Goal: Transaction & Acquisition: Purchase product/service

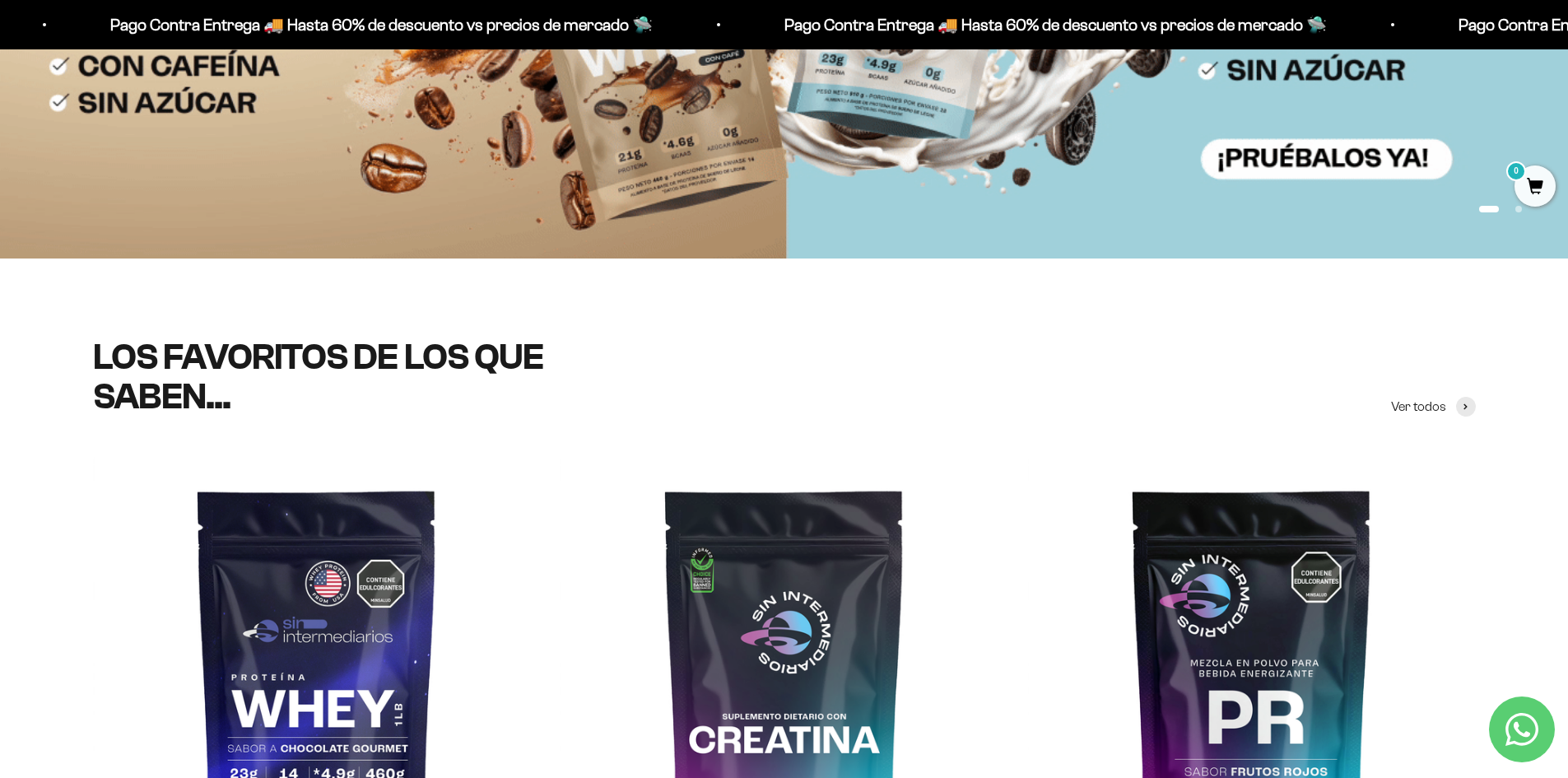
scroll to position [577, 0]
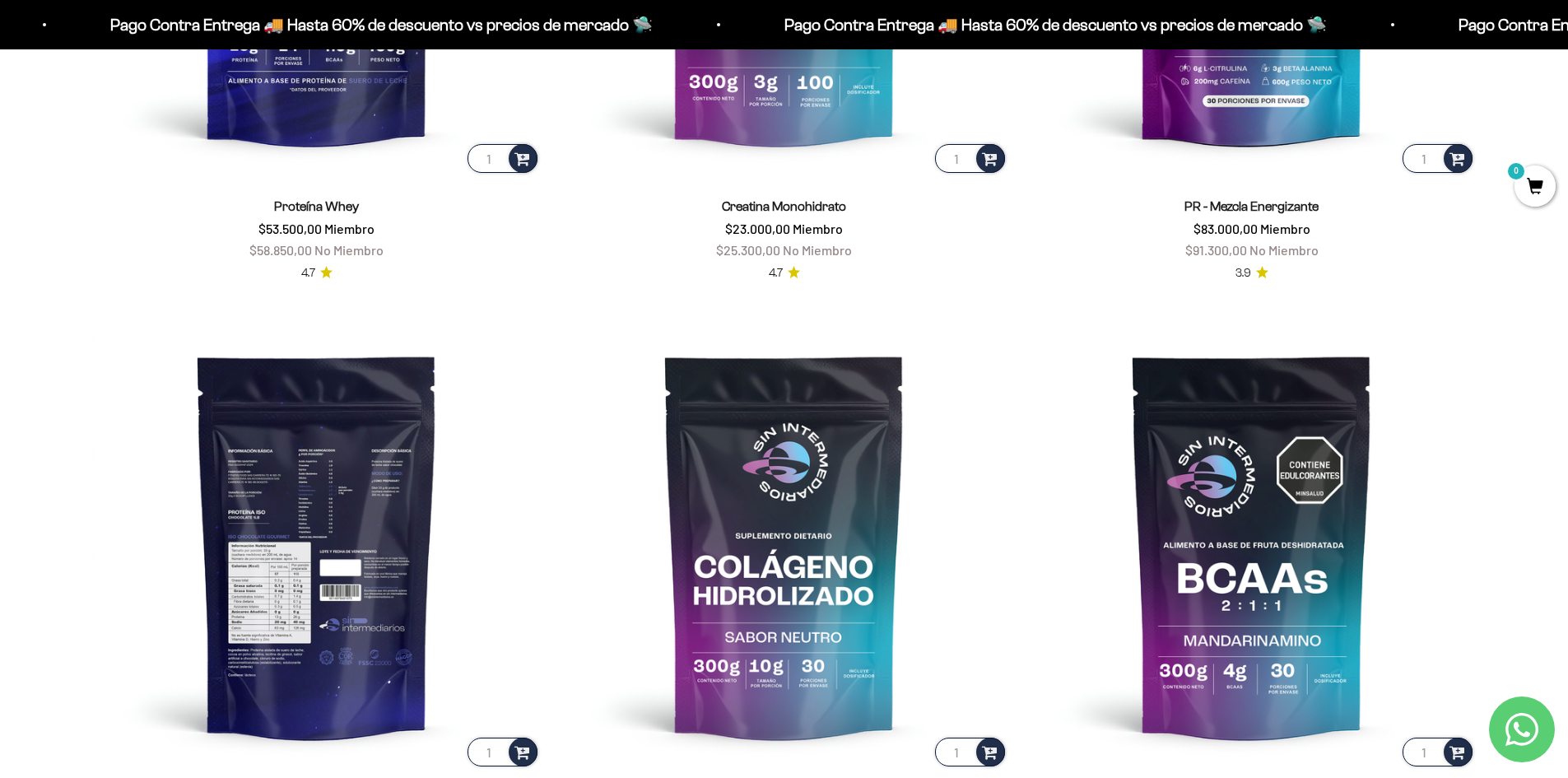
scroll to position [1483, 0]
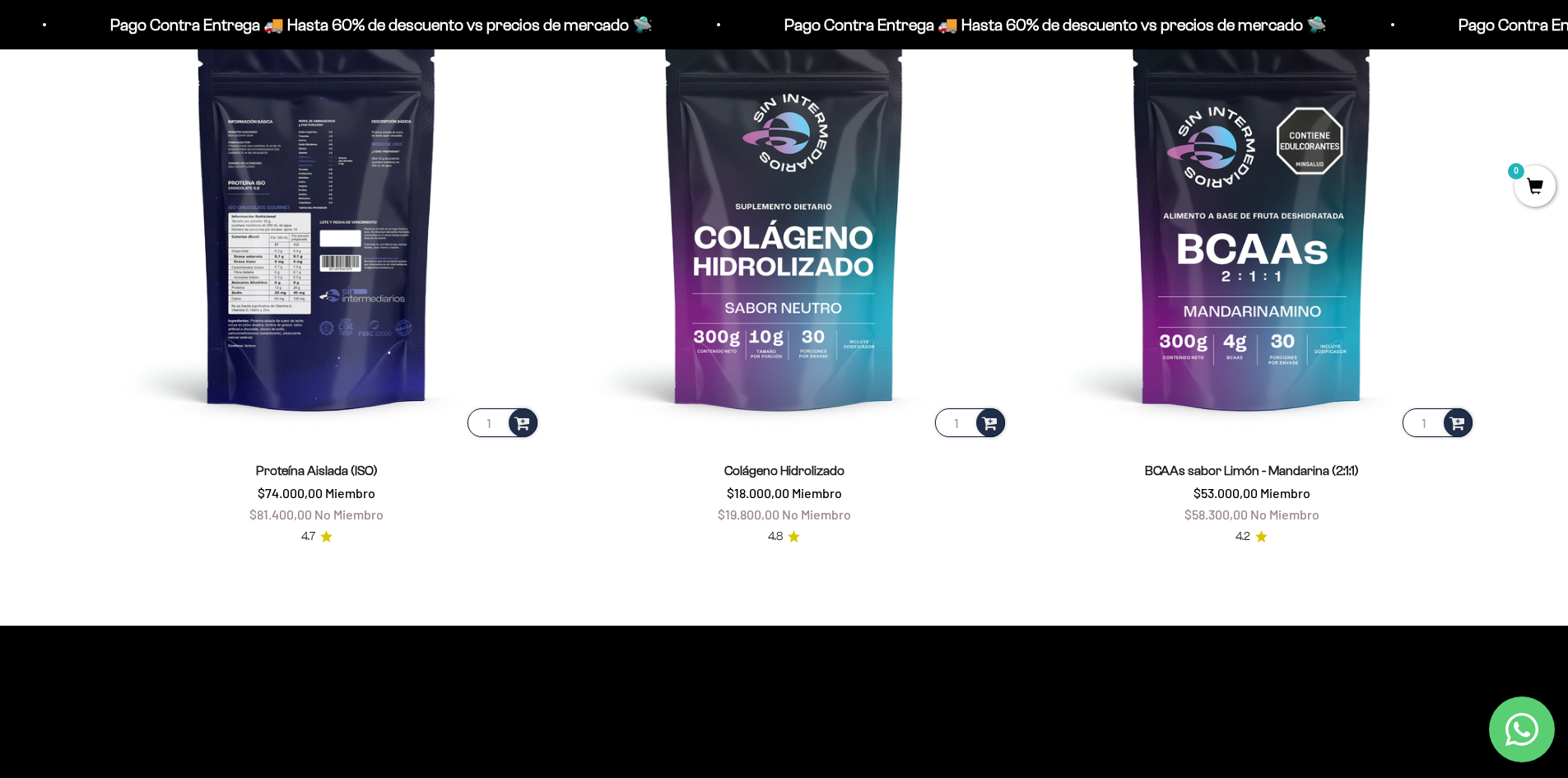
click at [320, 305] on img at bounding box center [317, 216] width 448 height 448
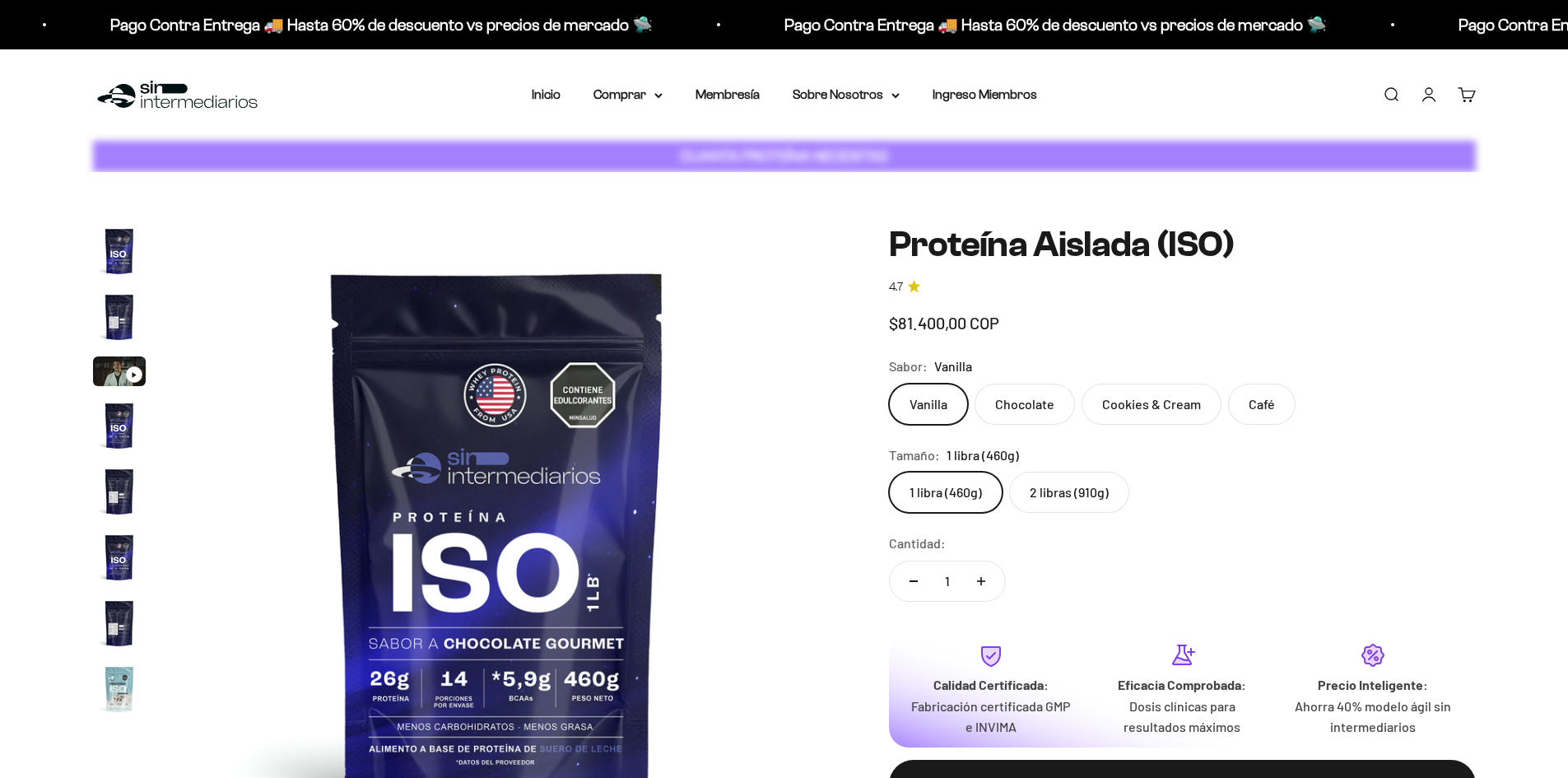
scroll to position [595, 0]
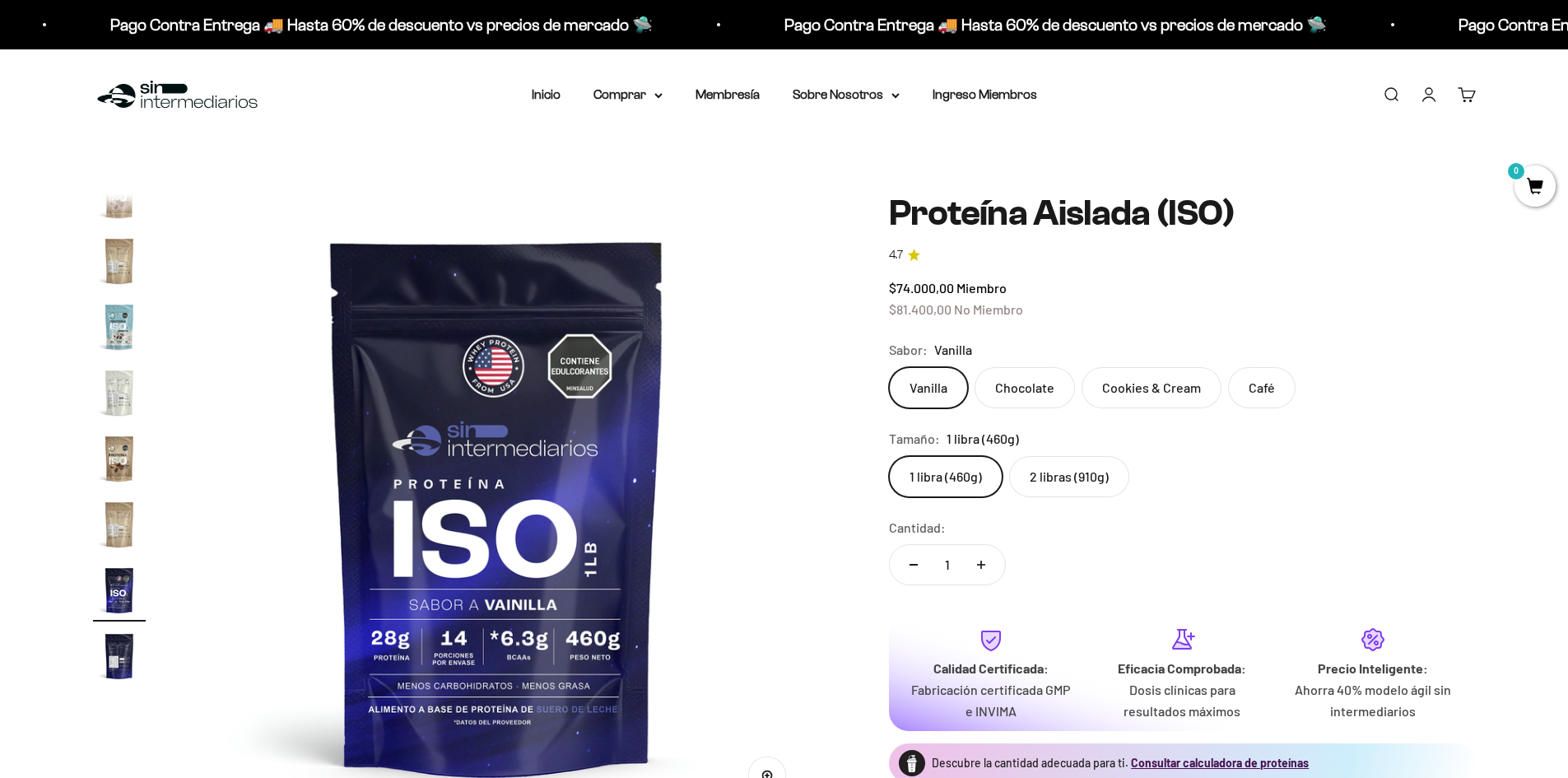
click at [943, 387] on label "Vanilla" at bounding box center [928, 388] width 79 height 41
click at [889, 367] on input "Vanilla" at bounding box center [888, 367] width 1 height 1
click at [1032, 473] on label "2 libras (910g)" at bounding box center [1069, 477] width 120 height 41
click at [889, 456] on input "2 libras (910g)" at bounding box center [888, 456] width 1 height 1
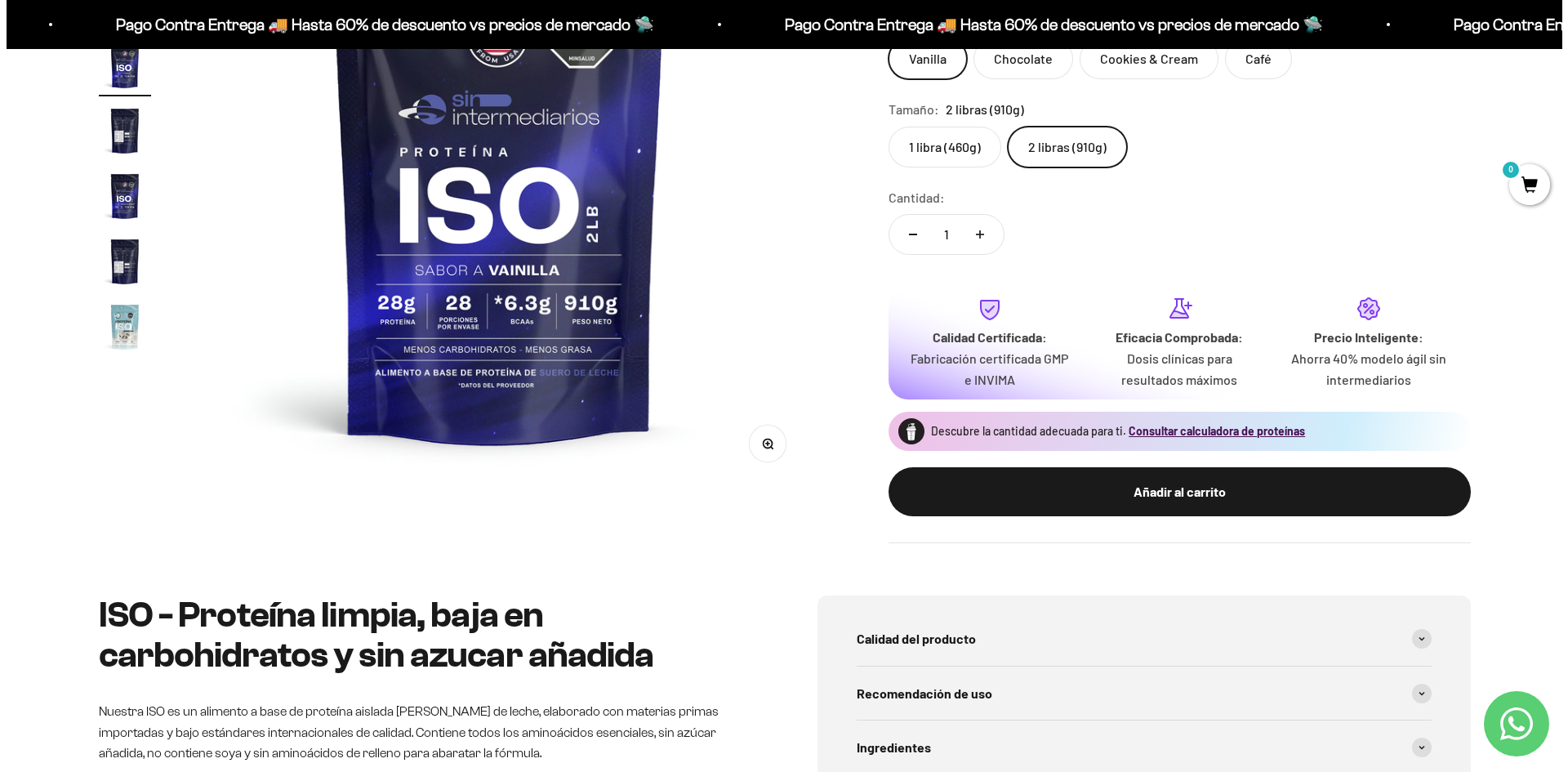
scroll to position [327, 0]
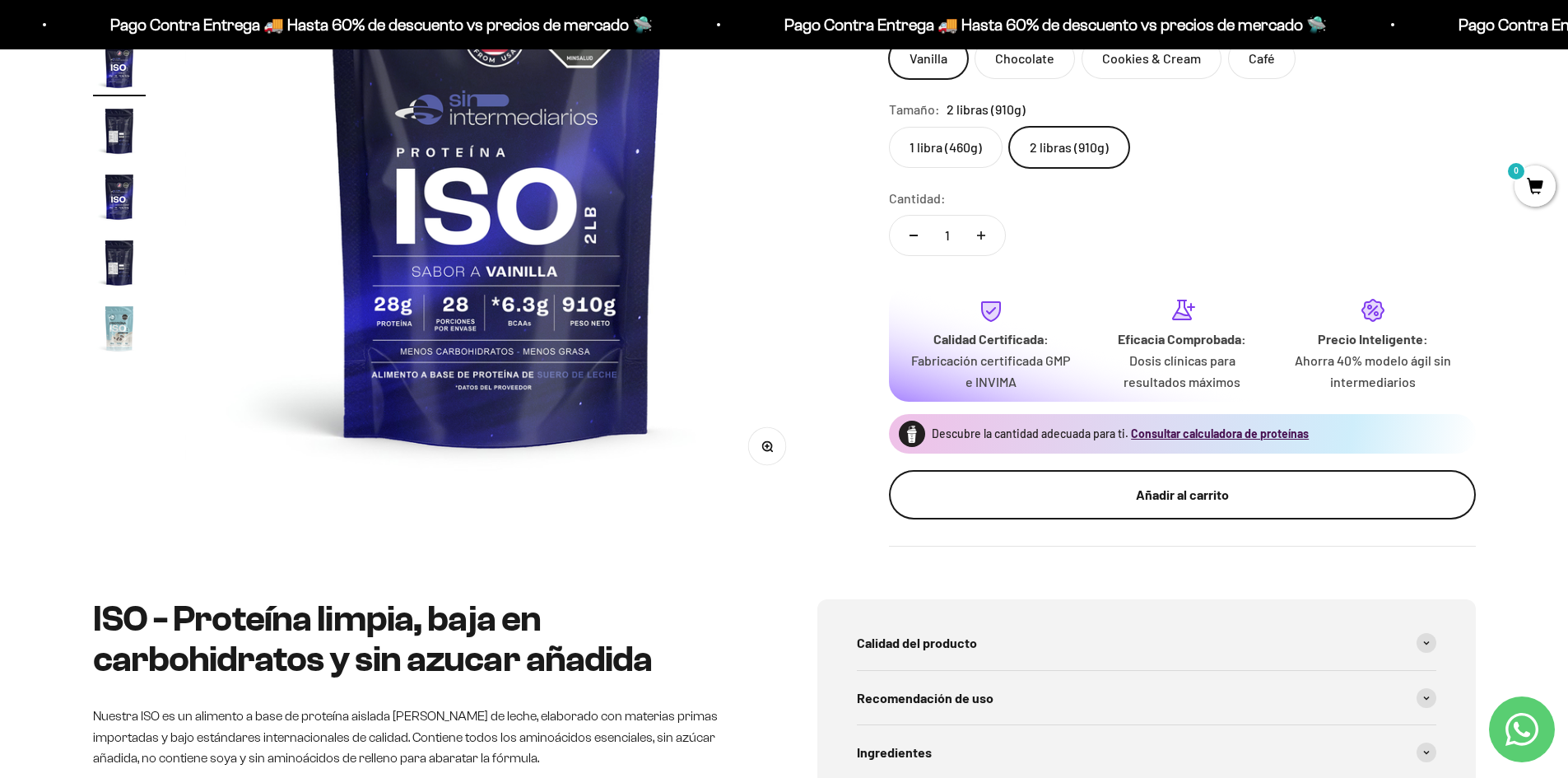
click at [1331, 501] on div "Añadir al carrito" at bounding box center [1182, 494] width 521 height 22
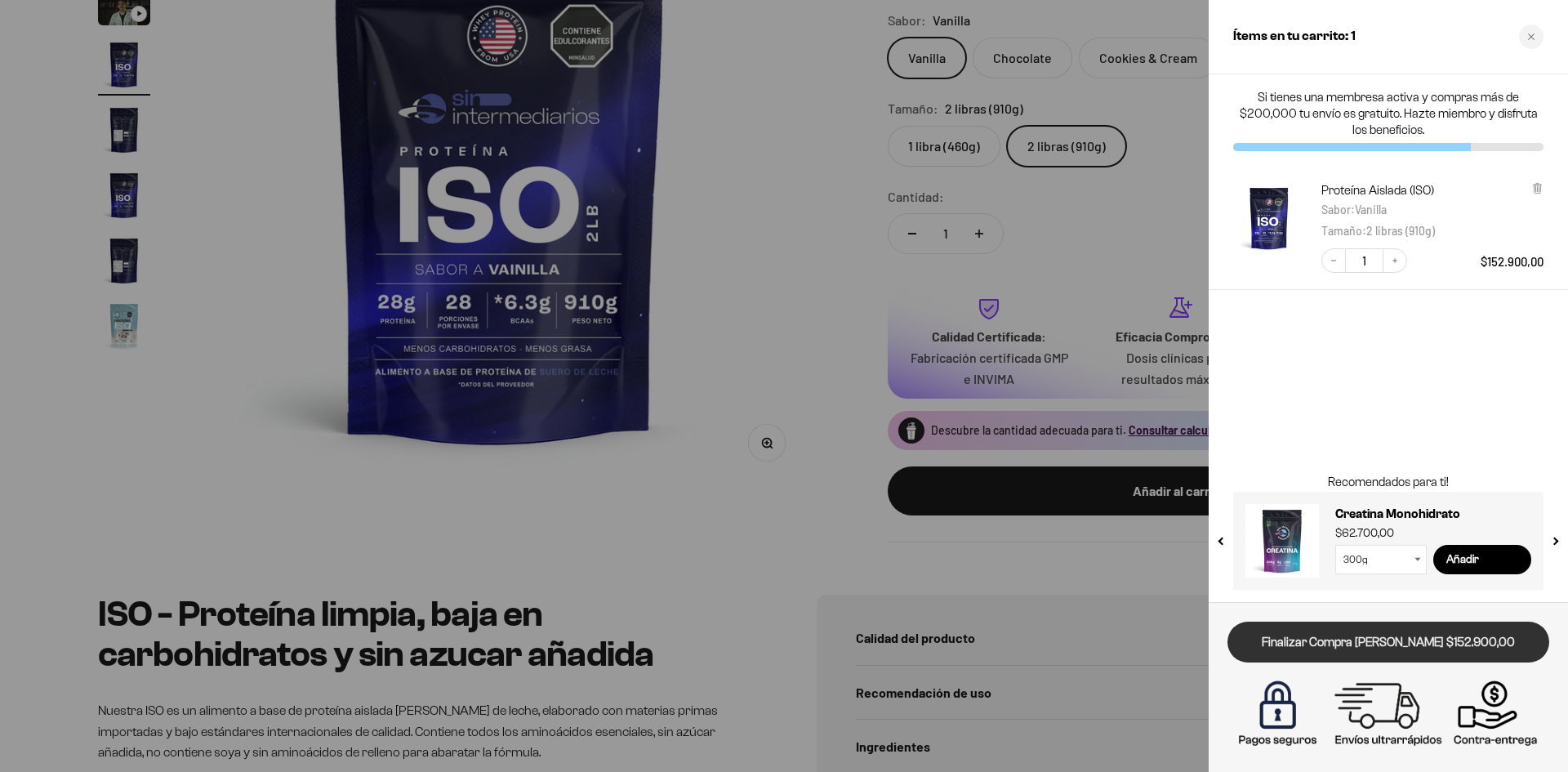
click at [1395, 642] on link "Finalizar Compra [PERSON_NAME] $152.900,00" at bounding box center [1388, 642] width 321 height 42
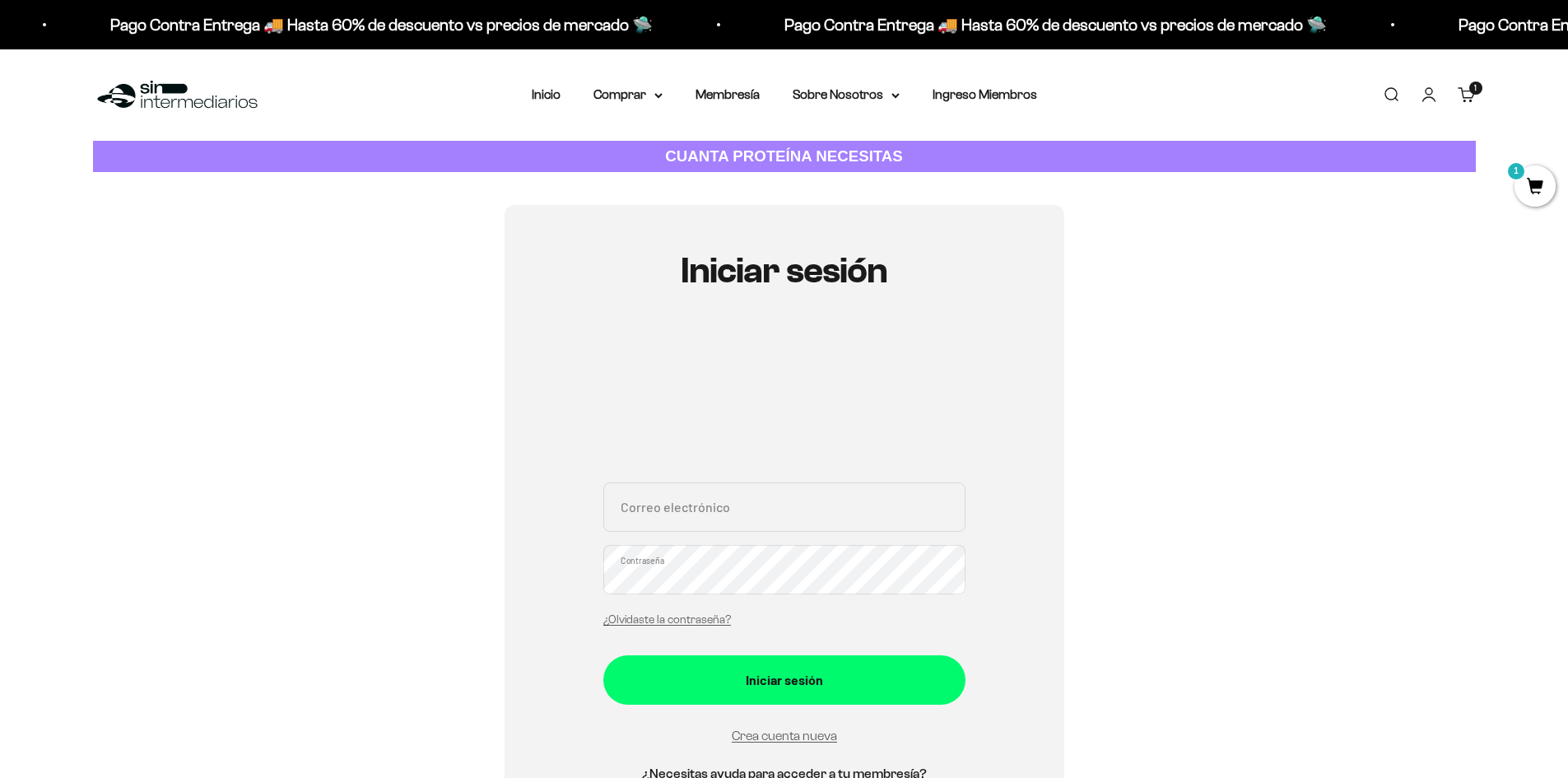
click at [821, 502] on input "Correo electrónico" at bounding box center [784, 507] width 362 height 49
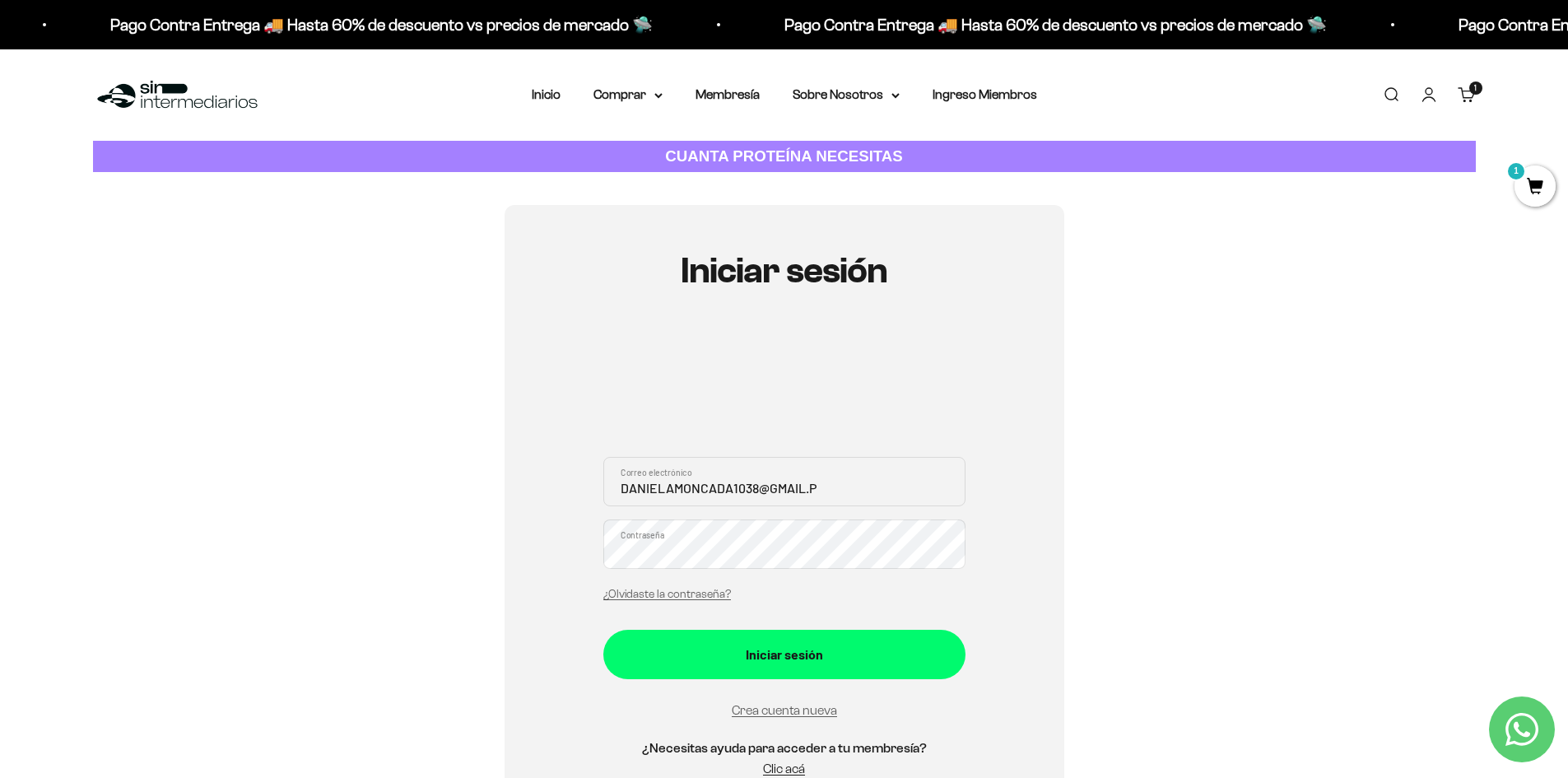
click at [839, 477] on input "DANIELAMONCADA1038@GMAIL.P" at bounding box center [784, 481] width 362 height 49
type input "DANIELAMONCADA1038@GMAIL.COM"
click at [719, 599] on link "¿Olvidaste la contraseña?" at bounding box center [667, 594] width 128 height 12
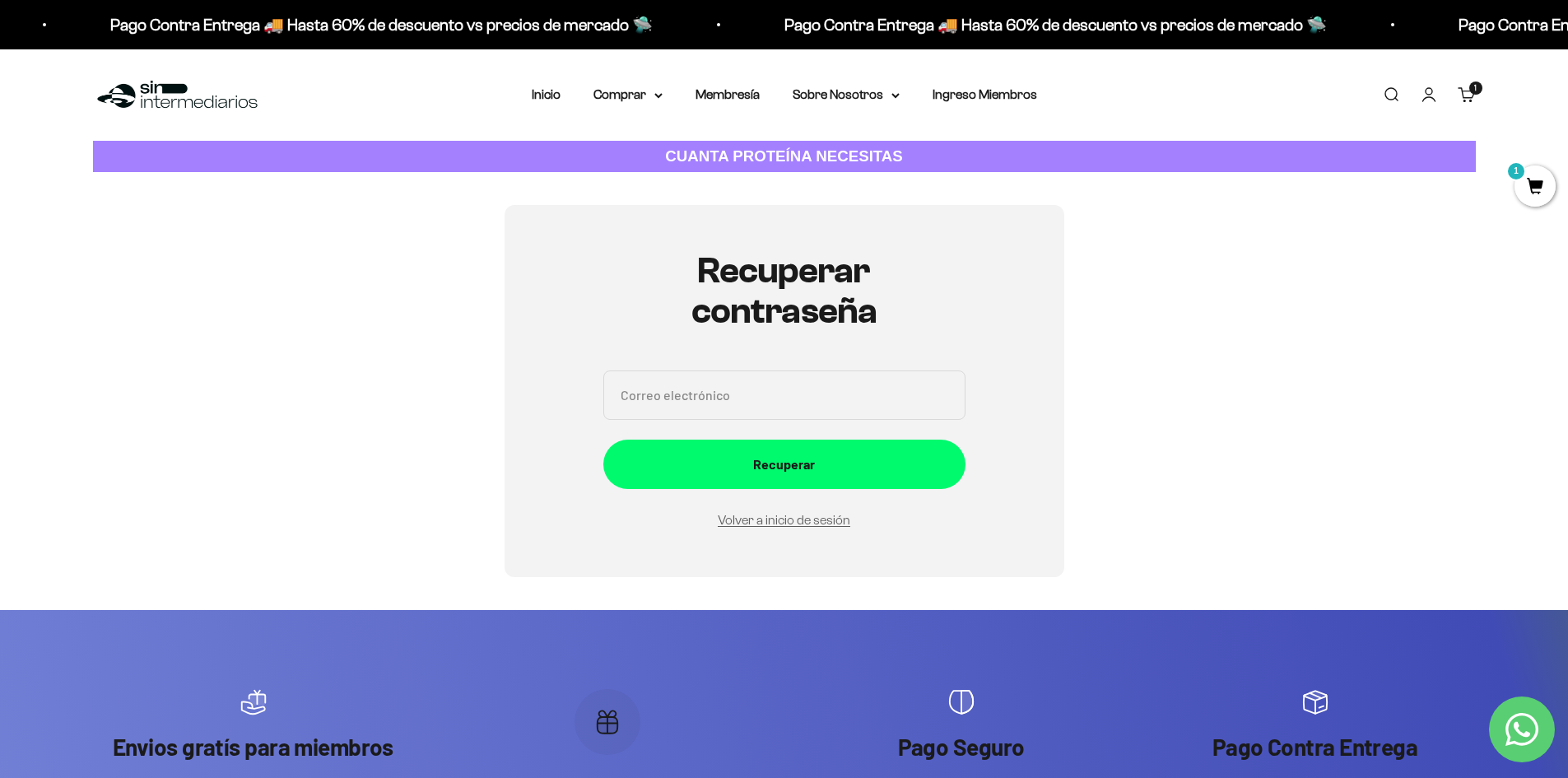
click at [799, 409] on input "Correo electrónico" at bounding box center [784, 395] width 362 height 49
type input "danielamoncada1038@gmail.com"
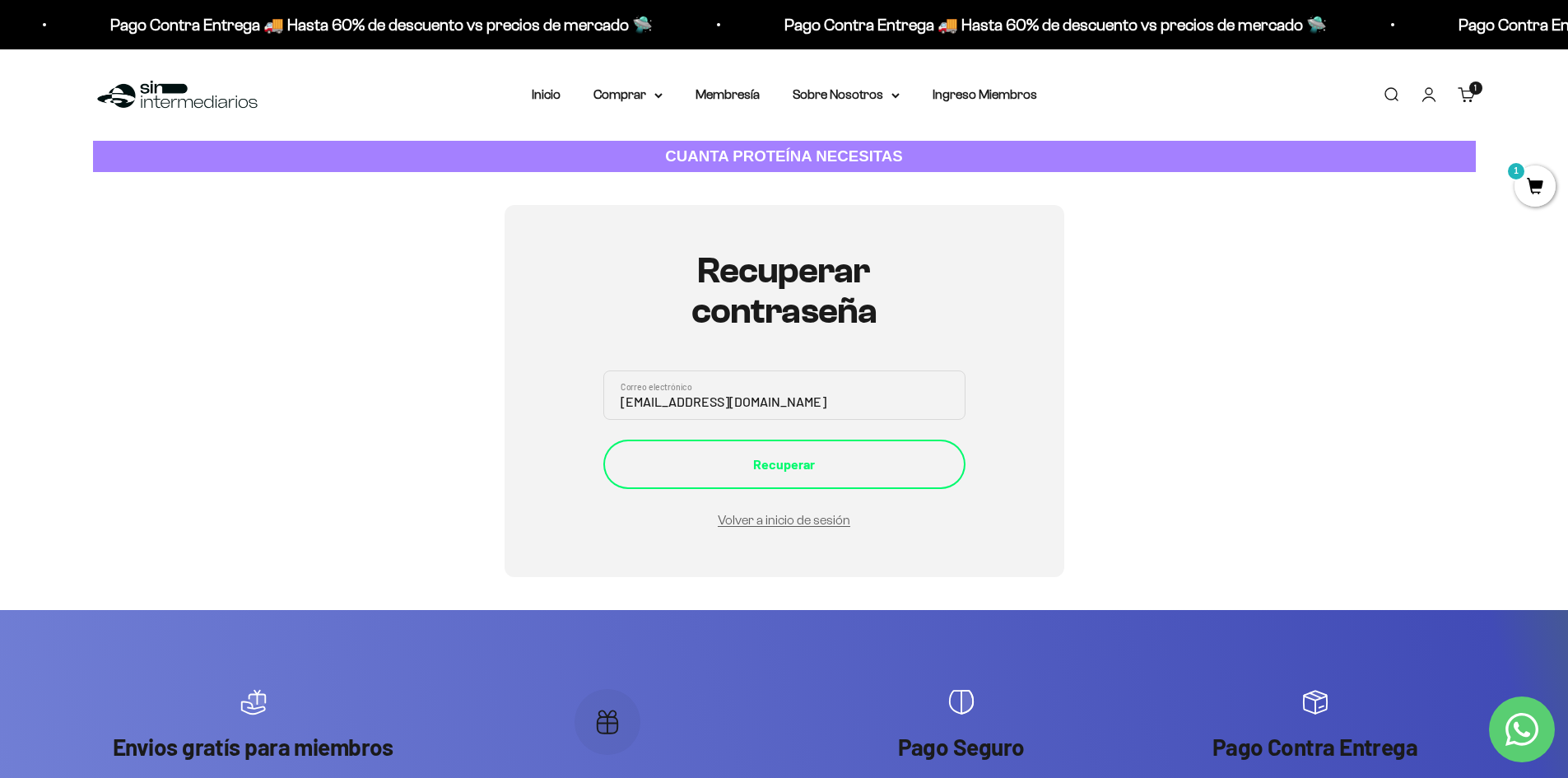
click at [808, 475] on div "Recuperar" at bounding box center [784, 464] width 296 height 22
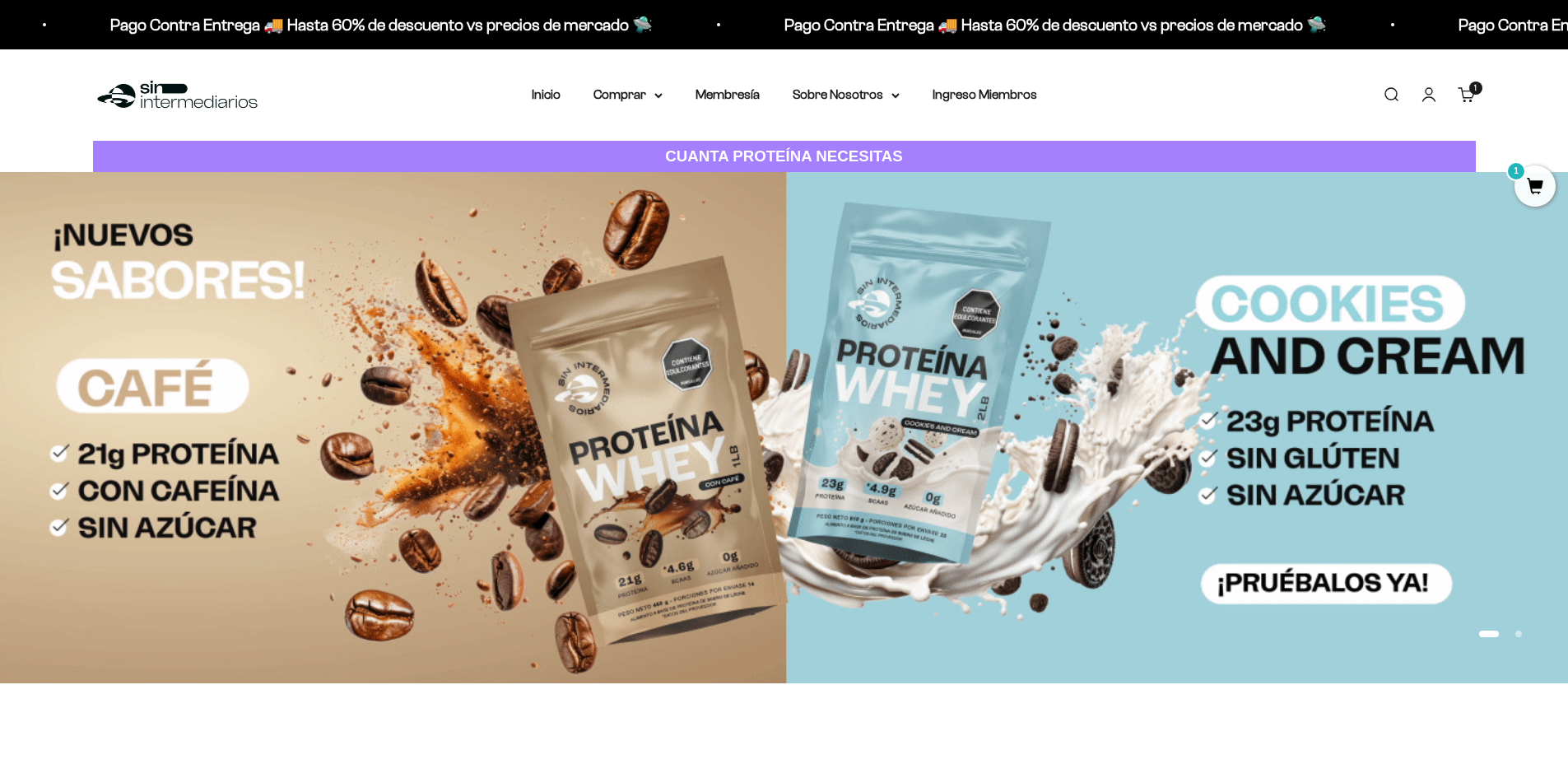
click at [1438, 98] on link "Iniciar sesión" at bounding box center [1428, 94] width 18 height 18
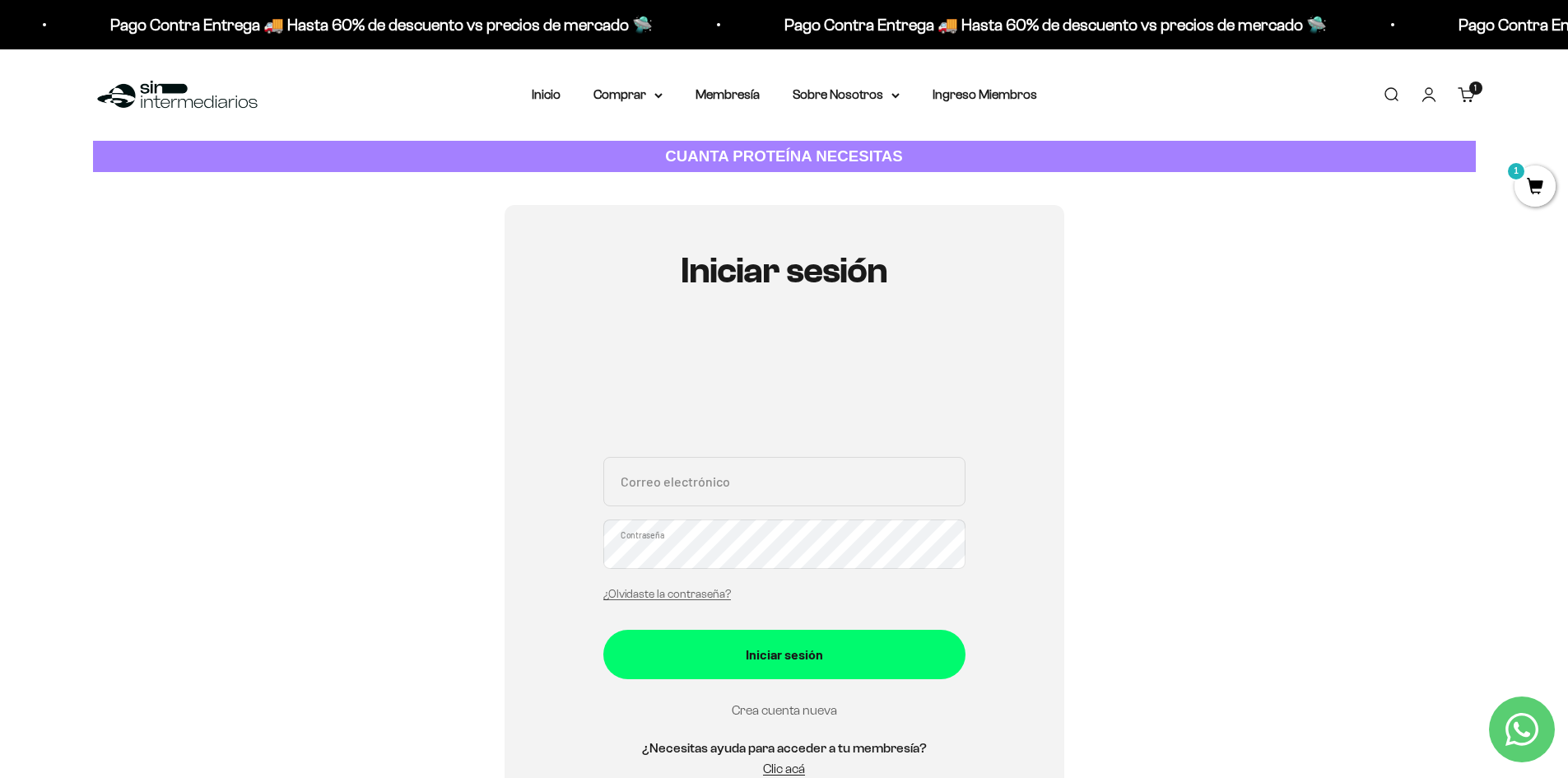
click at [777, 715] on link "Crea cuenta nueva" at bounding box center [784, 710] width 105 height 14
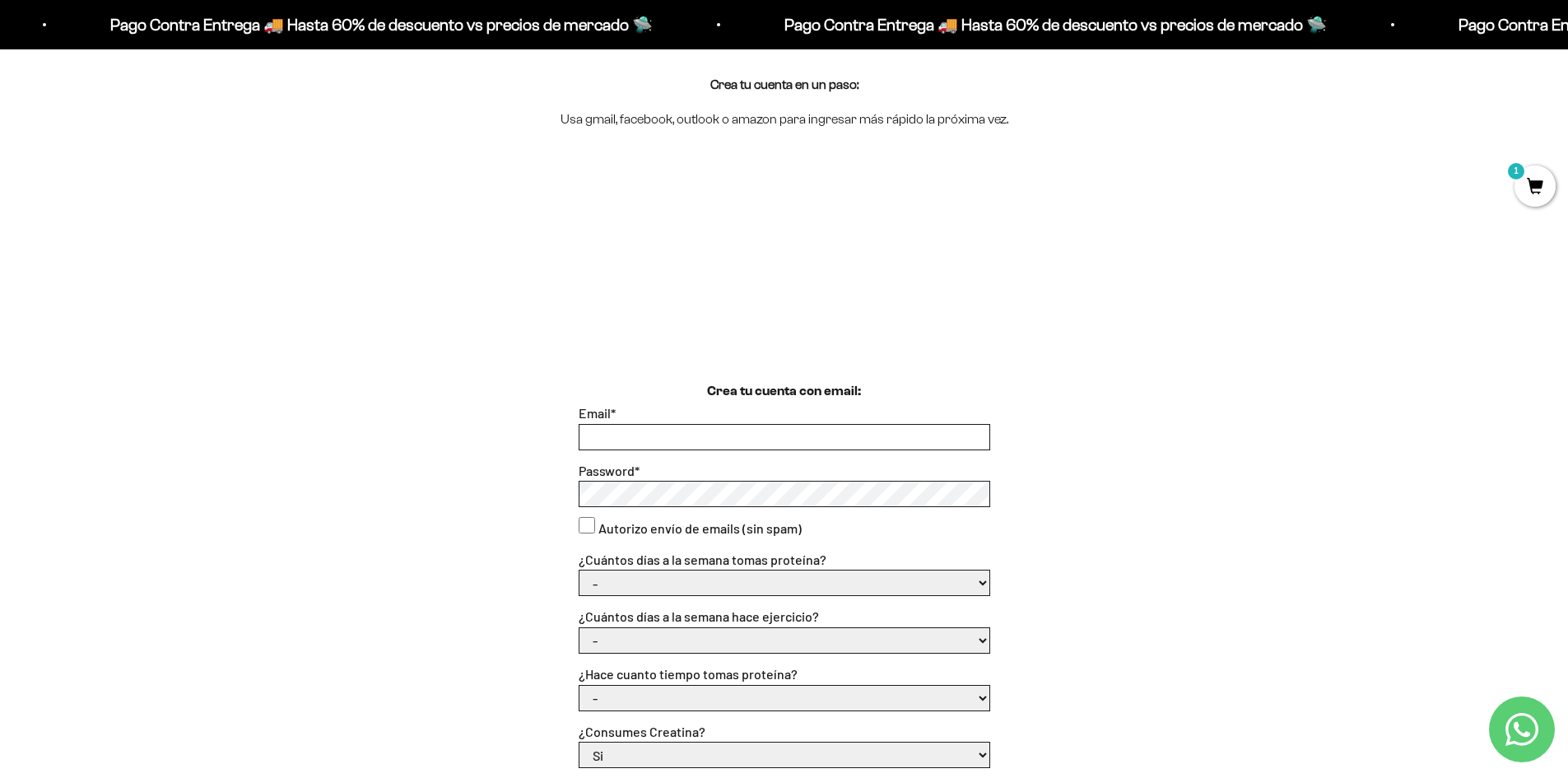
scroll to position [329, 0]
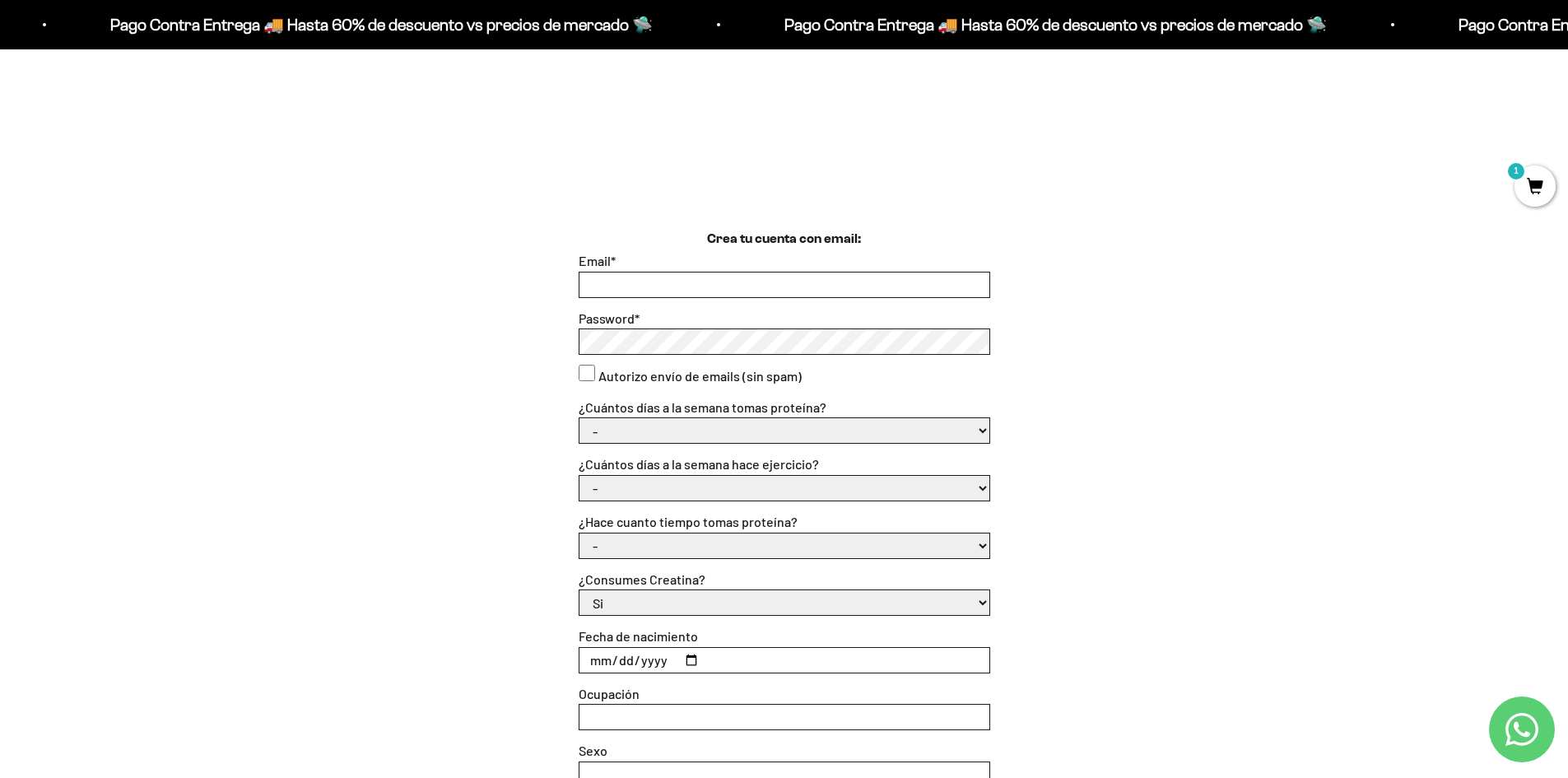
click at [776, 282] on input "Email *" at bounding box center [784, 284] width 409 height 25
type input "[EMAIL_ADDRESS][DOMAIN_NAME]"
click at [585, 374] on consent"] "Autorizo envío de emails (sin spam)" at bounding box center [587, 373] width 16 height 16
checkbox consent"] "true"
click at [600, 422] on select "- 1 o 2 3 a 5 6 o 7" at bounding box center [784, 430] width 409 height 25
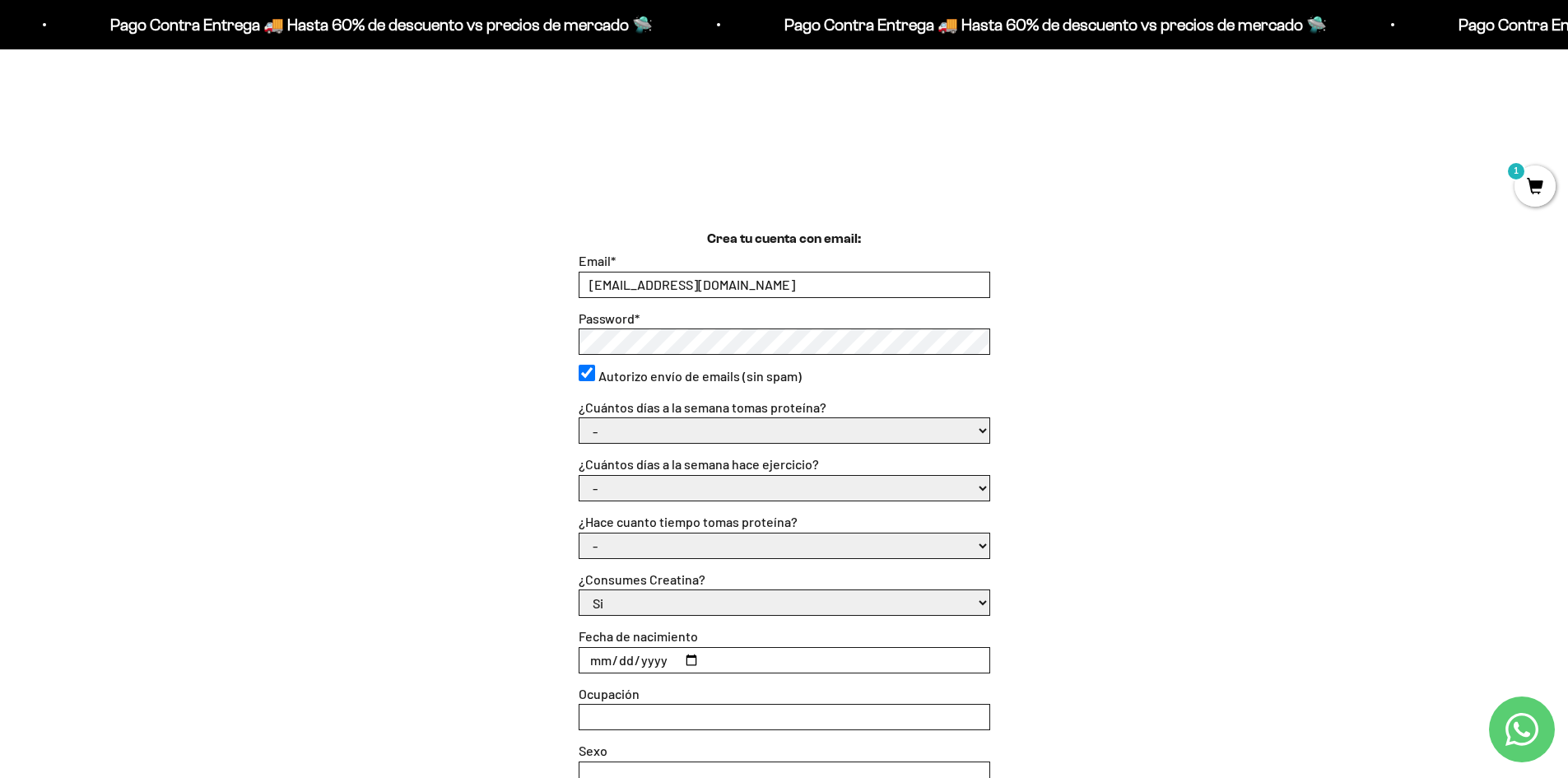
click at [580, 419] on select "- 1 o 2 3 a 5 6 o 7" at bounding box center [784, 430] width 409 height 25
click at [670, 434] on select "- 1 o 2 3 a 5 6 o 7" at bounding box center [784, 430] width 409 height 25
select select "3 a 5"
click at [580, 419] on select "- 1 o 2 3 a 5 6 o 7" at bounding box center [784, 430] width 409 height 25
click at [681, 500] on select "- No hago 1 a 2 días 3 a 5 días 6 o 7 días" at bounding box center [784, 488] width 409 height 25
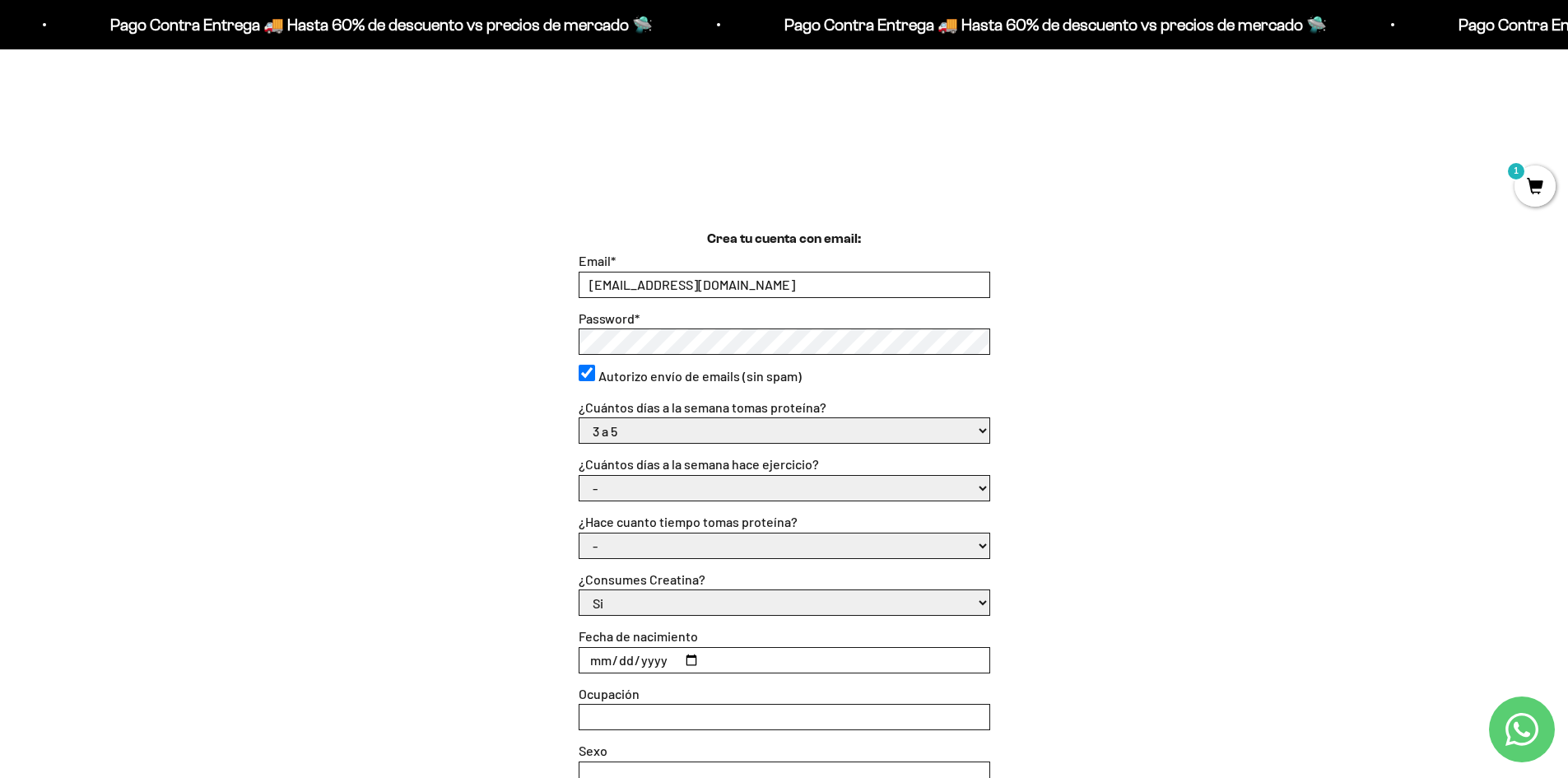
select select "3 a 5 días"
click at [580, 476] on select "- No hago 1 a 2 días 3 a 5 días 6 o 7 días" at bounding box center [784, 488] width 409 height 25
click at [695, 603] on select "Si No" at bounding box center [784, 603] width 409 height 25
click at [728, 532] on div "¿Hace cuanto tiempo tomas proteína? - Apenas estoy empezando Menos de 6 meses M…" at bounding box center [784, 535] width 411 height 48
click at [728, 544] on select "- Apenas estoy empezando Menos de 6 meses Más de 6 meses Hace más de un año" at bounding box center [784, 545] width 409 height 25
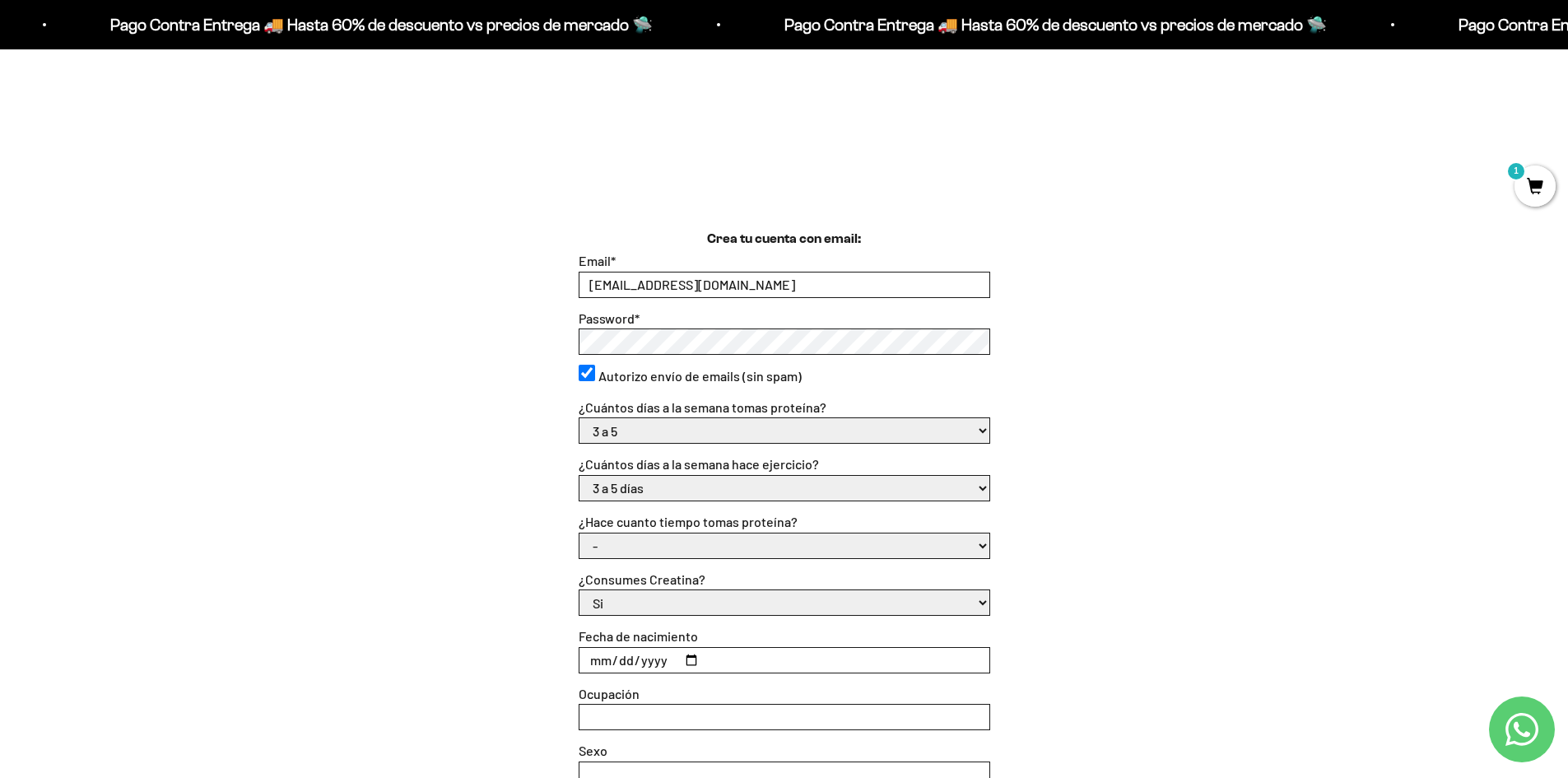
select select "Menos de 6 meses"
click at [580, 533] on select "- Apenas estoy empezando Menos de 6 meses Más de 6 meses Hace más de un año" at bounding box center [784, 545] width 409 height 25
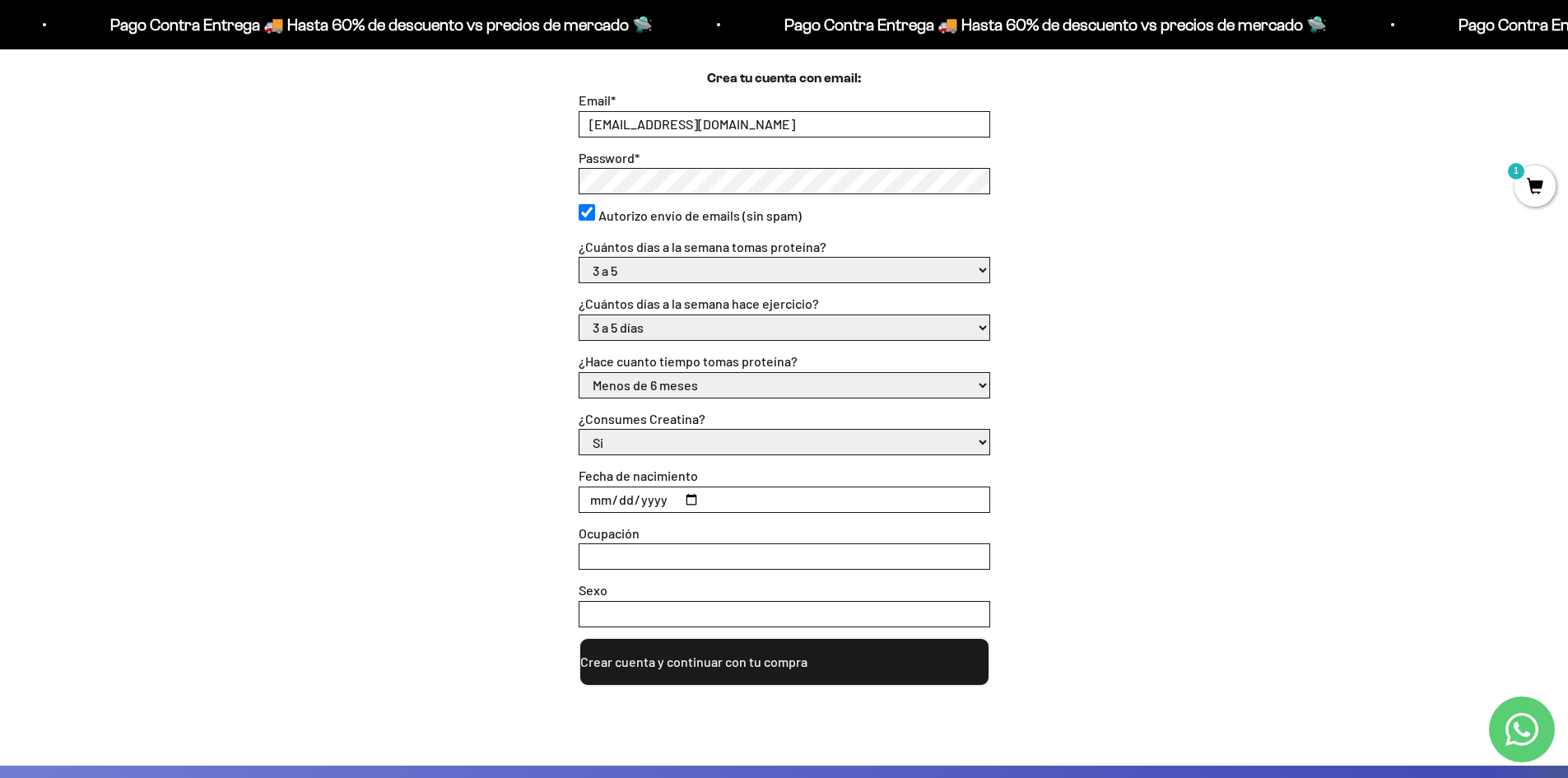
scroll to position [494, 0]
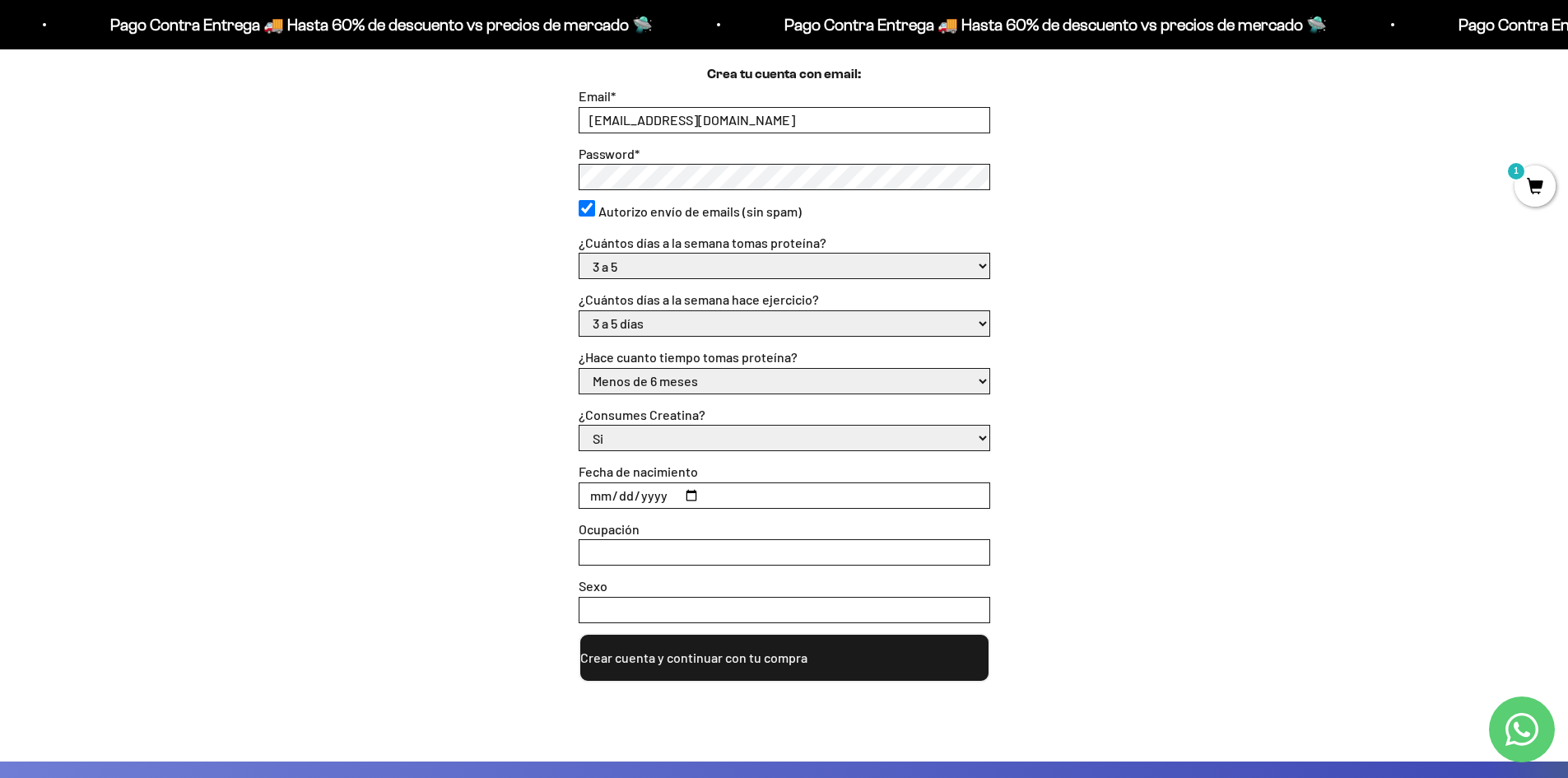
click at [771, 426] on select "Si No" at bounding box center [784, 437] width 409 height 25
select select "No"
click at [580, 426] on select "Si No" at bounding box center [784, 437] width 409 height 25
click at [776, 507] on input "Fecha de nacimiento" at bounding box center [784, 495] width 409 height 25
type input "1993-11-10"
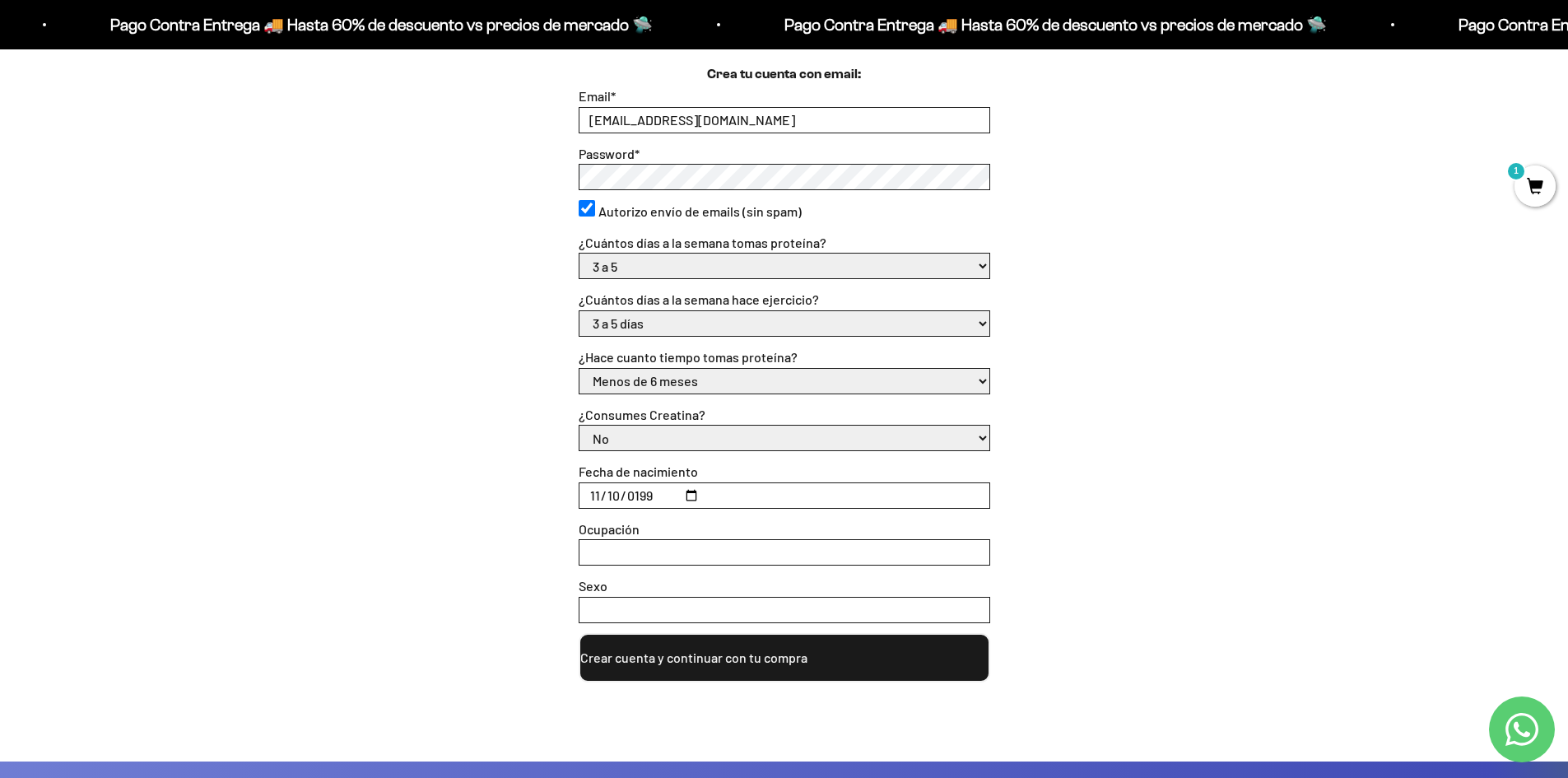
click at [634, 534] on label "Ocupación" at bounding box center [609, 529] width 60 height 16
click at [634, 540] on input "Ocupación" at bounding box center [784, 552] width 409 height 25
click at [640, 547] on input "Ocupación" at bounding box center [784, 552] width 409 height 25
type input "FACTURACION"
click at [655, 600] on input "Sexo" at bounding box center [784, 610] width 409 height 25
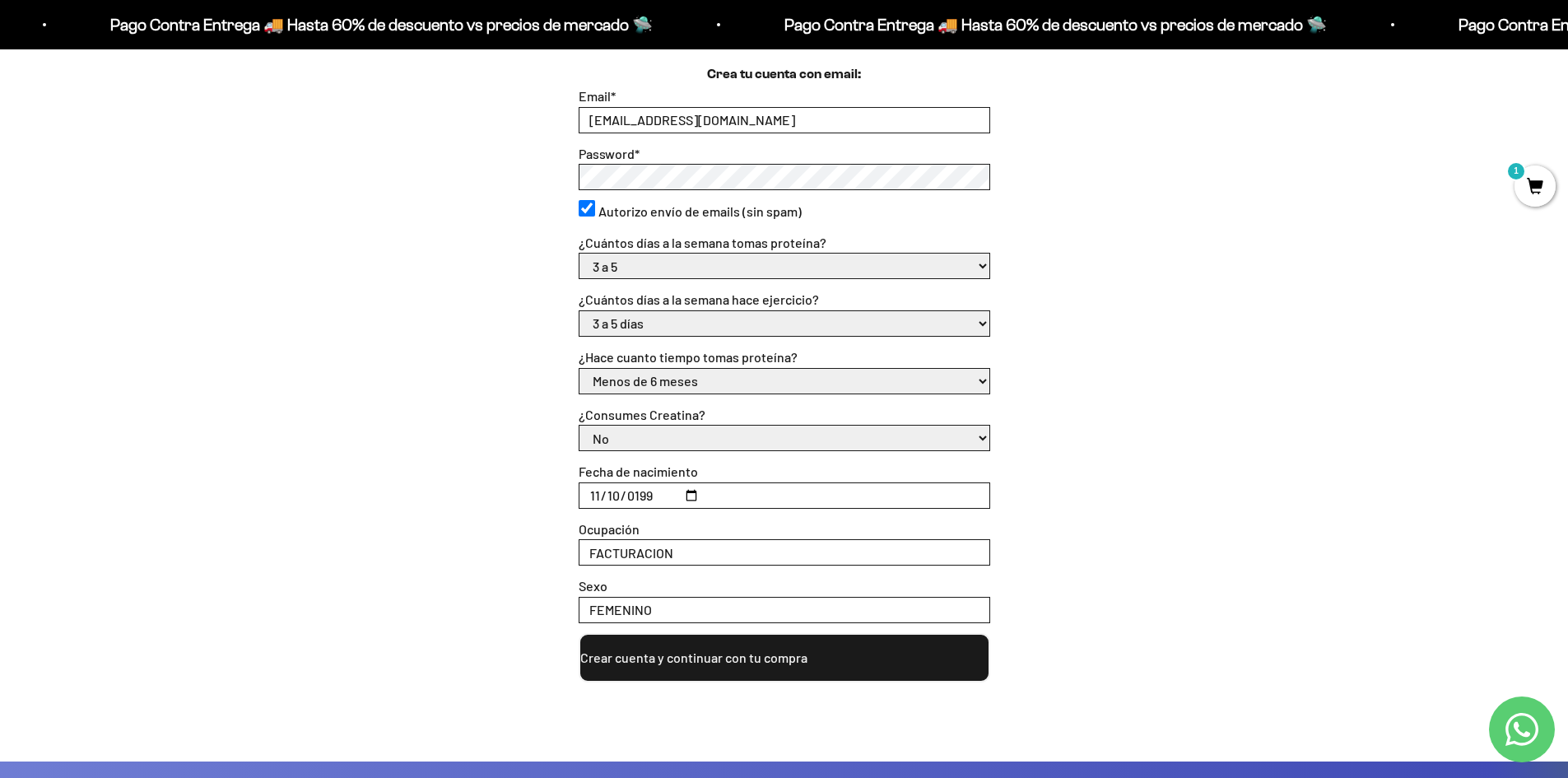
type input "FEMENINO"
click at [741, 685] on div "Crea tu cuenta con email: Email * DANIELAMONCADA1038@GMAIL.COM Password * Autor…" at bounding box center [784, 412] width 1568 height 698
click at [746, 663] on button "Crear cuenta y continuar con tu compra" at bounding box center [784, 658] width 411 height 49
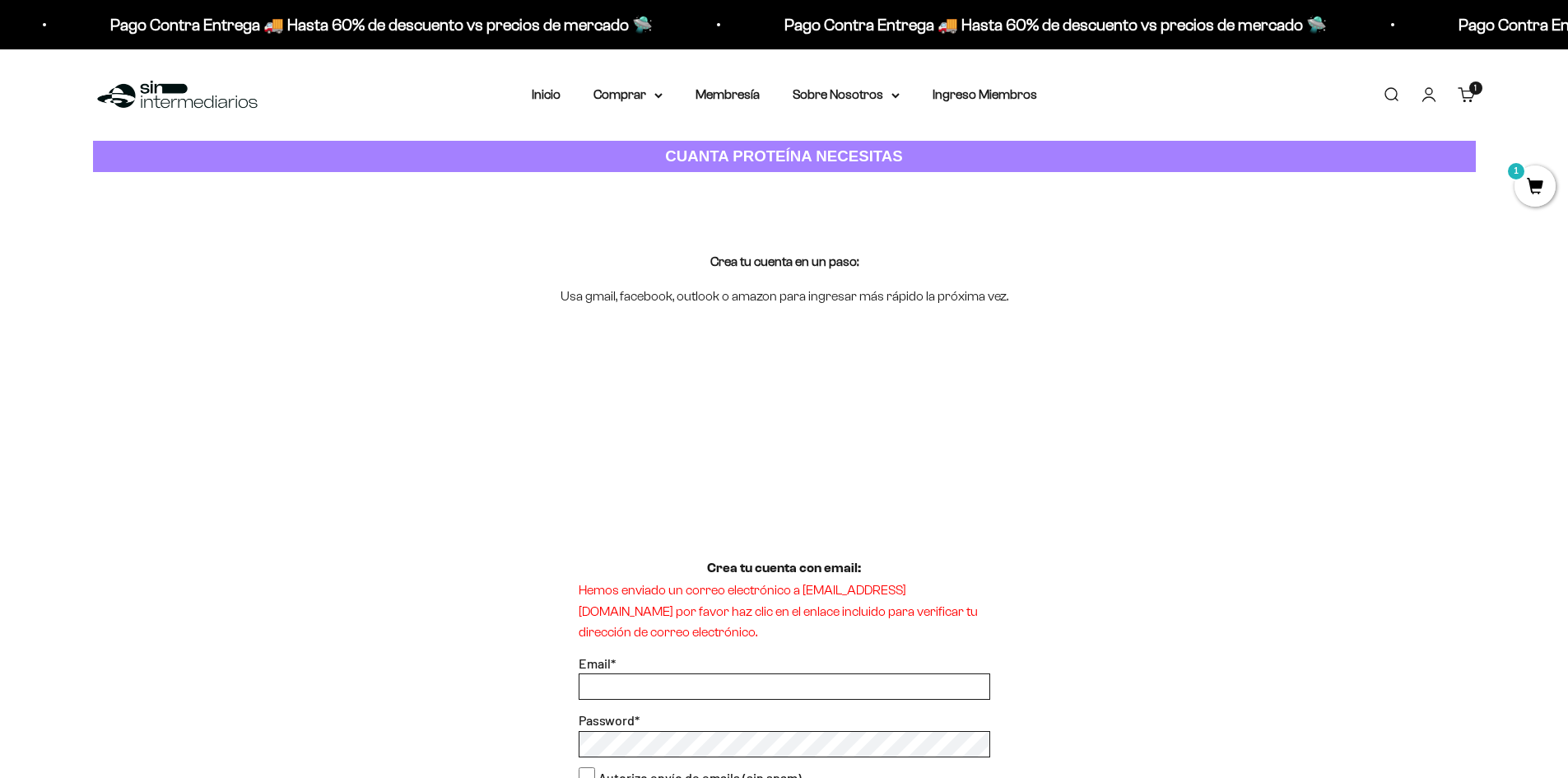
scroll to position [165, 0]
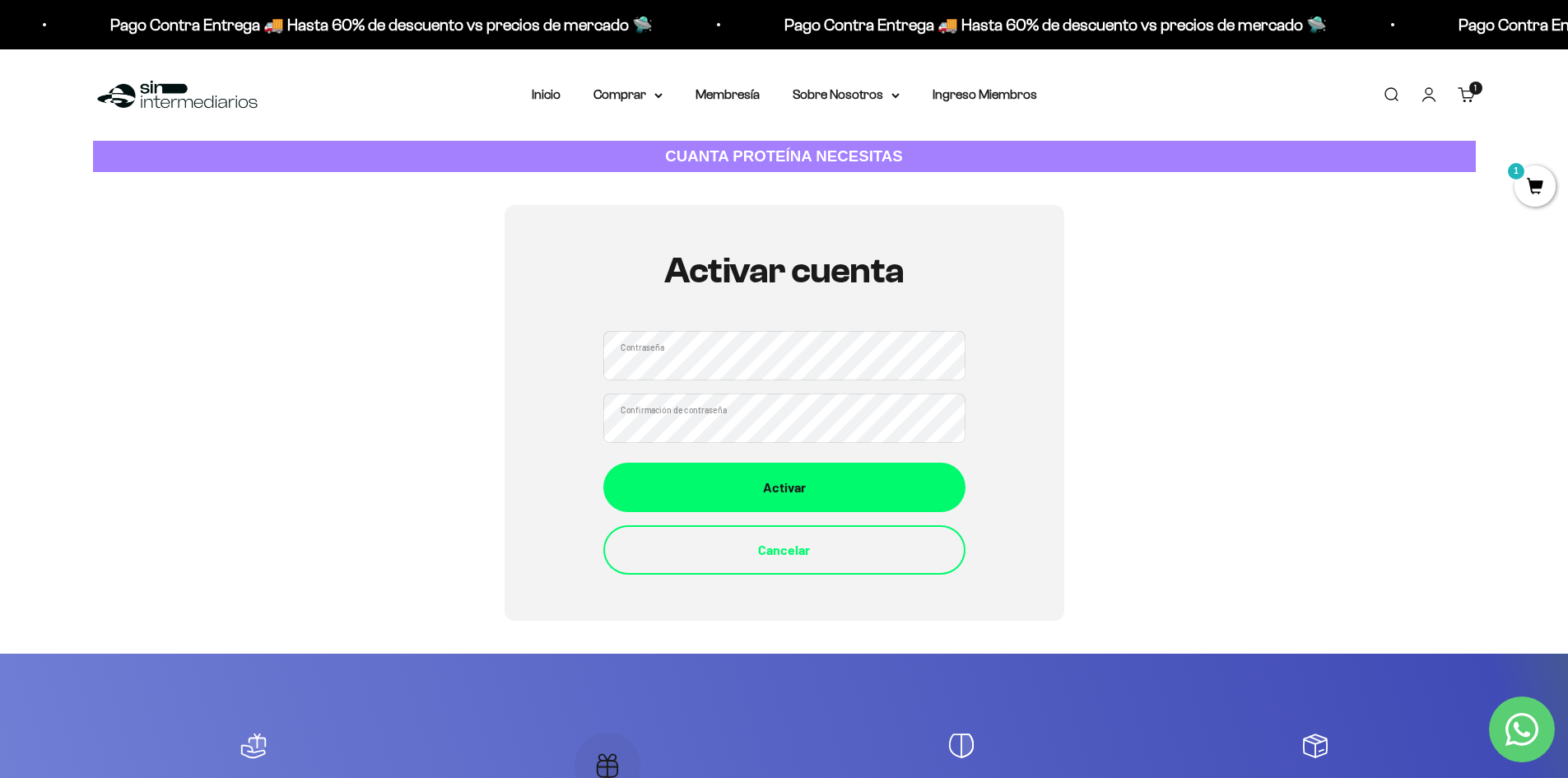
click at [472, 367] on div "Activar cuenta Contraseña Confirmación de contraseña Activar Cancelar" at bounding box center [784, 412] width 1382 height 415
click at [534, 353] on div "Activar cuenta Contraseña Confirmación de contraseña Activar Cancelar" at bounding box center [784, 412] width 560 height 415
click at [494, 354] on div "Activar cuenta Contraseña Confirmación de contraseña Activar Cancelar" at bounding box center [784, 412] width 1382 height 415
click at [361, 363] on div "Activar cuenta Contraseña Confirmación de contraseña Activar Cancelar" at bounding box center [784, 412] width 1382 height 415
drag, startPoint x: 597, startPoint y: 361, endPoint x: 1034, endPoint y: 499, distance: 458.3
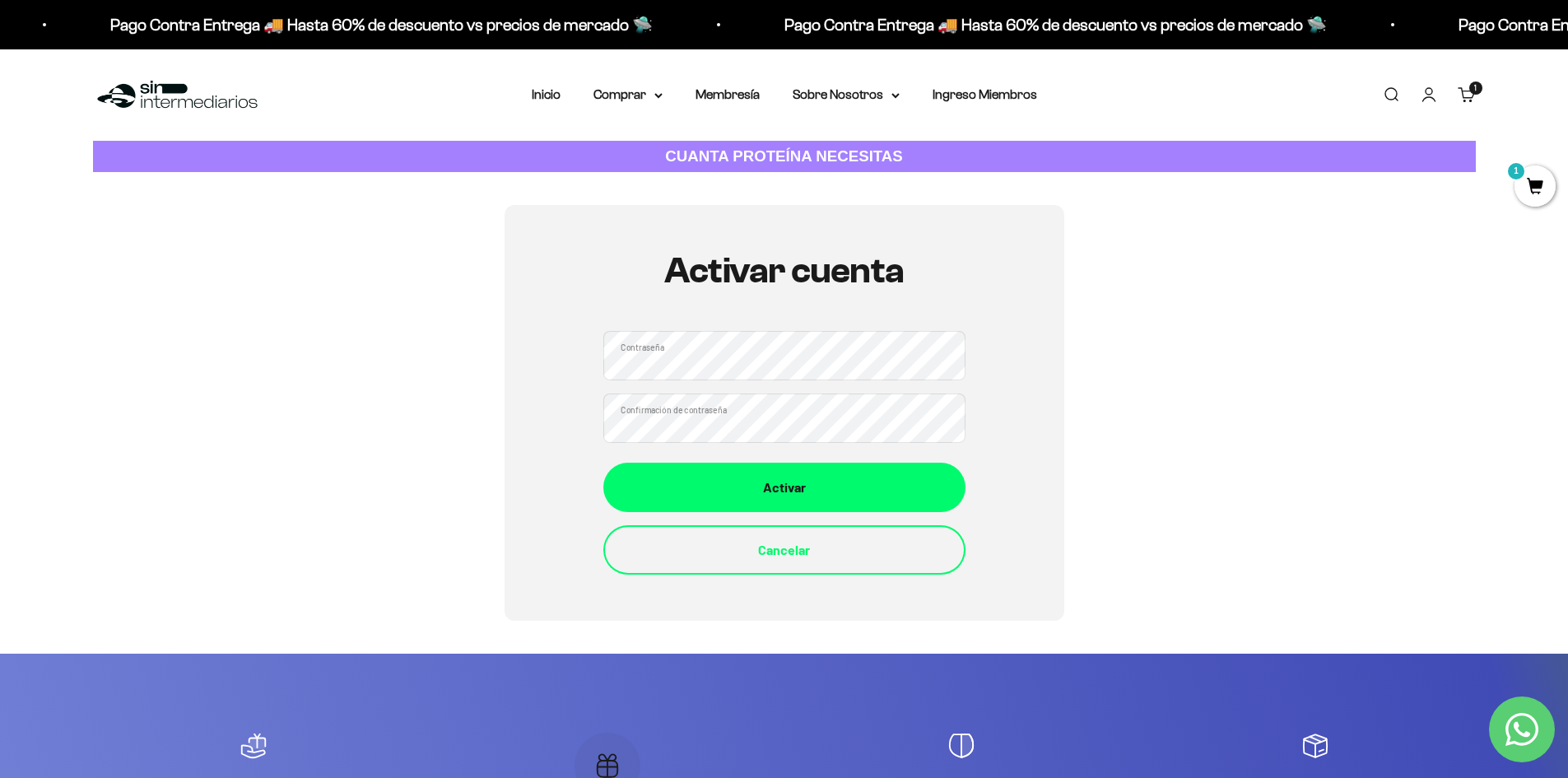
click at [1206, 507] on div "Activar cuenta Contraseña Confirmación de contraseña Activar Cancelar" at bounding box center [784, 412] width 1382 height 415
click at [0, 389] on section "Activar cuenta Contraseña Confirmación de contraseña Activar Cancelar" at bounding box center [784, 412] width 1568 height 481
click at [191, 365] on div "Activar cuenta Contraseña Confirmación de contraseña Activar Cancelar" at bounding box center [784, 412] width 1382 height 415
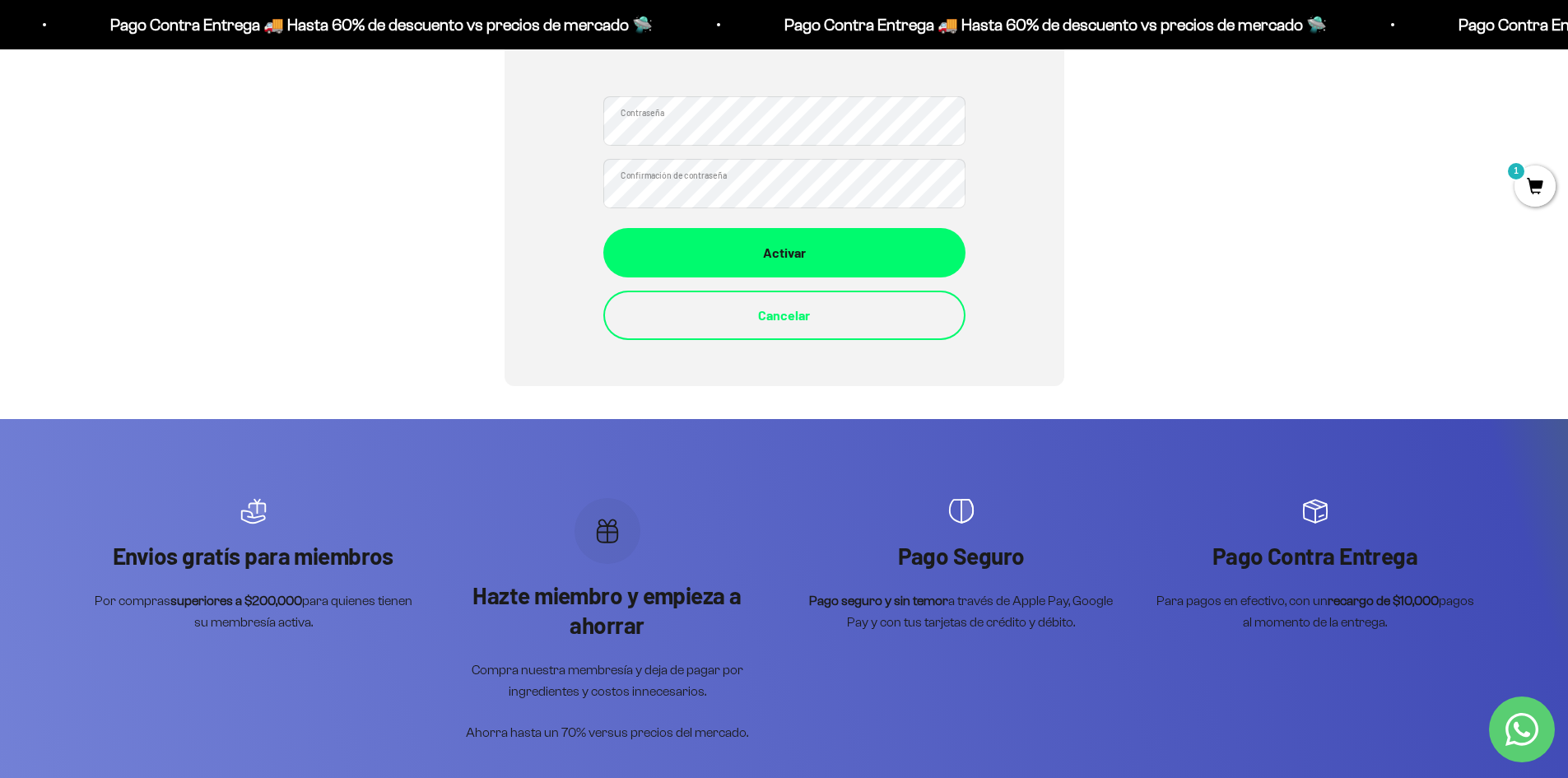
scroll to position [82, 0]
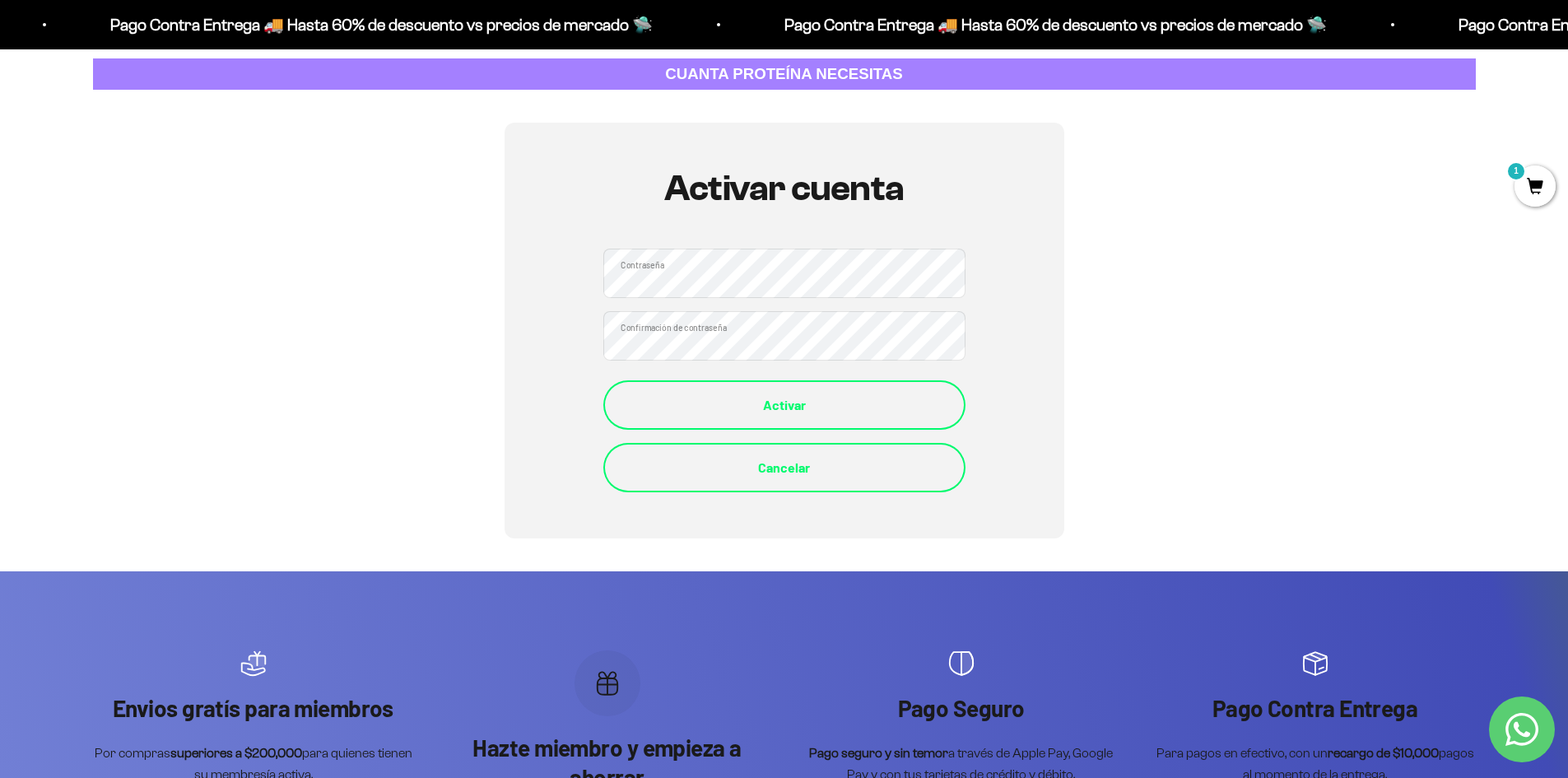
click at [859, 393] on button "Activar" at bounding box center [784, 405] width 362 height 49
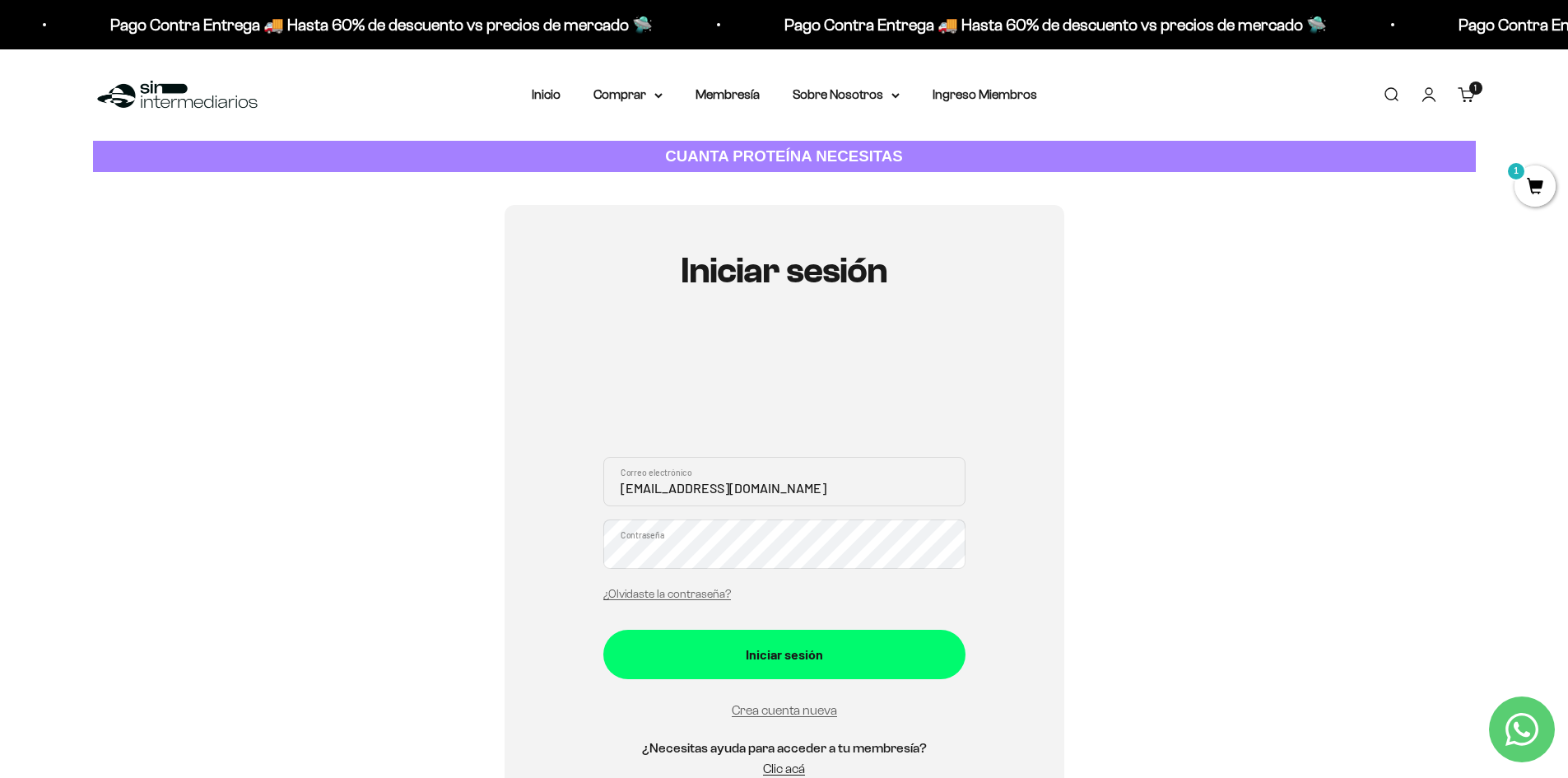
click at [517, 547] on div "Iniciar sesión [EMAIL_ADDRESS][DOMAIN_NAME] Correo electrónico Contraseña ¿Olvi…" at bounding box center [784, 523] width 560 height 637
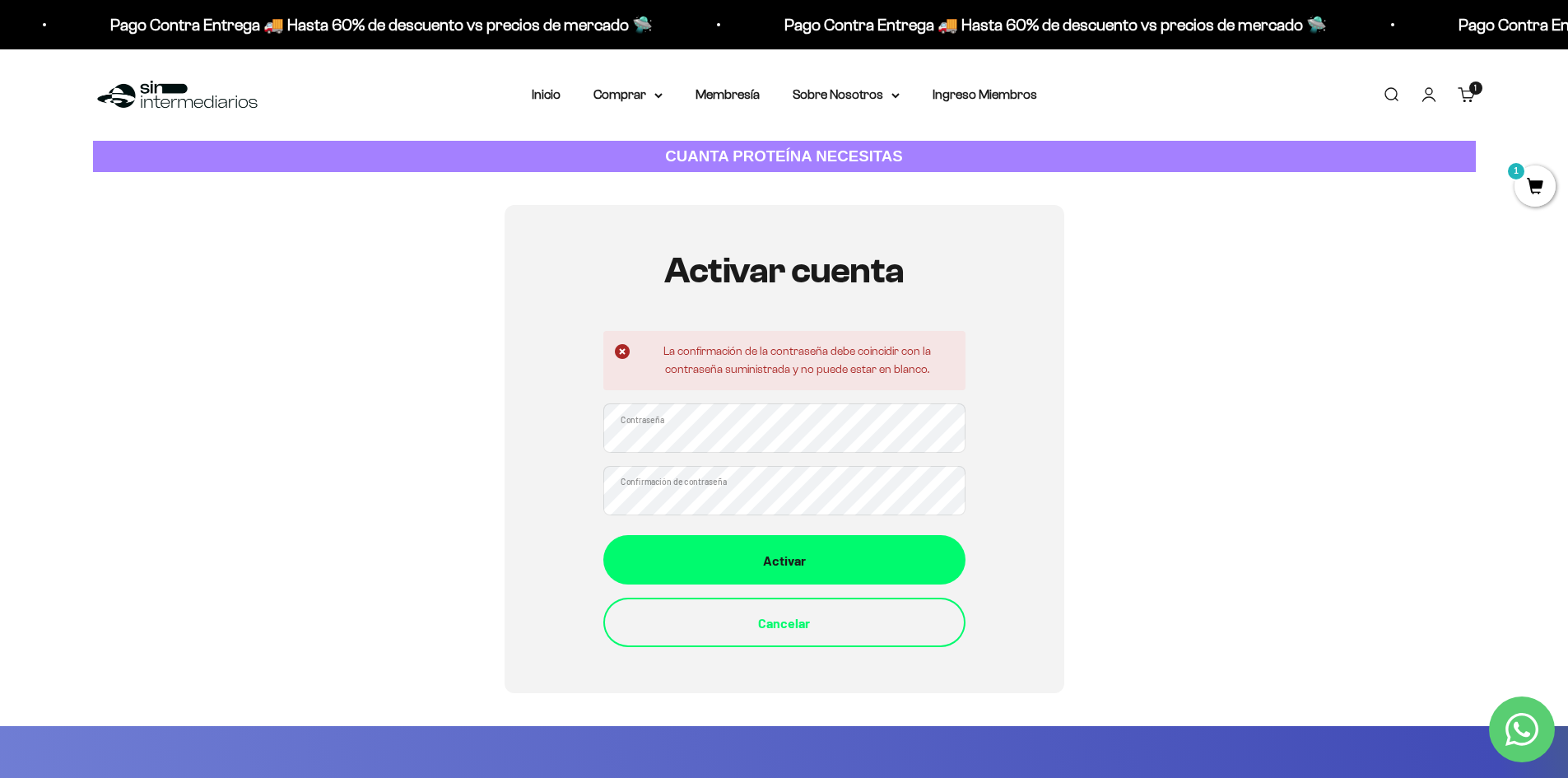
click at [1219, 407] on div "Activar cuenta La confirmación de la contraseña debe coincidir con la contraseñ…" at bounding box center [784, 449] width 1382 height 488
click at [230, 432] on div "Activar cuenta La confirmación de la contraseña debe coincidir con la contraseñ…" at bounding box center [784, 449] width 1382 height 488
click at [1339, 562] on div "Activar cuenta La confirmación de la contraseña debe coincidir con la contraseñ…" at bounding box center [784, 449] width 1382 height 488
click at [854, 658] on div "Activar cuenta La confirmación de la contraseña debe coincidir con la contraseñ…" at bounding box center [784, 449] width 560 height 488
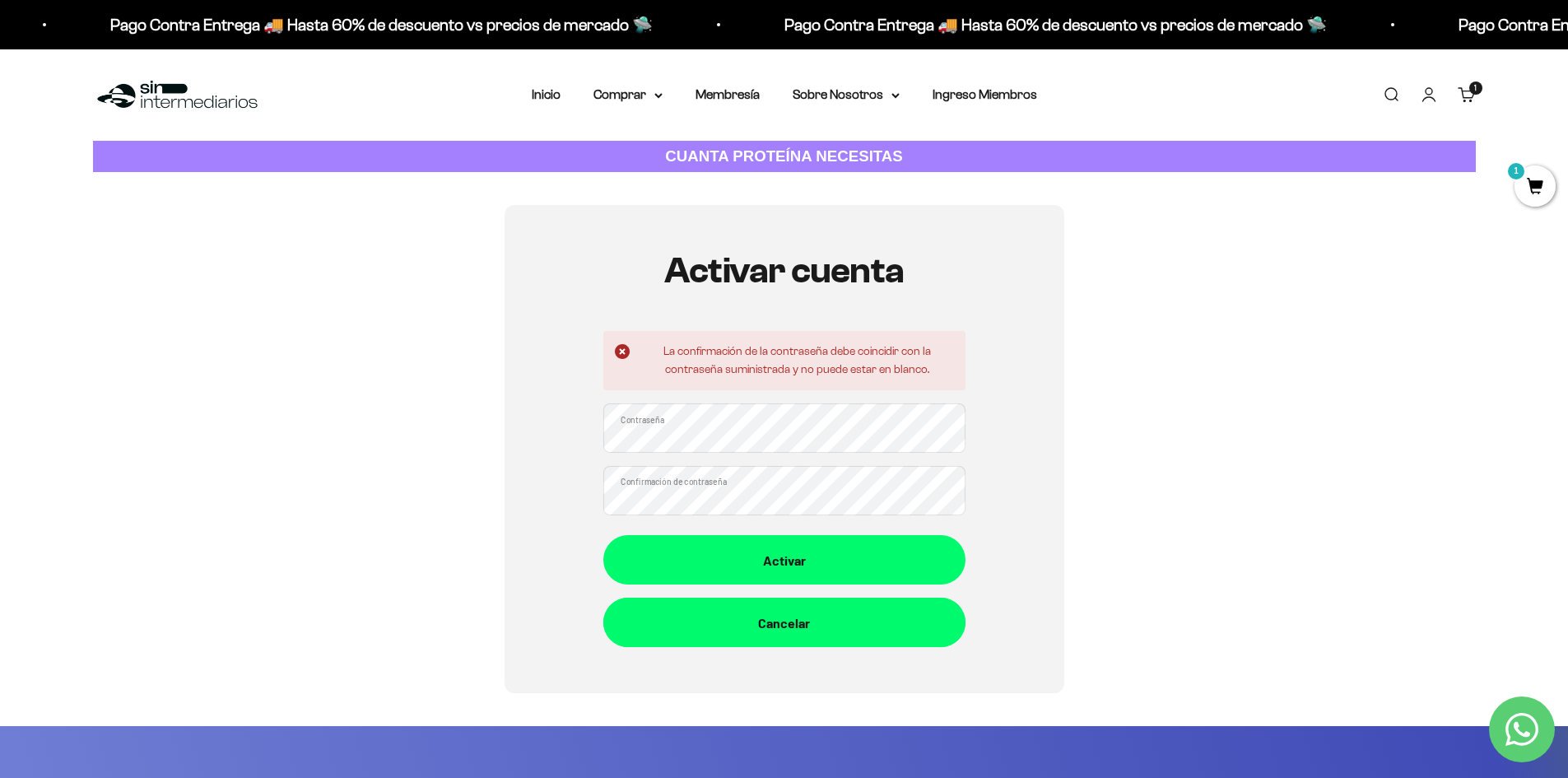
click at [861, 635] on button "Cancelar" at bounding box center [784, 622] width 362 height 49
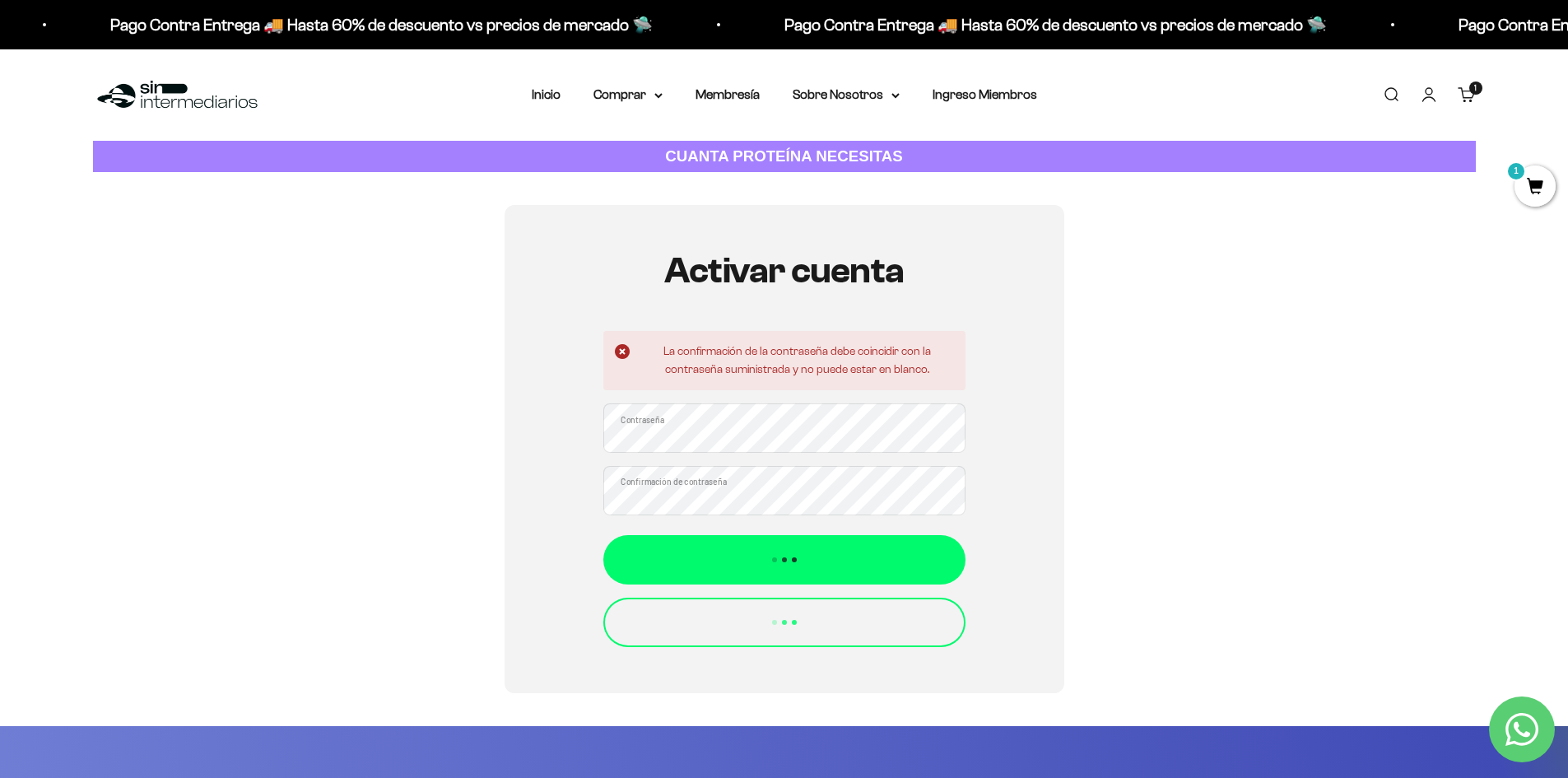
click at [1463, 90] on link "Carrito 1 artículo 1" at bounding box center [1466, 94] width 18 height 18
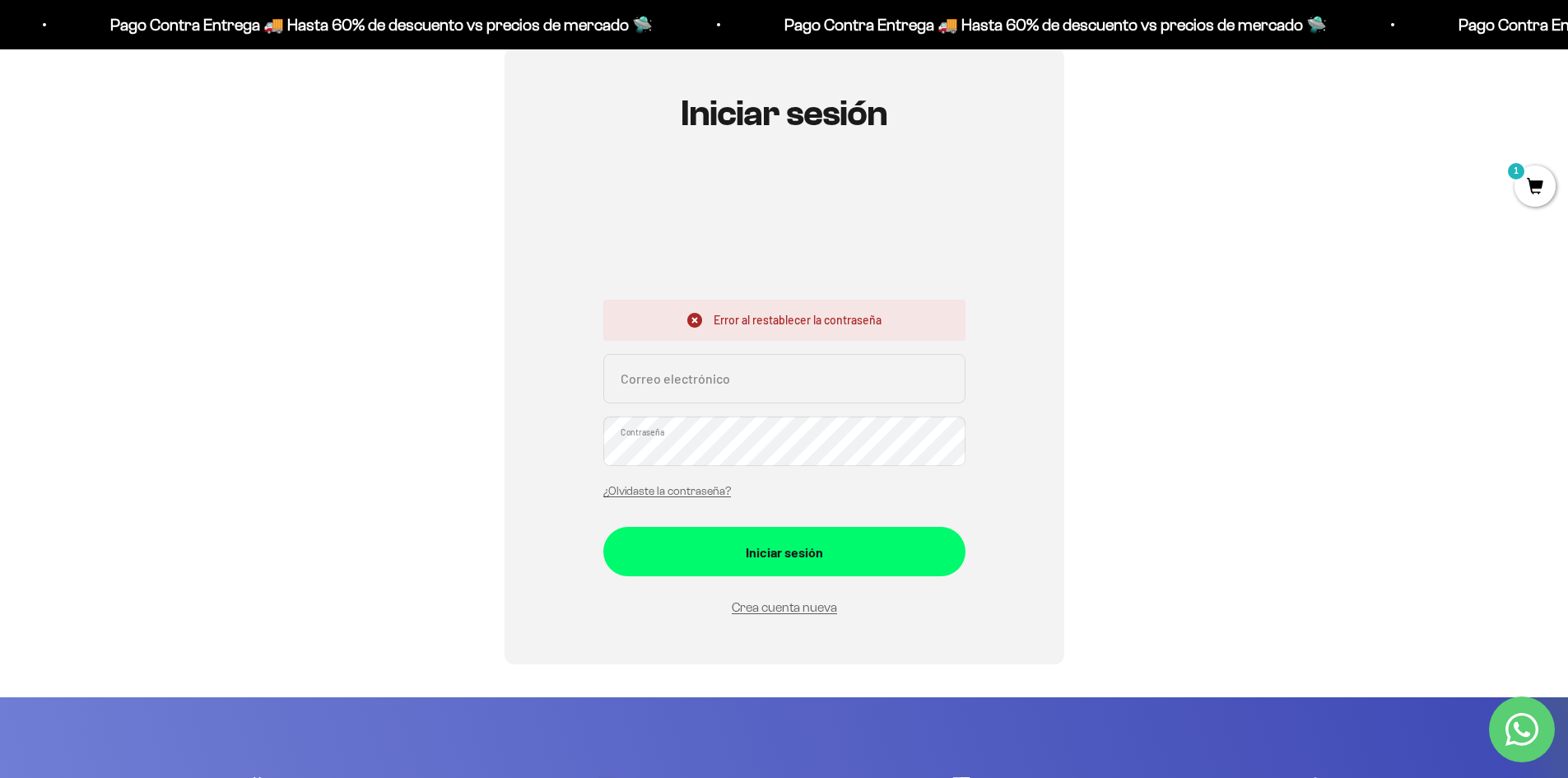
scroll to position [165, 0]
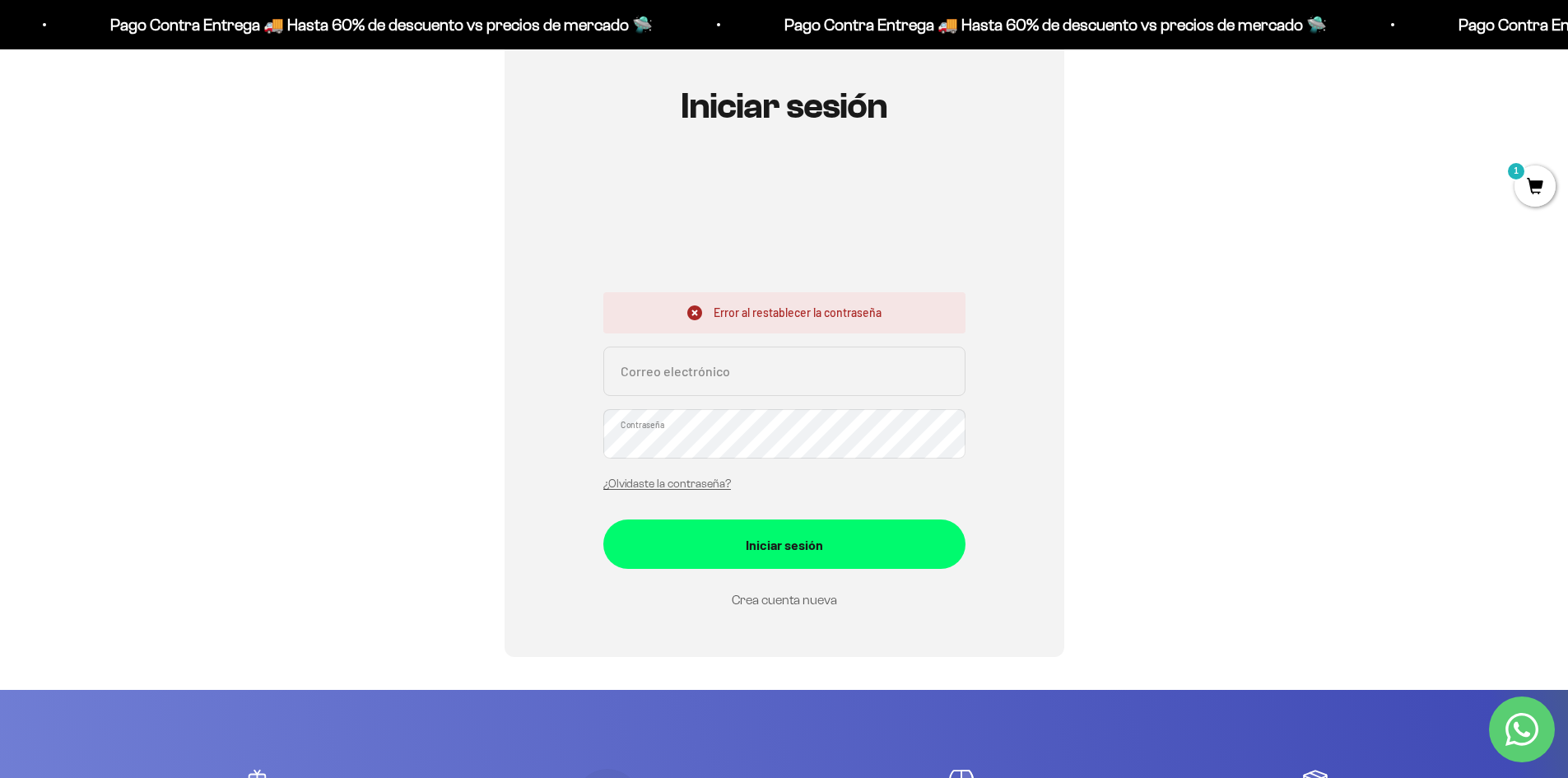
type input "[EMAIL_ADDRESS][DOMAIN_NAME]"
click at [771, 601] on link "Crea cuenta nueva" at bounding box center [784, 600] width 105 height 14
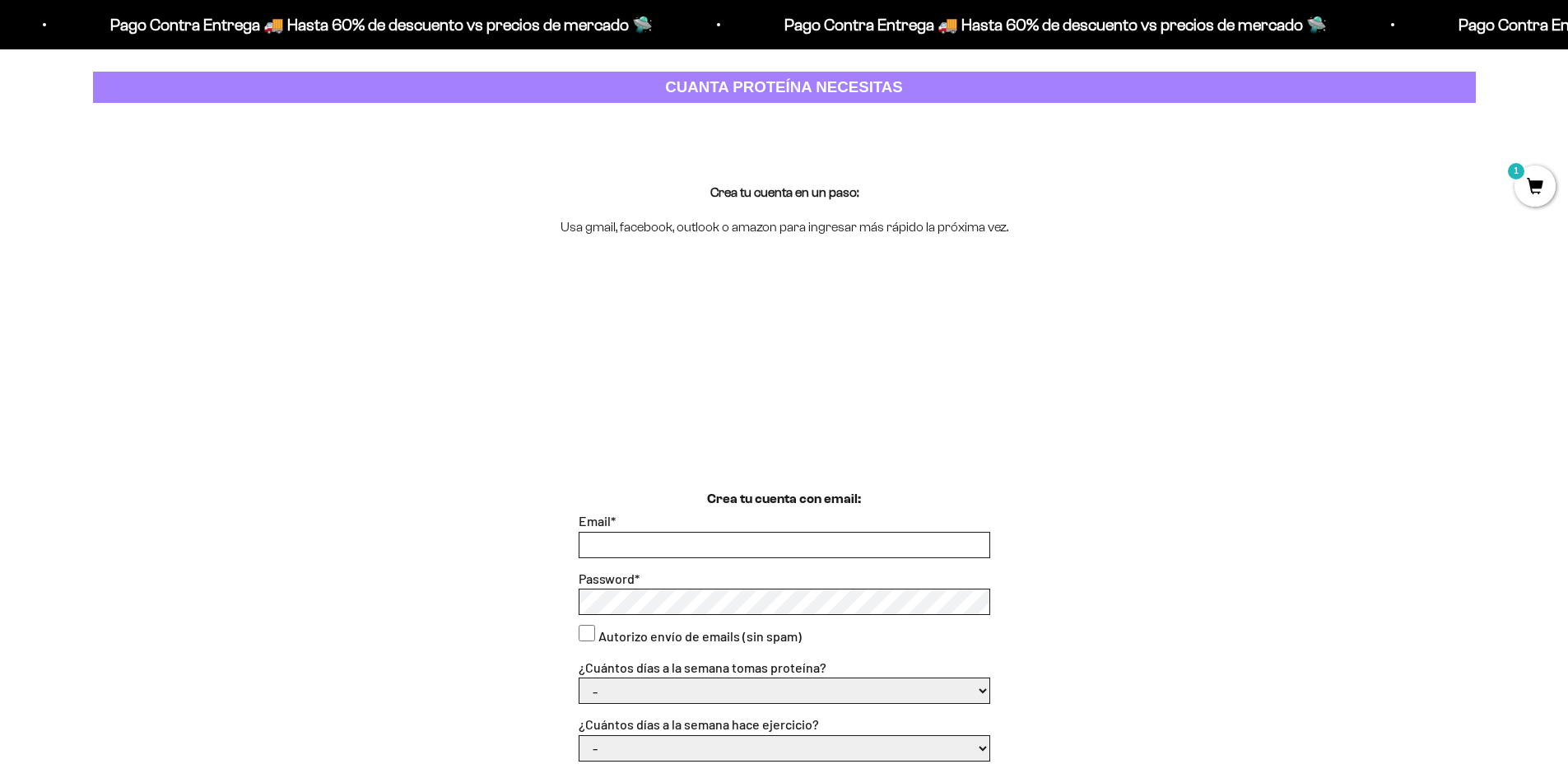
scroll to position [411, 0]
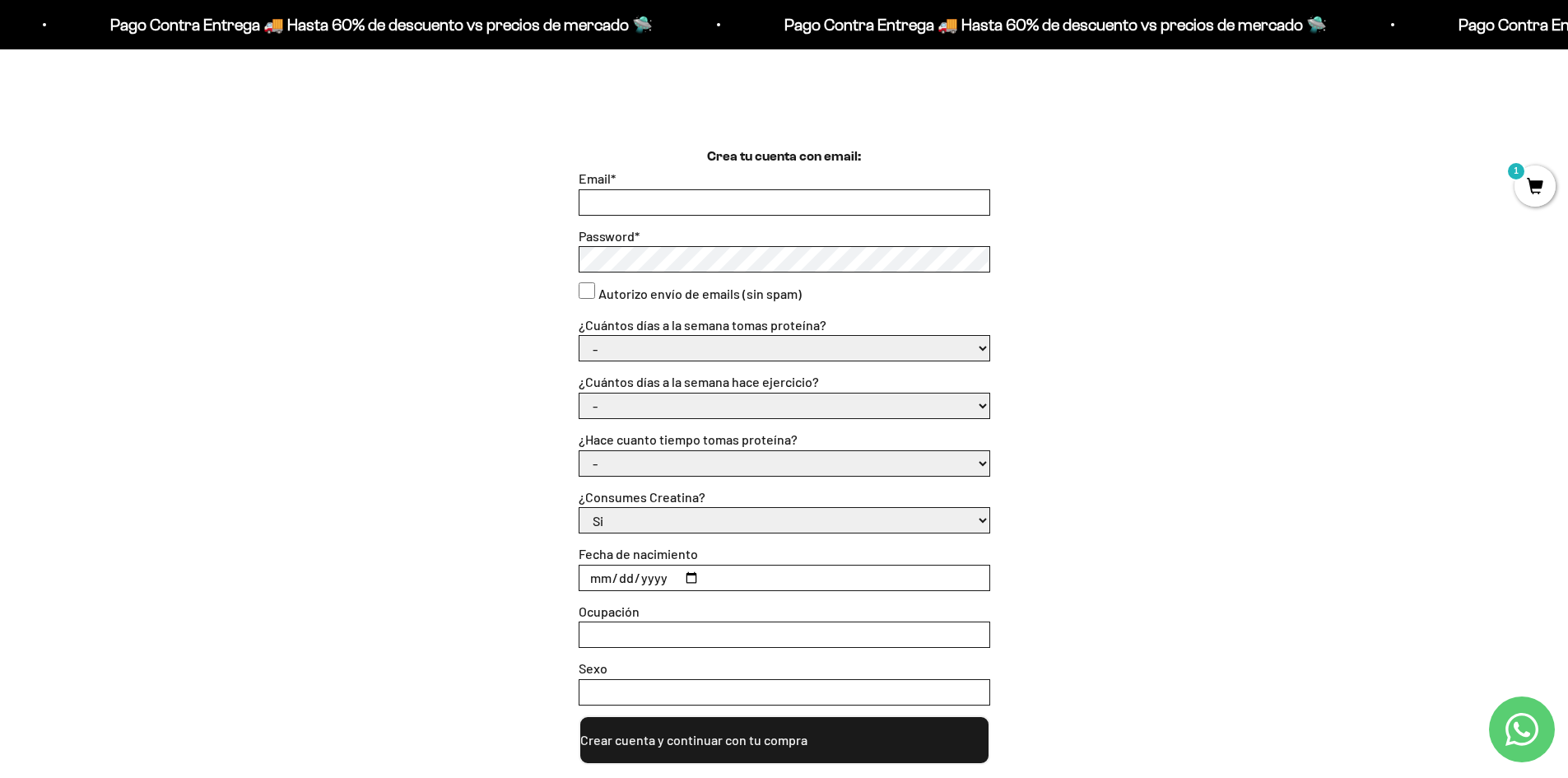
click at [590, 200] on input "Email *" at bounding box center [784, 202] width 409 height 25
type input "[EMAIL_ADDRESS][DOMAIN_NAME]"
click at [557, 260] on div "Crea tu cuenta con email: Email * [EMAIL_ADDRESS][DOMAIN_NAME] Password * Autor…" at bounding box center [784, 456] width 1382 height 618
drag, startPoint x: 648, startPoint y: 276, endPoint x: 867, endPoint y: 194, distance: 233.8
click at [867, 191] on input "[EMAIL_ADDRESS][DOMAIN_NAME]" at bounding box center [784, 202] width 409 height 25
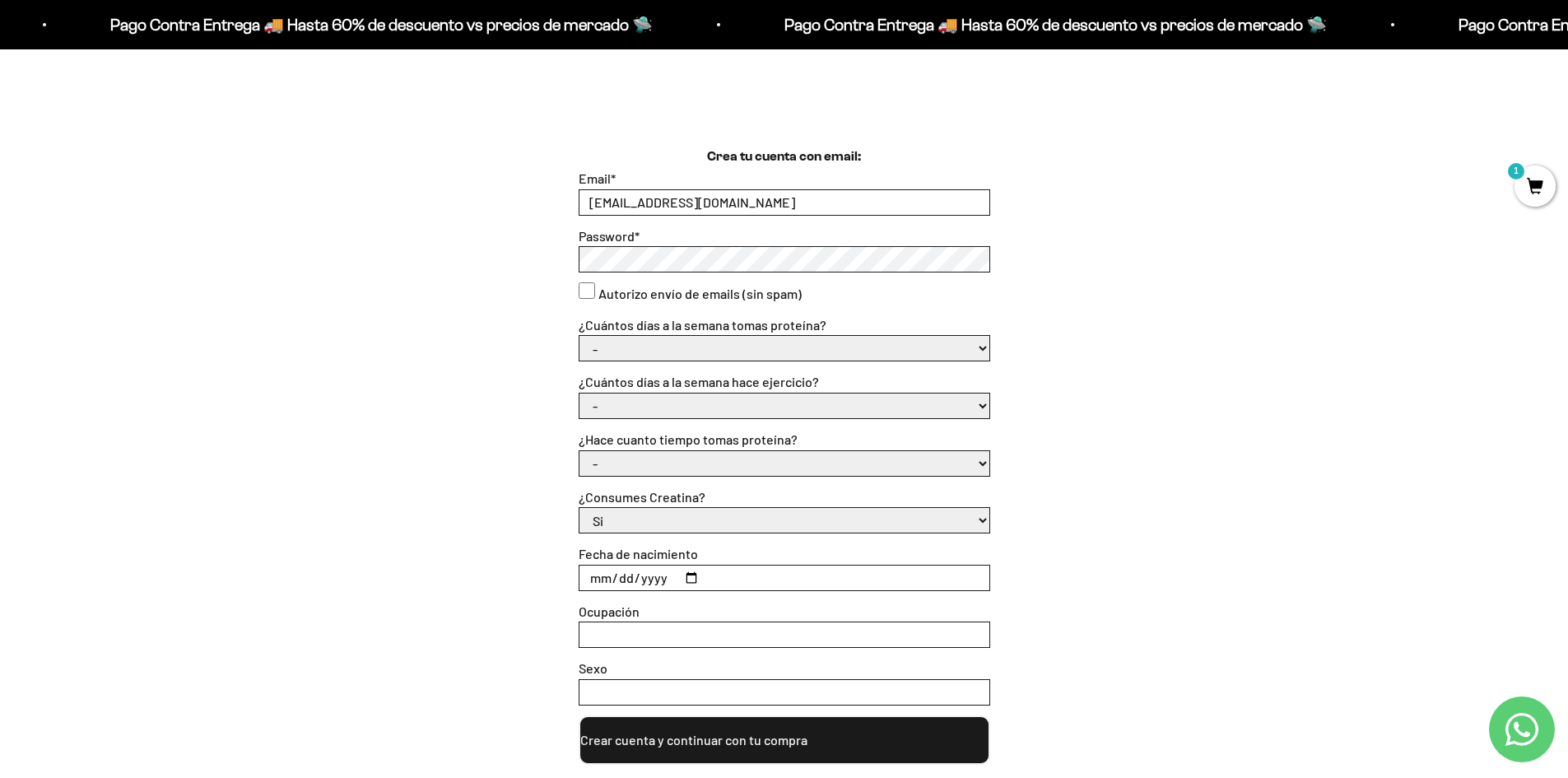
click at [390, 271] on div "Crea tu cuenta con email: Email * [EMAIL_ADDRESS][DOMAIN_NAME] Password * Autor…" at bounding box center [784, 456] width 1382 height 618
click at [911, 347] on select "- 1 o 2 3 a 5 6 o 7" at bounding box center [784, 348] width 409 height 25
select select "3 a 5"
click at [580, 337] on select "- 1 o 2 3 a 5 6 o 7" at bounding box center [784, 348] width 409 height 25
click at [789, 409] on select "- No hago 1 a 2 días 3 a 5 días 6 o 7 días" at bounding box center [784, 405] width 409 height 25
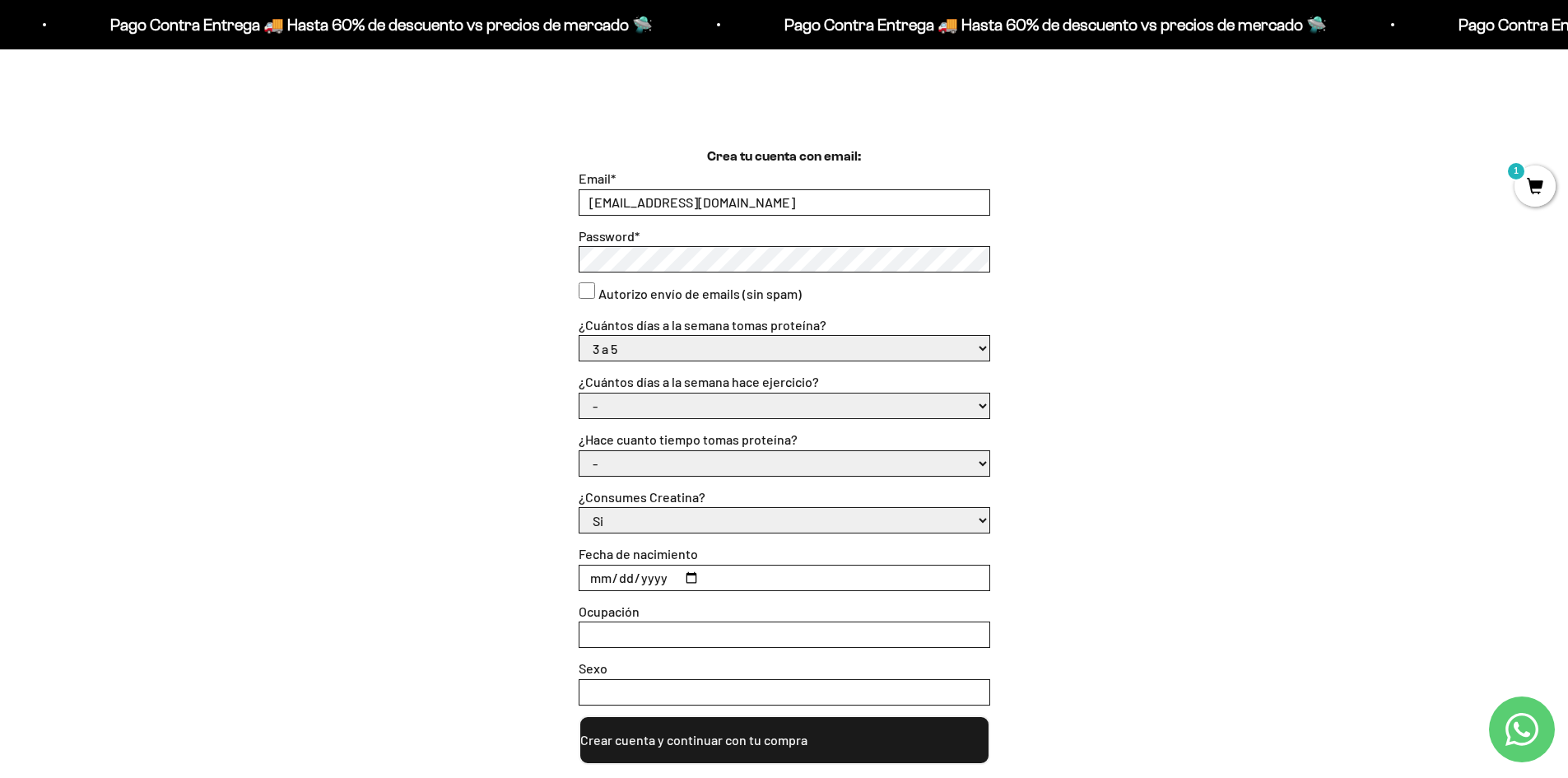
click at [580, 393] on select "- No hago 1 a 2 días 3 a 5 días 6 o 7 días" at bounding box center [784, 405] width 409 height 25
click at [804, 414] on select "- No hago 1 a 2 días 3 a 5 días 6 o 7 días" at bounding box center [784, 405] width 409 height 25
select select "3 a 5 días"
click at [580, 393] on select "- No hago 1 a 2 días 3 a 5 días 6 o 7 días" at bounding box center [784, 405] width 409 height 25
click at [789, 519] on select "Si No" at bounding box center [784, 520] width 409 height 25
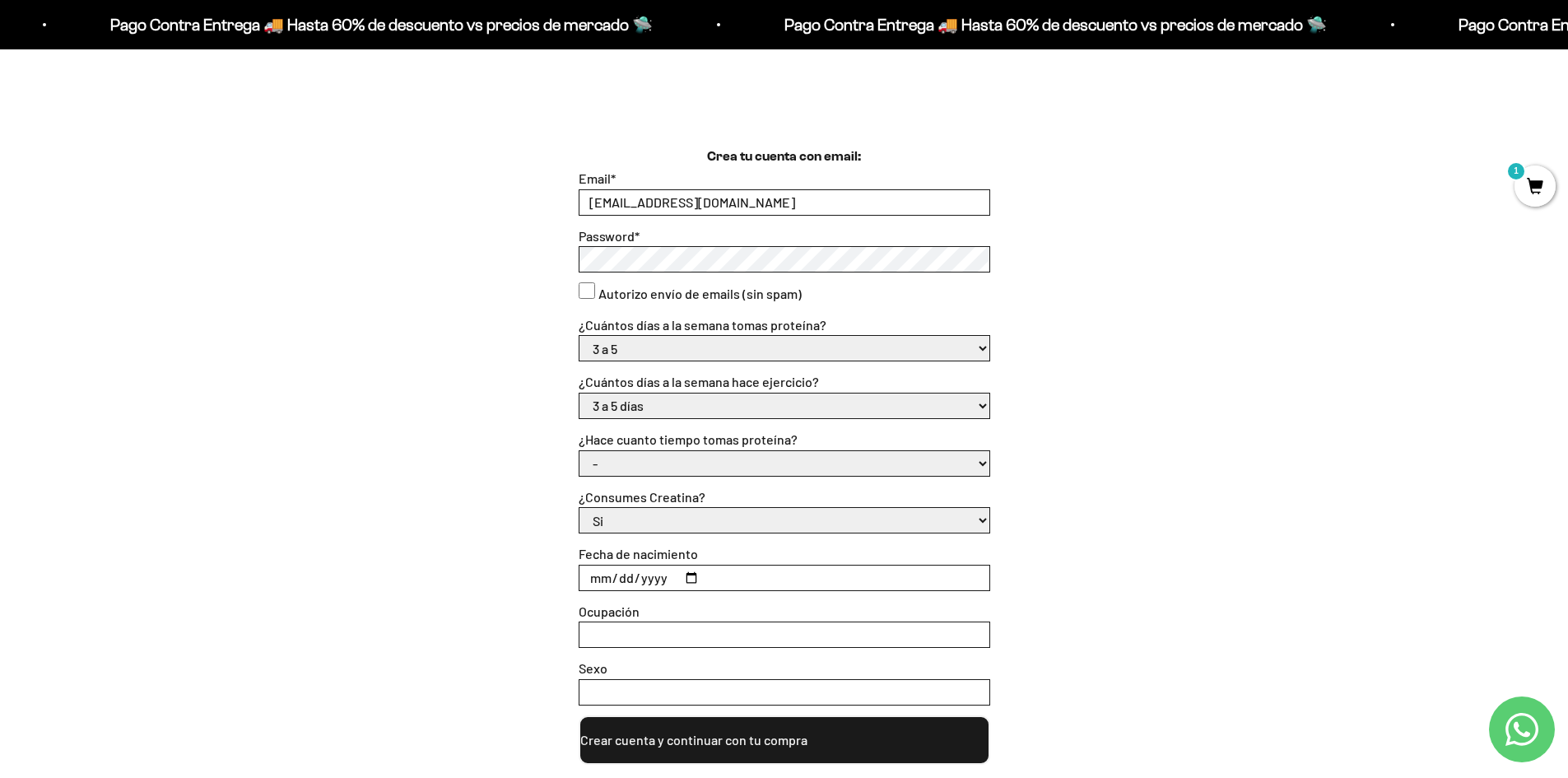
click at [805, 462] on select "- Apenas estoy empezando Menos de 6 meses Más de 6 meses Hace más de un año" at bounding box center [784, 463] width 409 height 25
click at [580, 451] on select "- Apenas estoy empezando Menos de 6 meses Más de 6 meses Hace más de un año" at bounding box center [784, 463] width 409 height 25
click at [804, 469] on select "- Apenas estoy empezando Menos de 6 meses Más de 6 meses Hace más de un año" at bounding box center [784, 463] width 409 height 25
select select "Menos de 6 meses"
click at [580, 451] on select "- Apenas estoy empezando Menos de 6 meses Más de 6 meses Hace más de un año" at bounding box center [784, 463] width 409 height 25
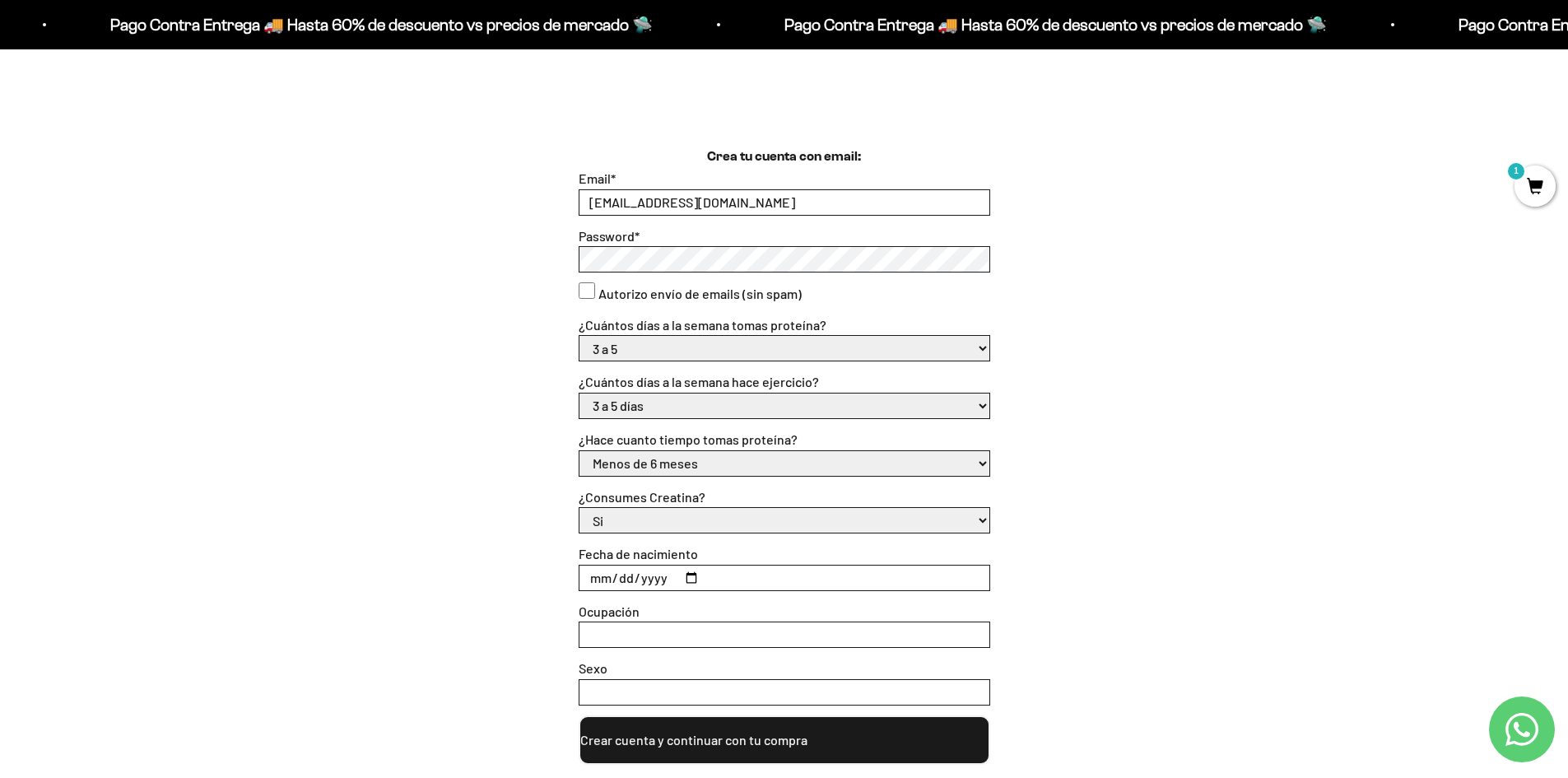
click at [791, 520] on select "Si No" at bounding box center [784, 520] width 409 height 25
select select "No"
click at [580, 509] on select "Si No" at bounding box center [784, 520] width 409 height 25
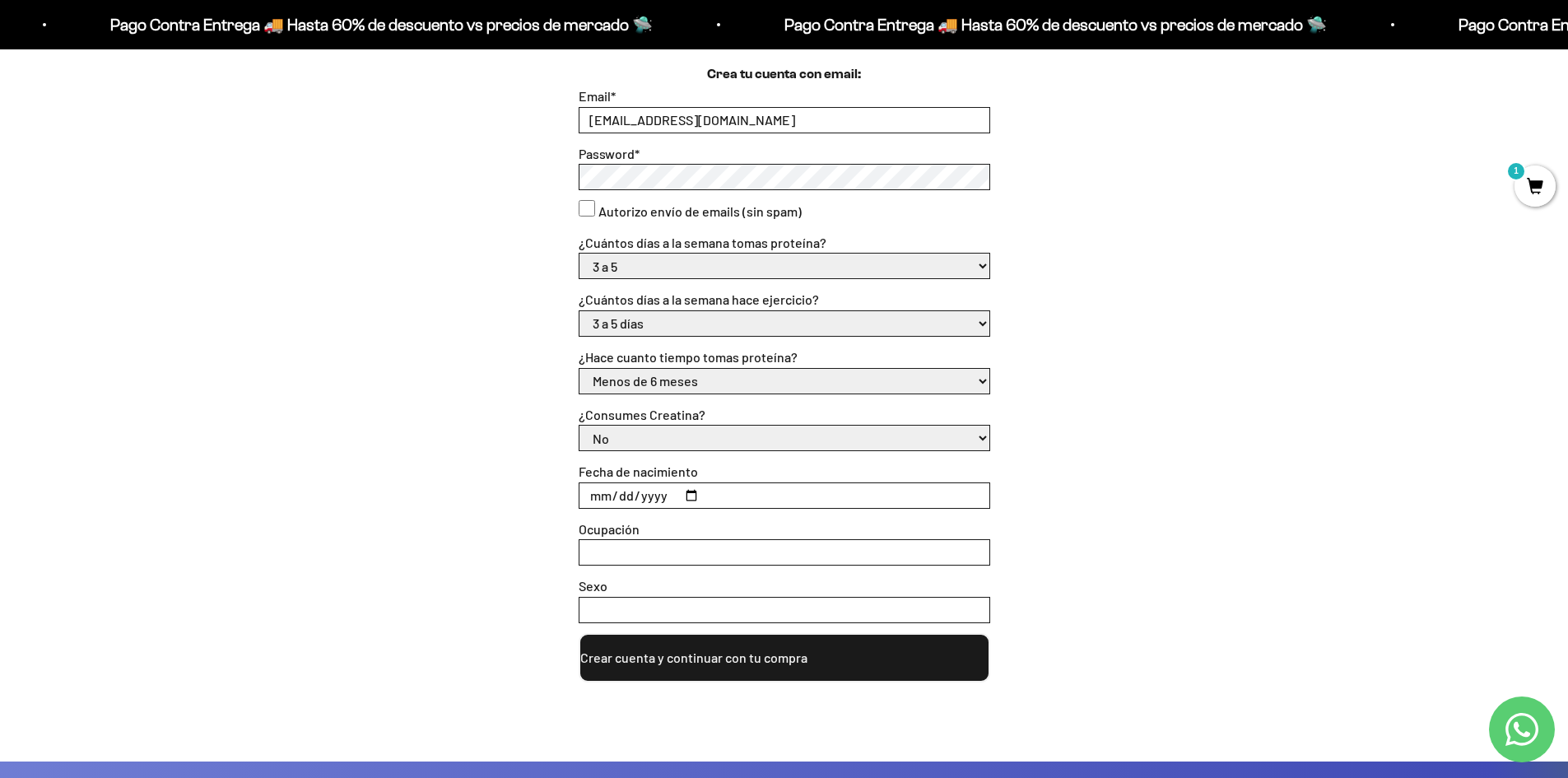
click at [607, 494] on input "Fecha de nacimiento" at bounding box center [784, 495] width 409 height 25
type input "1993-11-10"
click at [622, 552] on input "Ocupación" at bounding box center [784, 552] width 409 height 25
type input "FACTURACION"
click at [695, 608] on input "Sexo" at bounding box center [784, 610] width 409 height 25
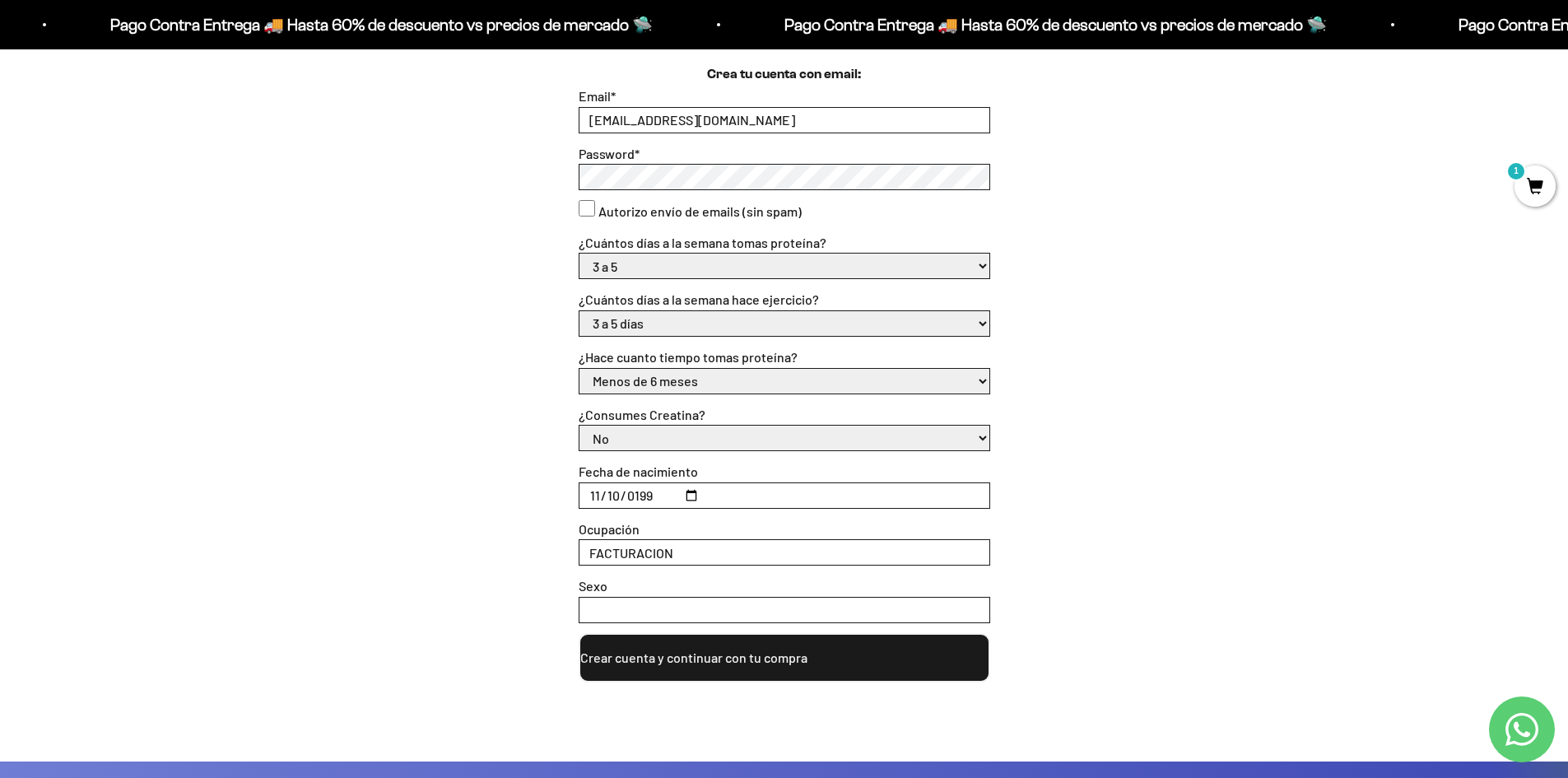
type input "FEMENINO"
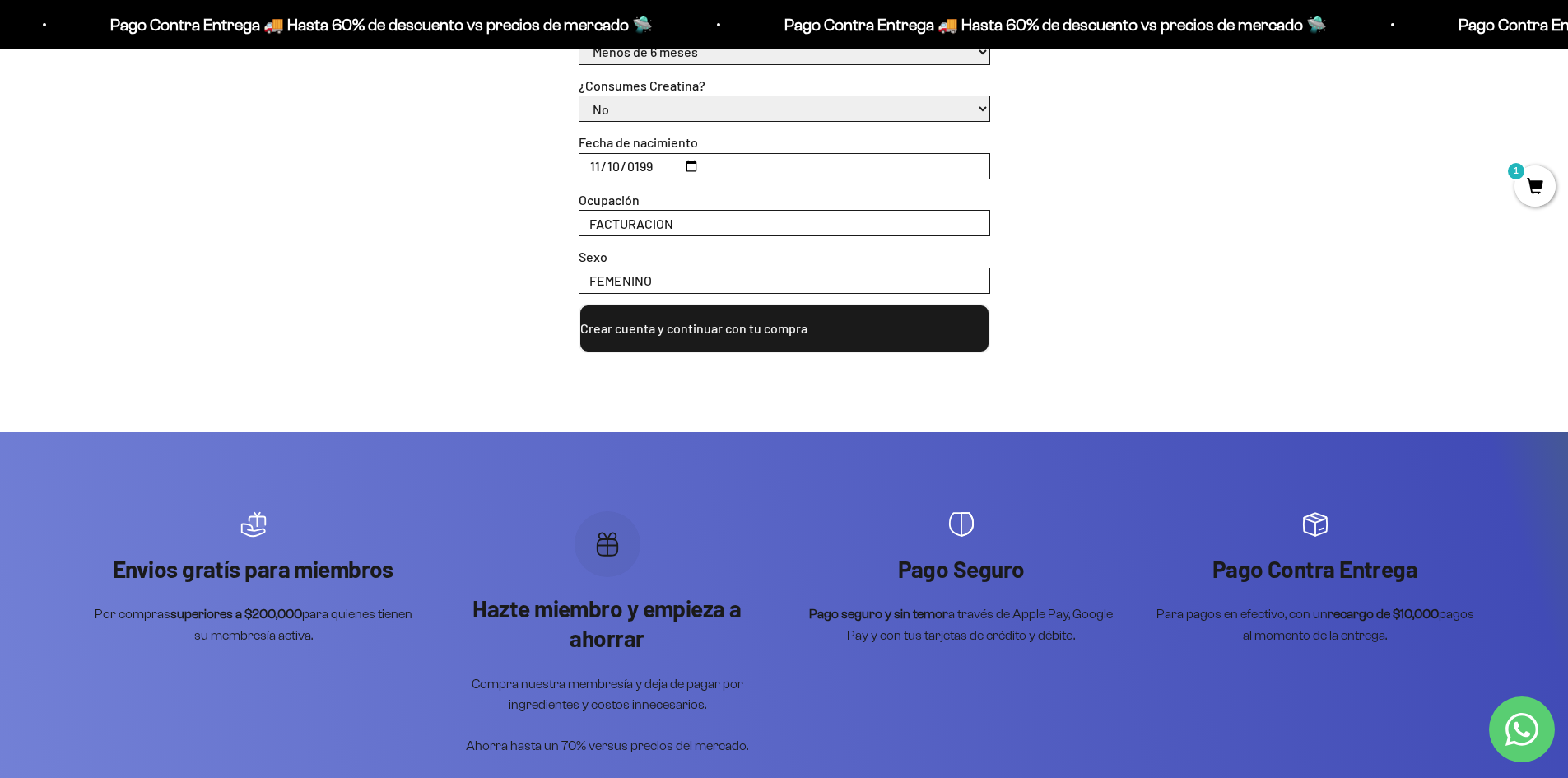
click at [841, 339] on button "Crear cuenta y continuar con tu compra" at bounding box center [784, 328] width 411 height 49
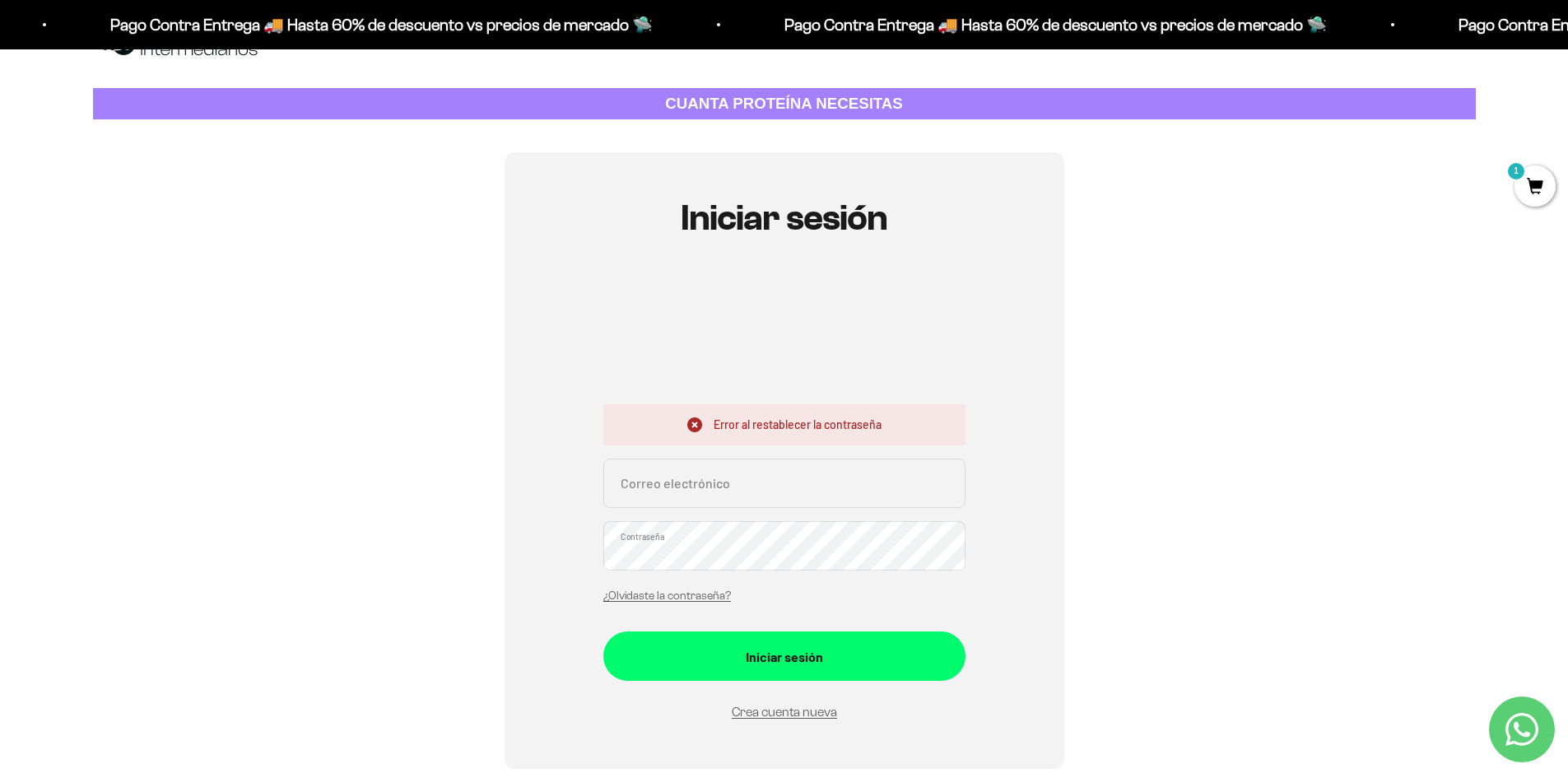
scroll to position [82, 0]
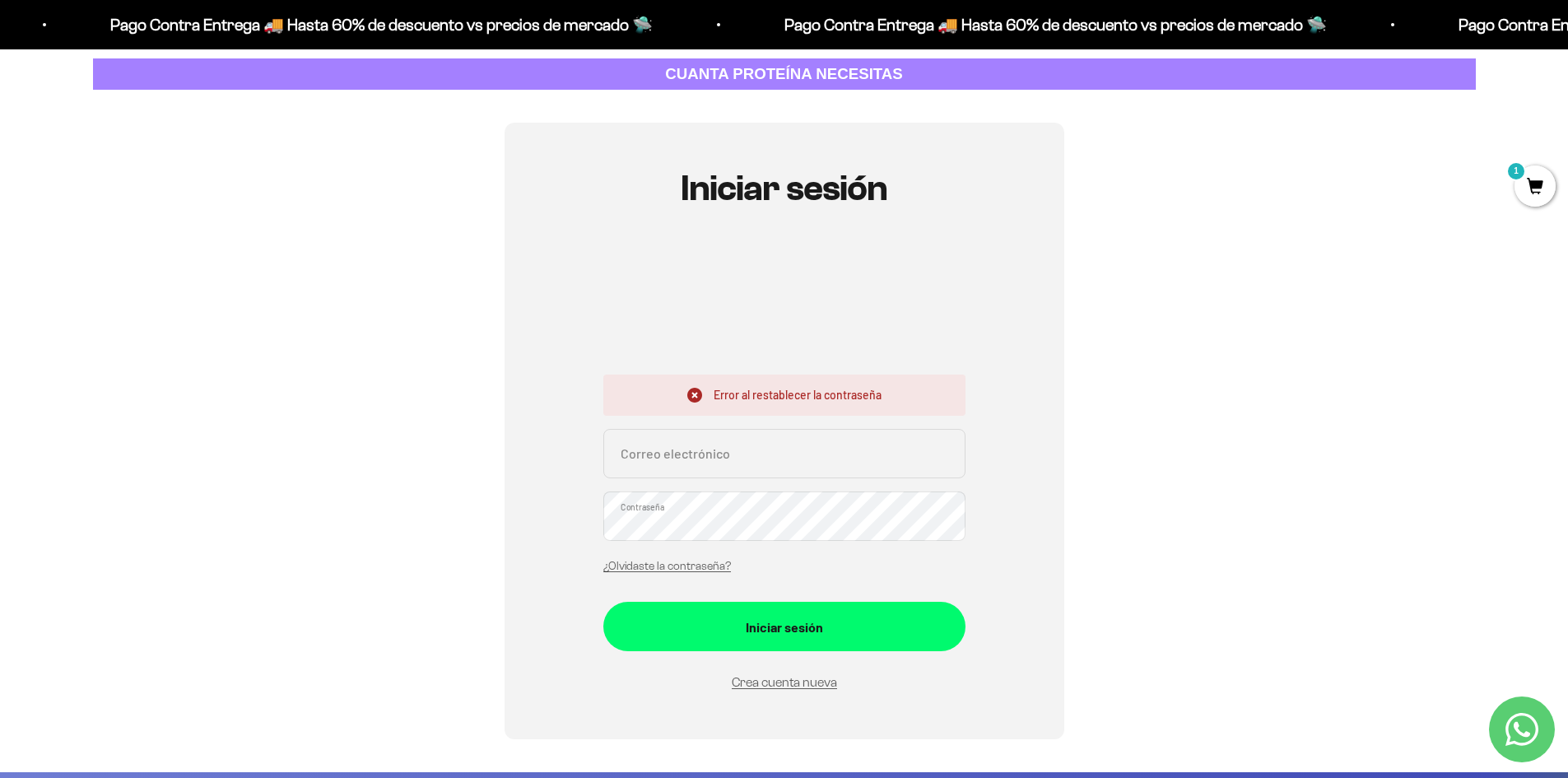
type input "[EMAIL_ADDRESS][DOMAIN_NAME]"
click at [241, 509] on div "Iniciar sesión Error al restablecer la contraseña [EMAIL_ADDRESS][DOMAIN_NAME] …" at bounding box center [784, 430] width 1382 height 616
click at [1049, 460] on div "Iniciar sesión Error al restablecer la contraseña [EMAIL_ADDRESS][DOMAIN_NAME] …" at bounding box center [784, 430] width 560 height 616
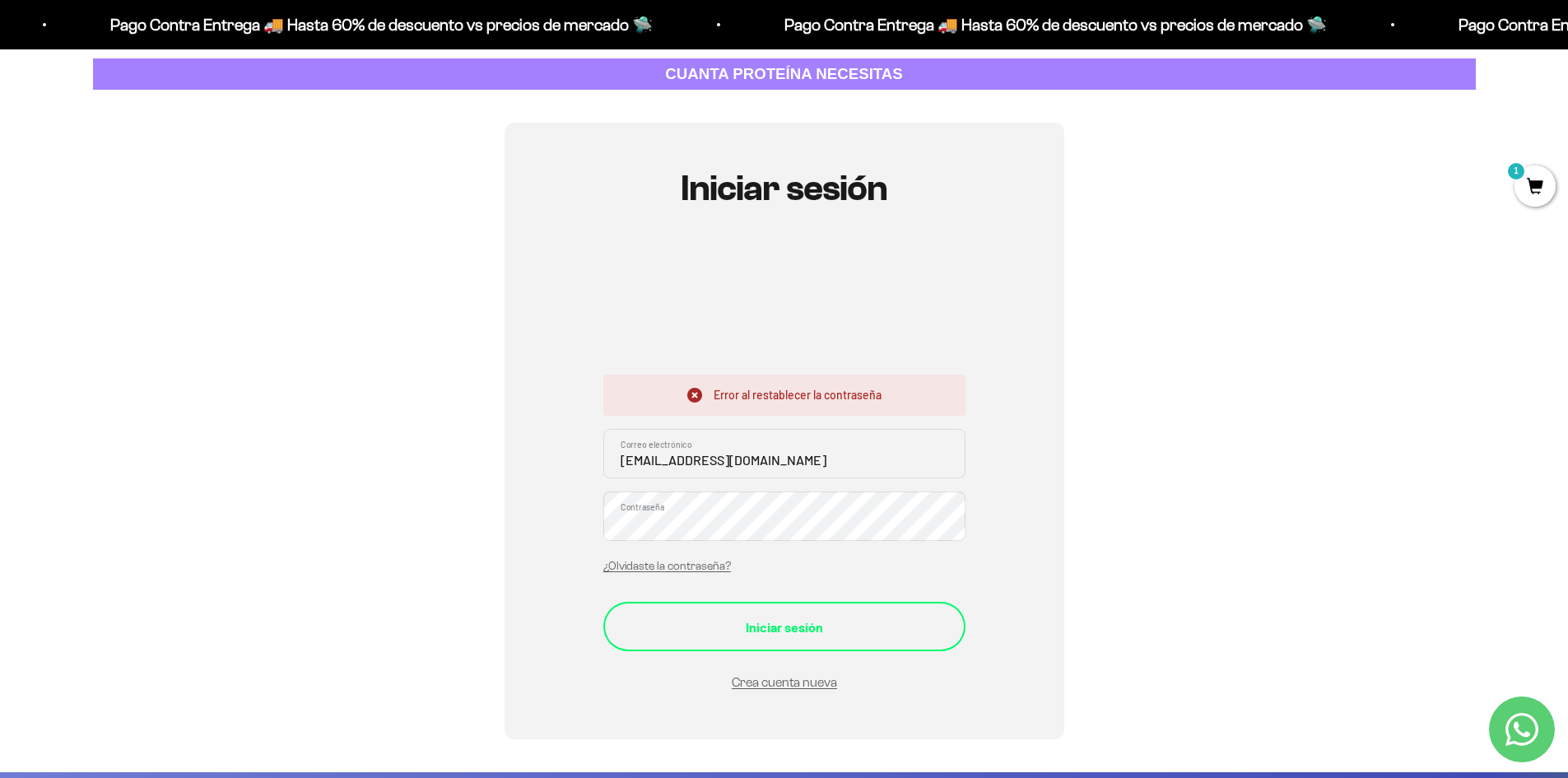
click at [841, 643] on button "Iniciar sesión" at bounding box center [784, 626] width 362 height 49
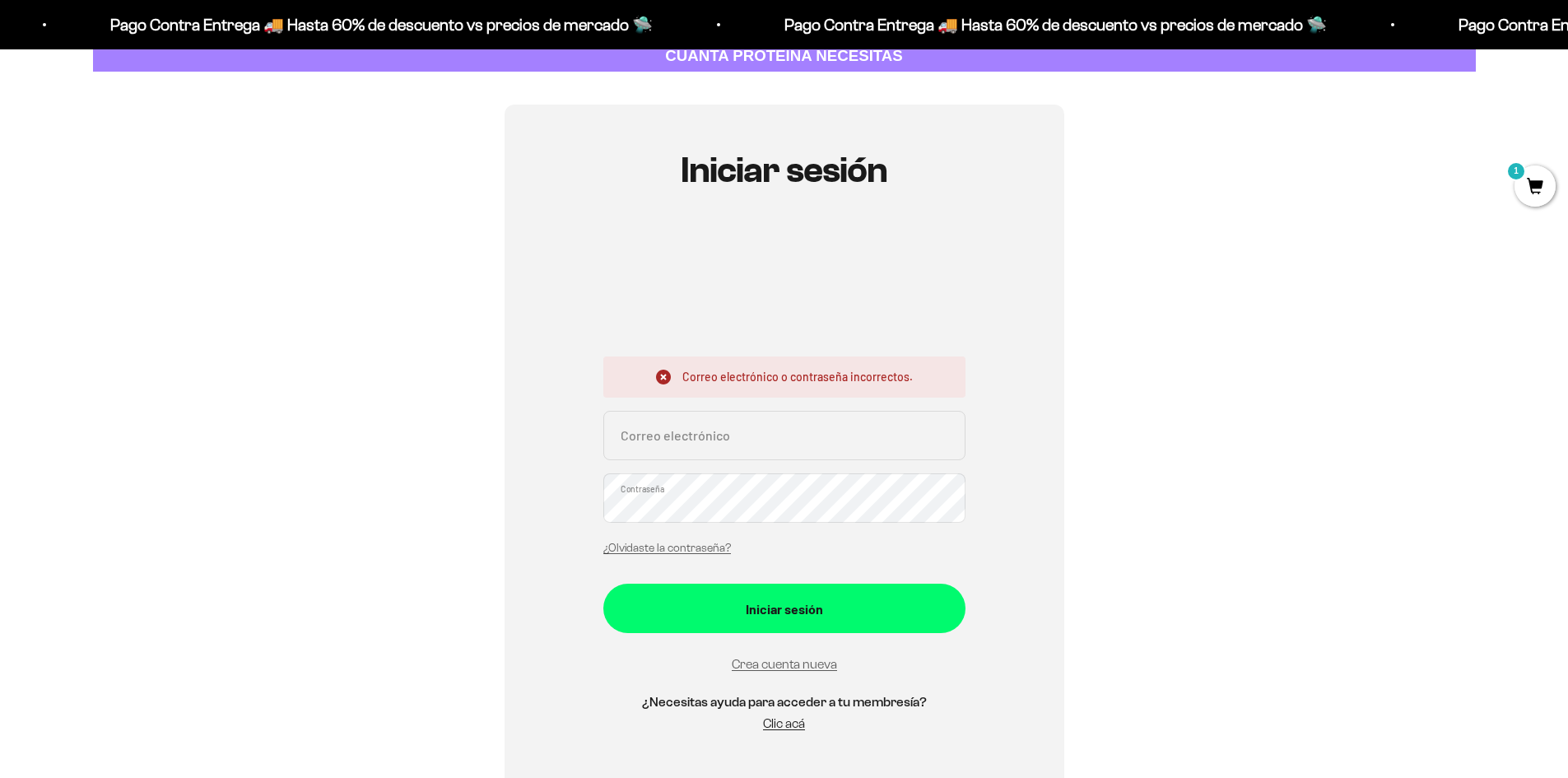
scroll to position [247, 0]
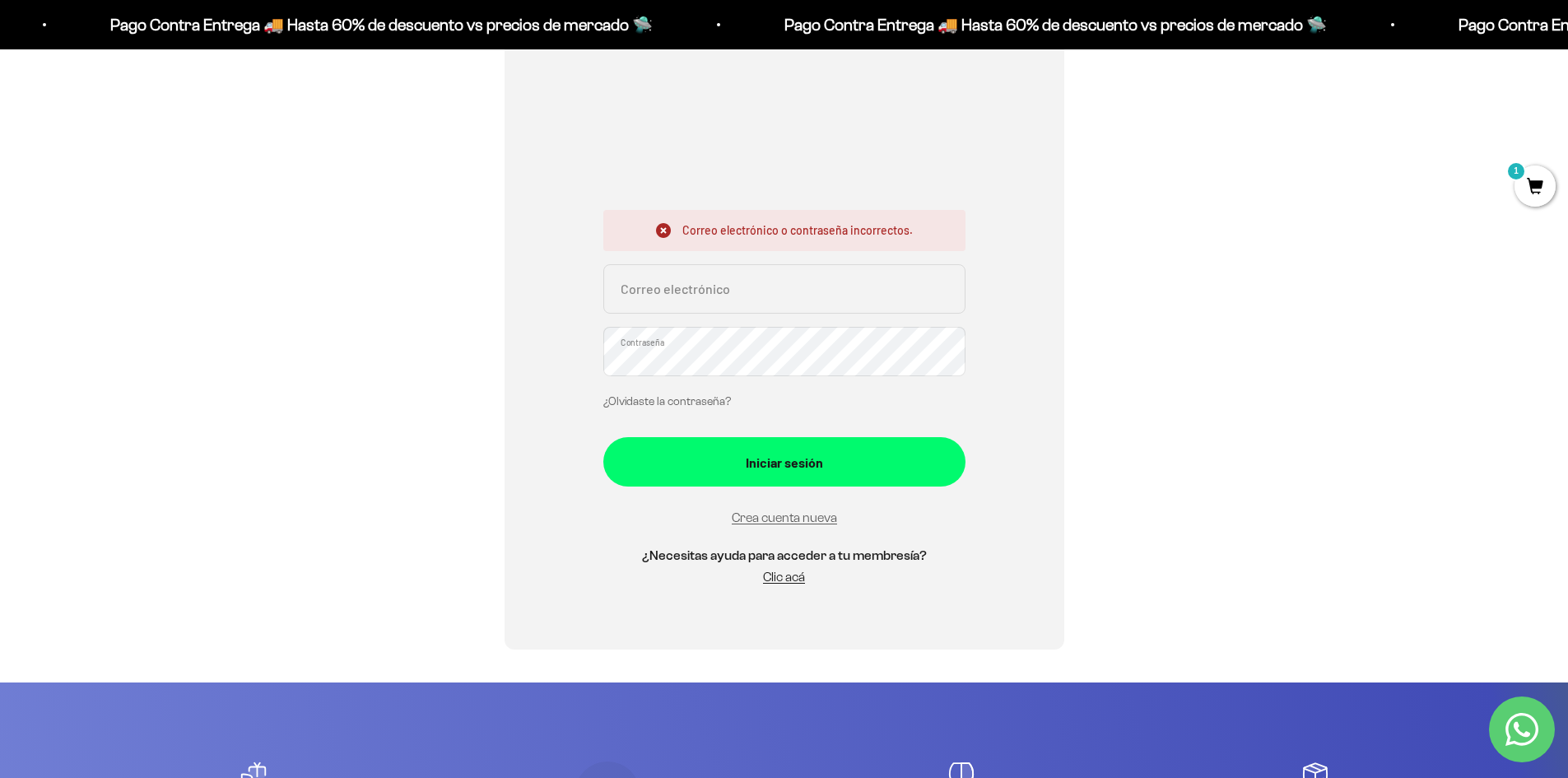
type input "DANIELAMONCADA1038@GMAIL.COM"
click at [694, 405] on link "¿Olvidaste la contraseña?" at bounding box center [667, 401] width 128 height 12
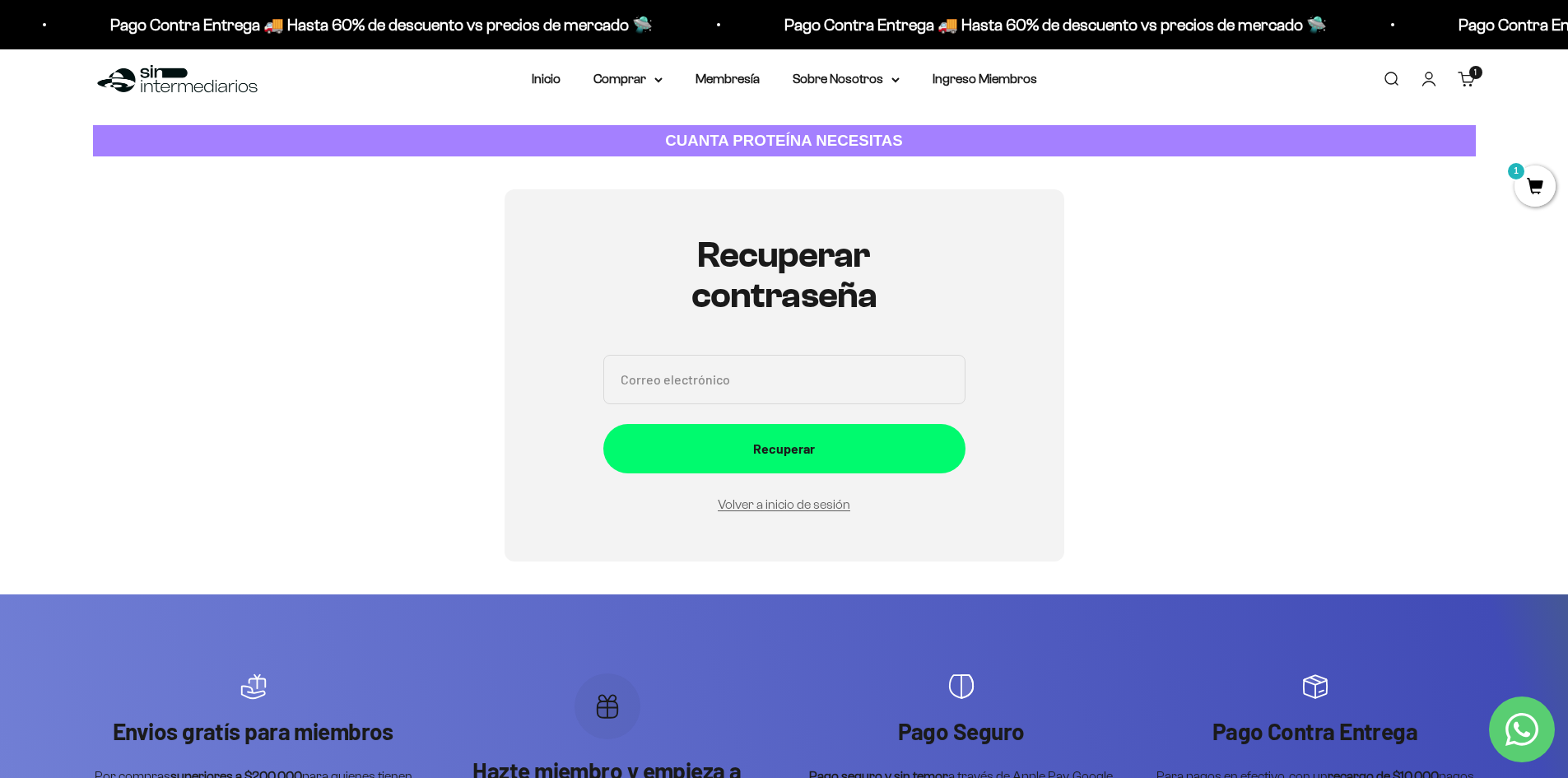
scroll to position [0, 0]
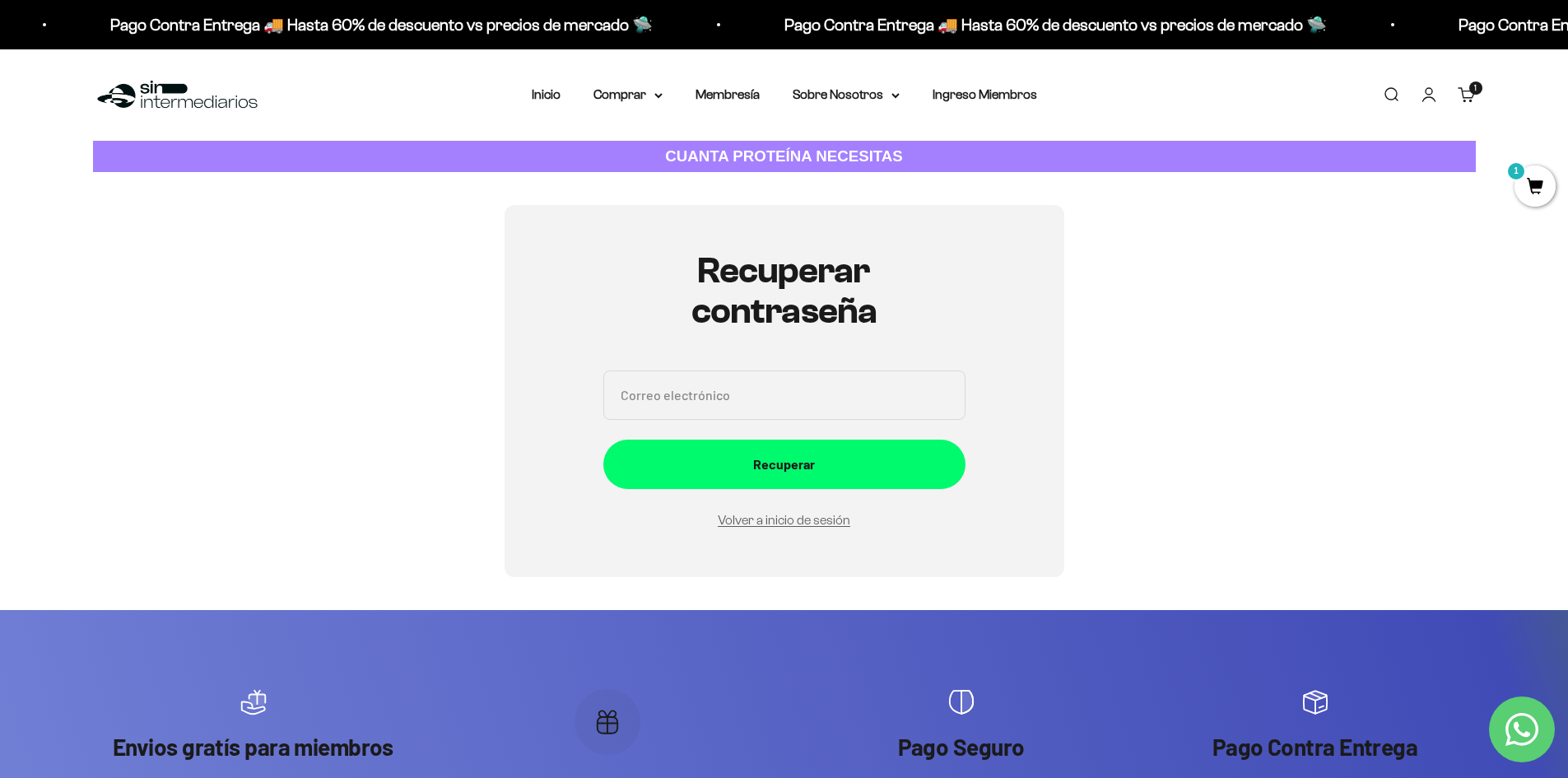
click at [797, 415] on input "Correo electrónico" at bounding box center [784, 395] width 362 height 49
type input "DANIELAMONCADA1038@GMAIL.COM"
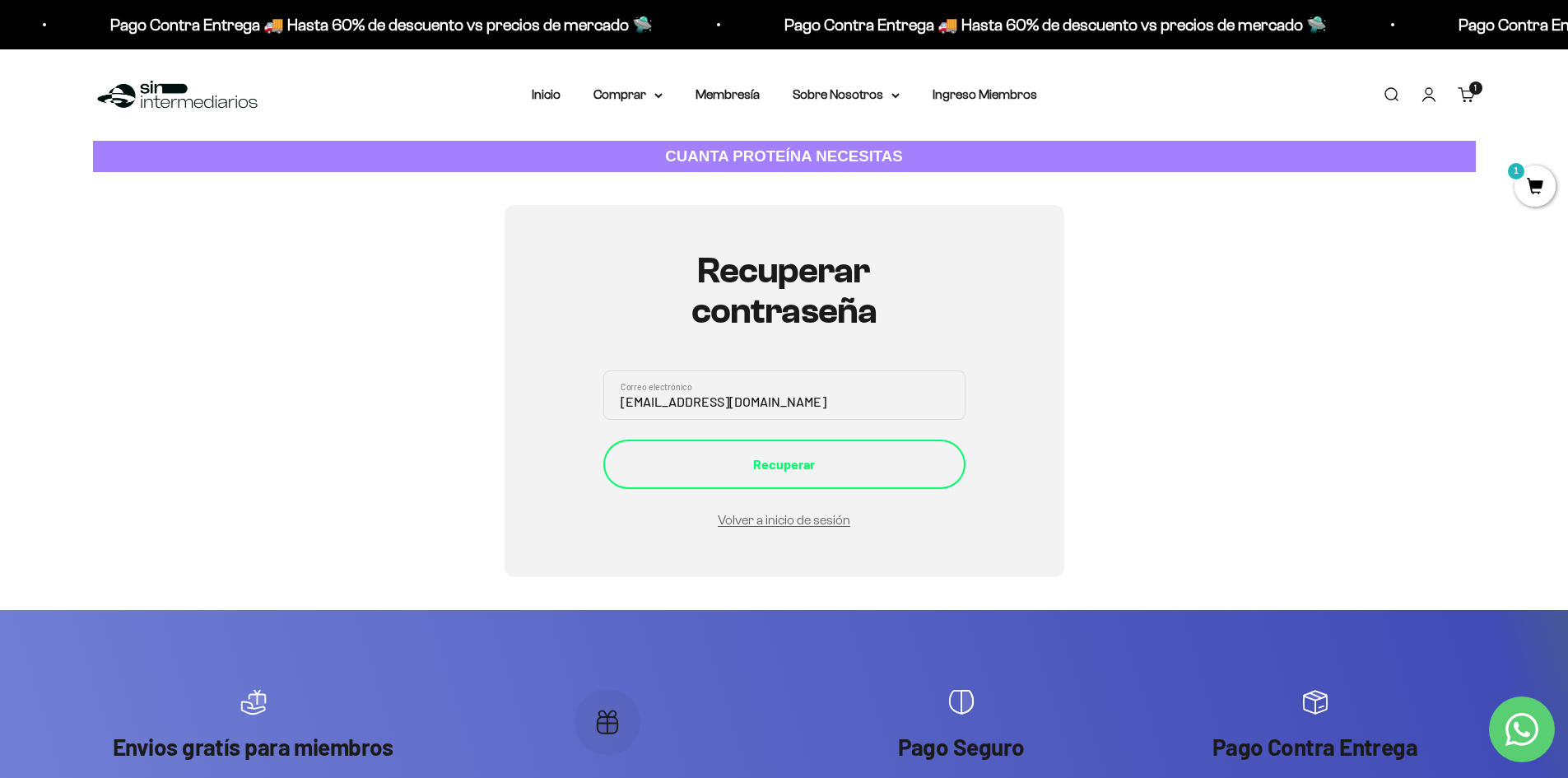
click at [809, 466] on div "Recuperar" at bounding box center [784, 464] width 296 height 22
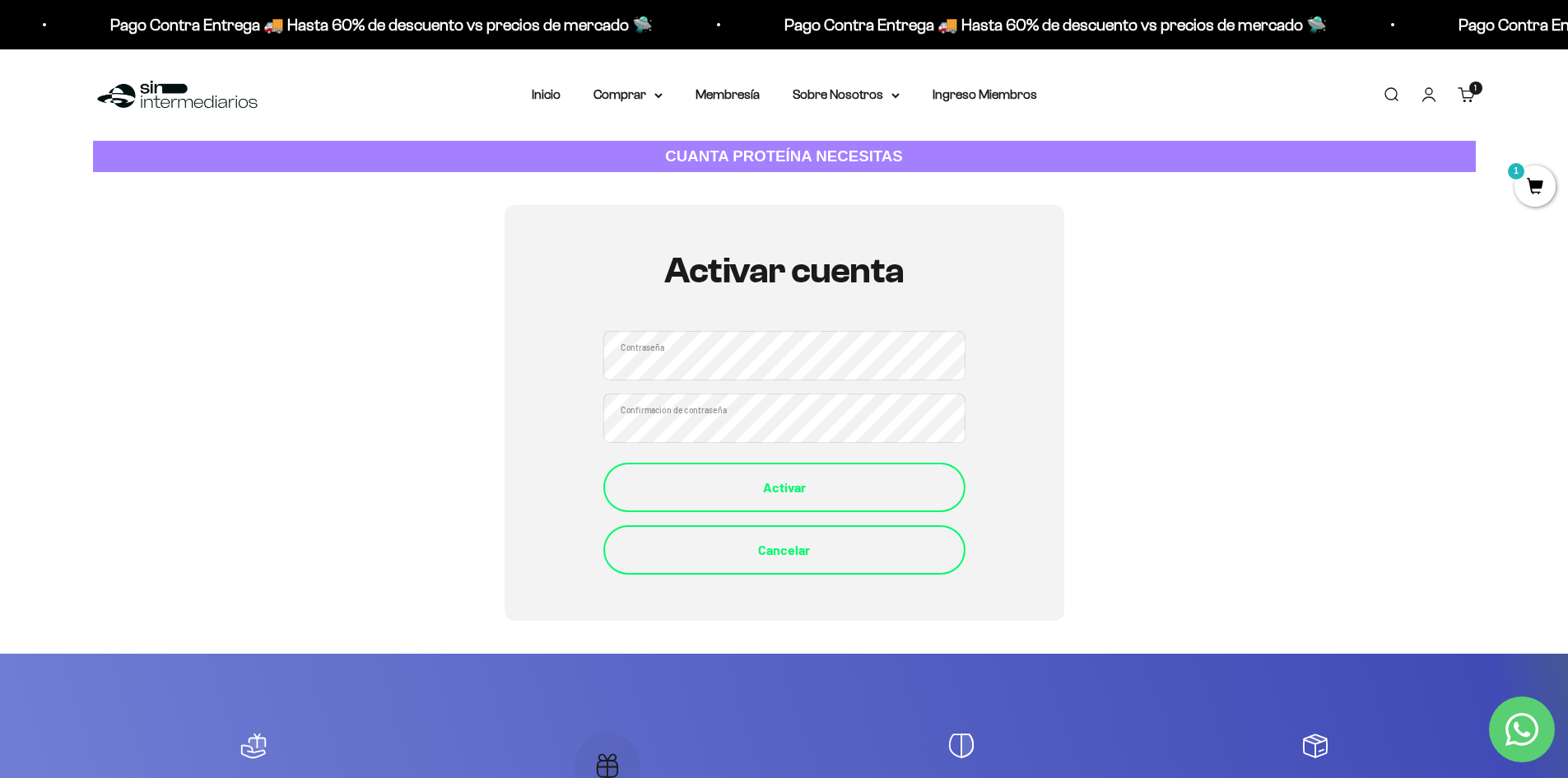
click at [817, 484] on div "Activar" at bounding box center [784, 488] width 296 height 22
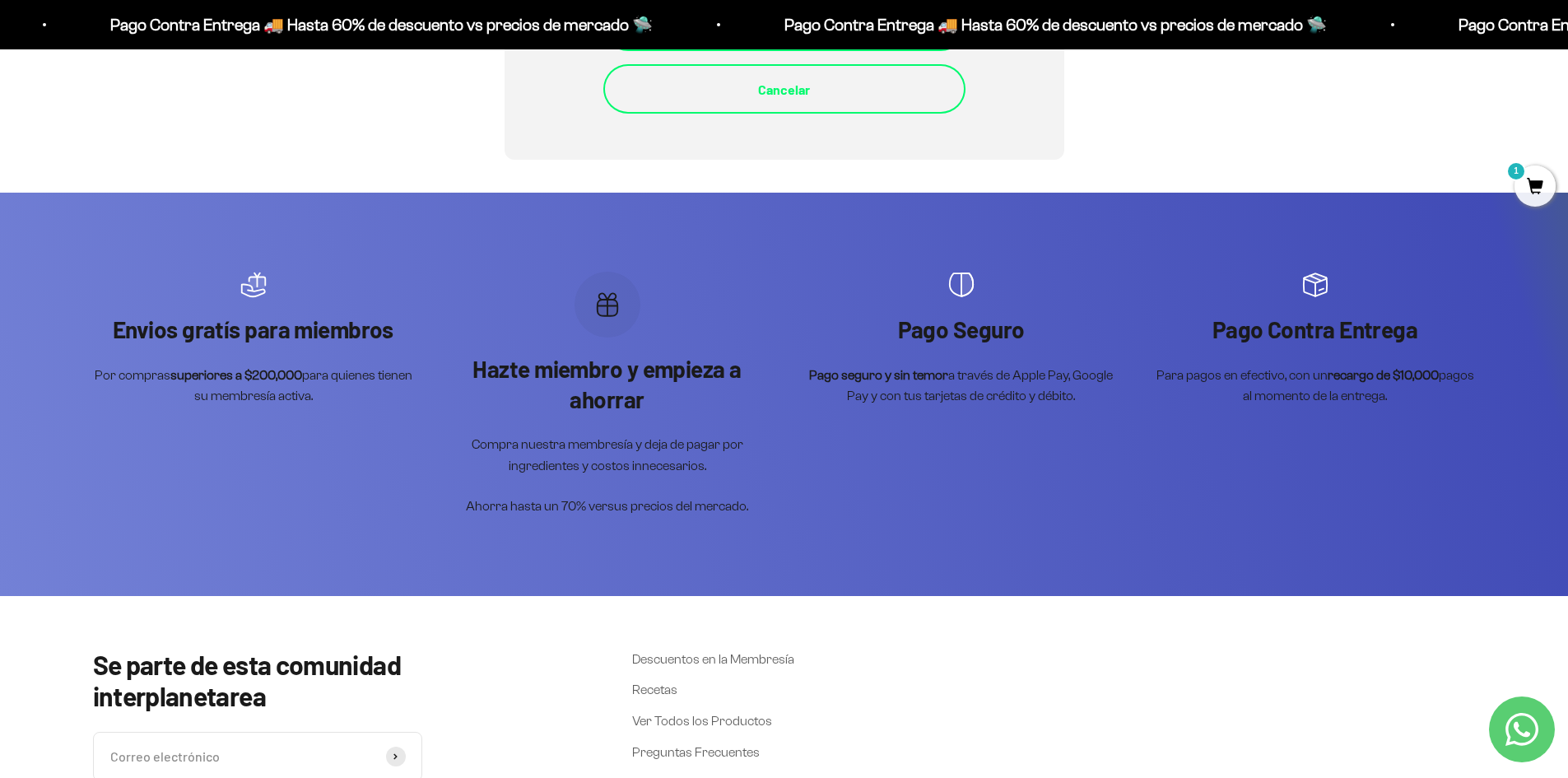
scroll to position [351, 0]
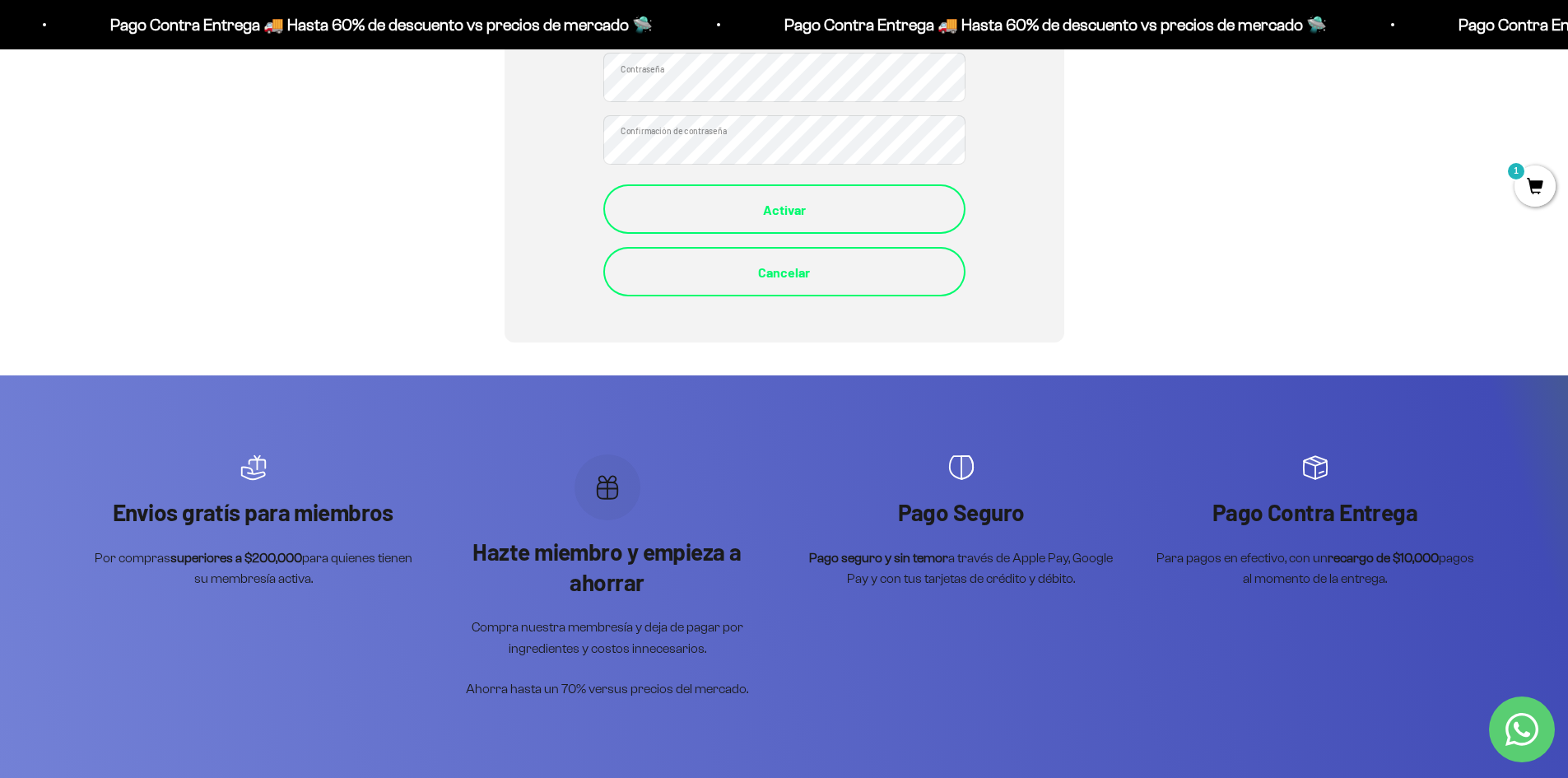
click at [838, 210] on div "Activar" at bounding box center [784, 210] width 296 height 22
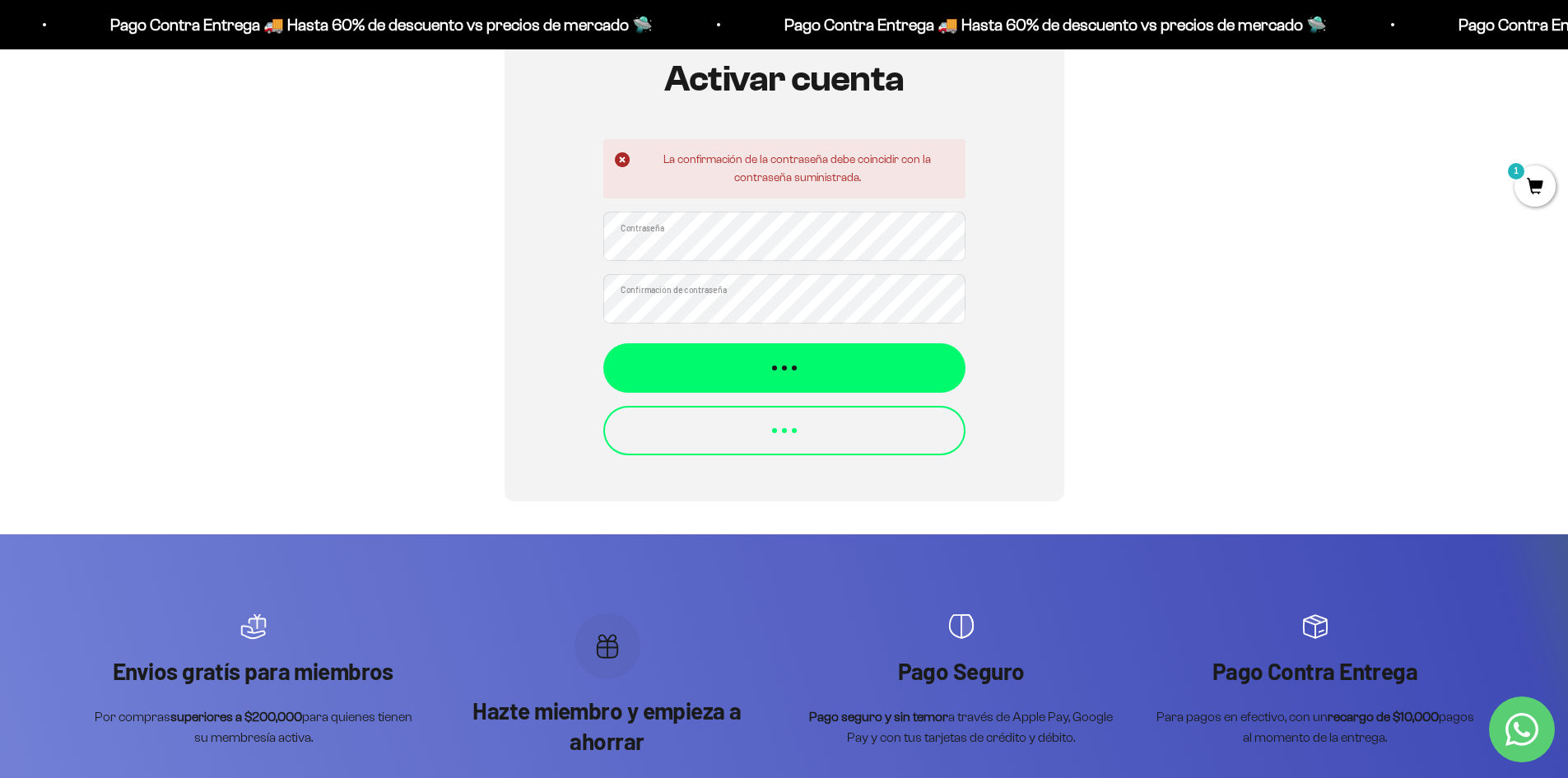
scroll to position [186, 0]
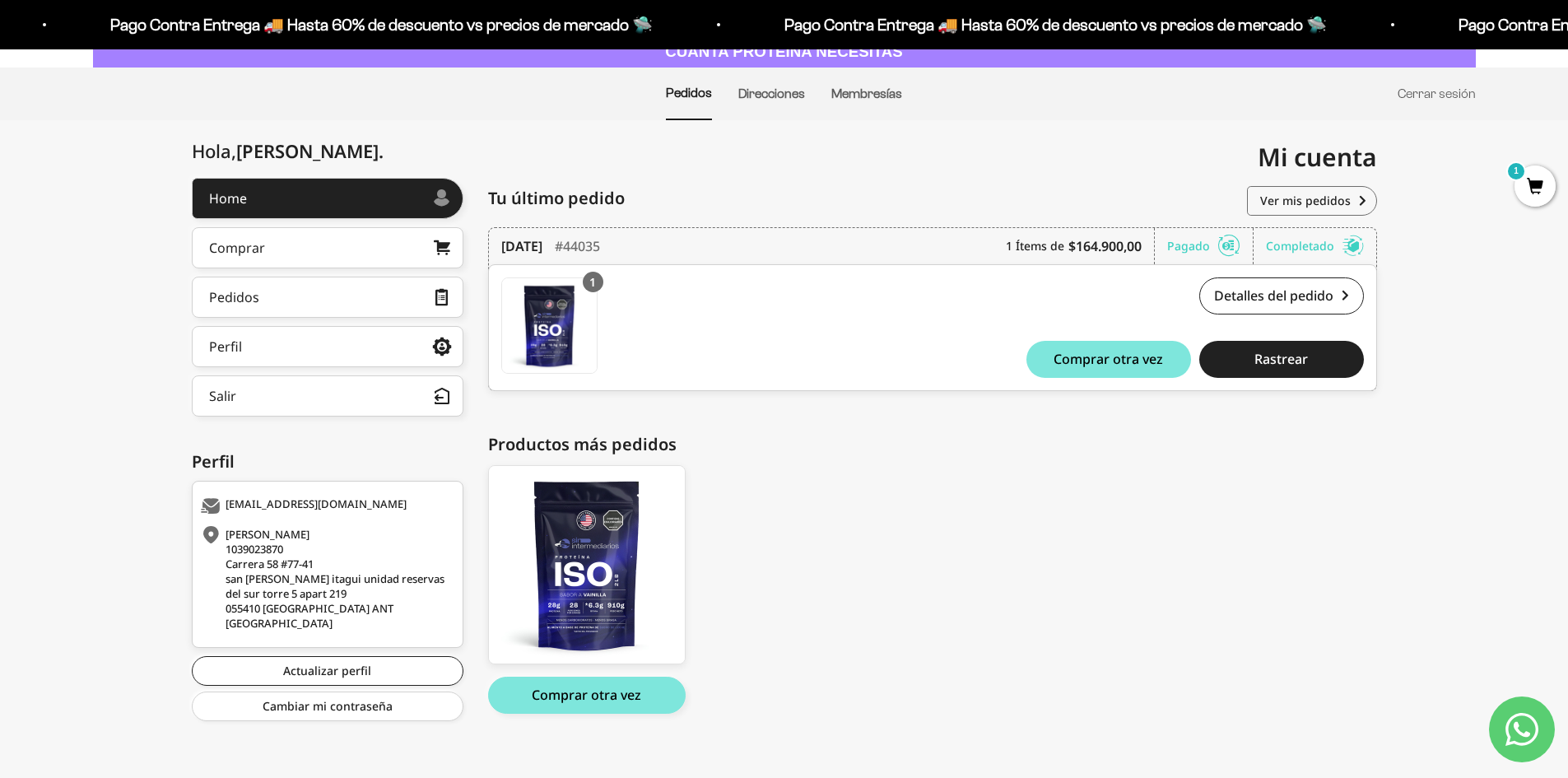
scroll to position [119, 0]
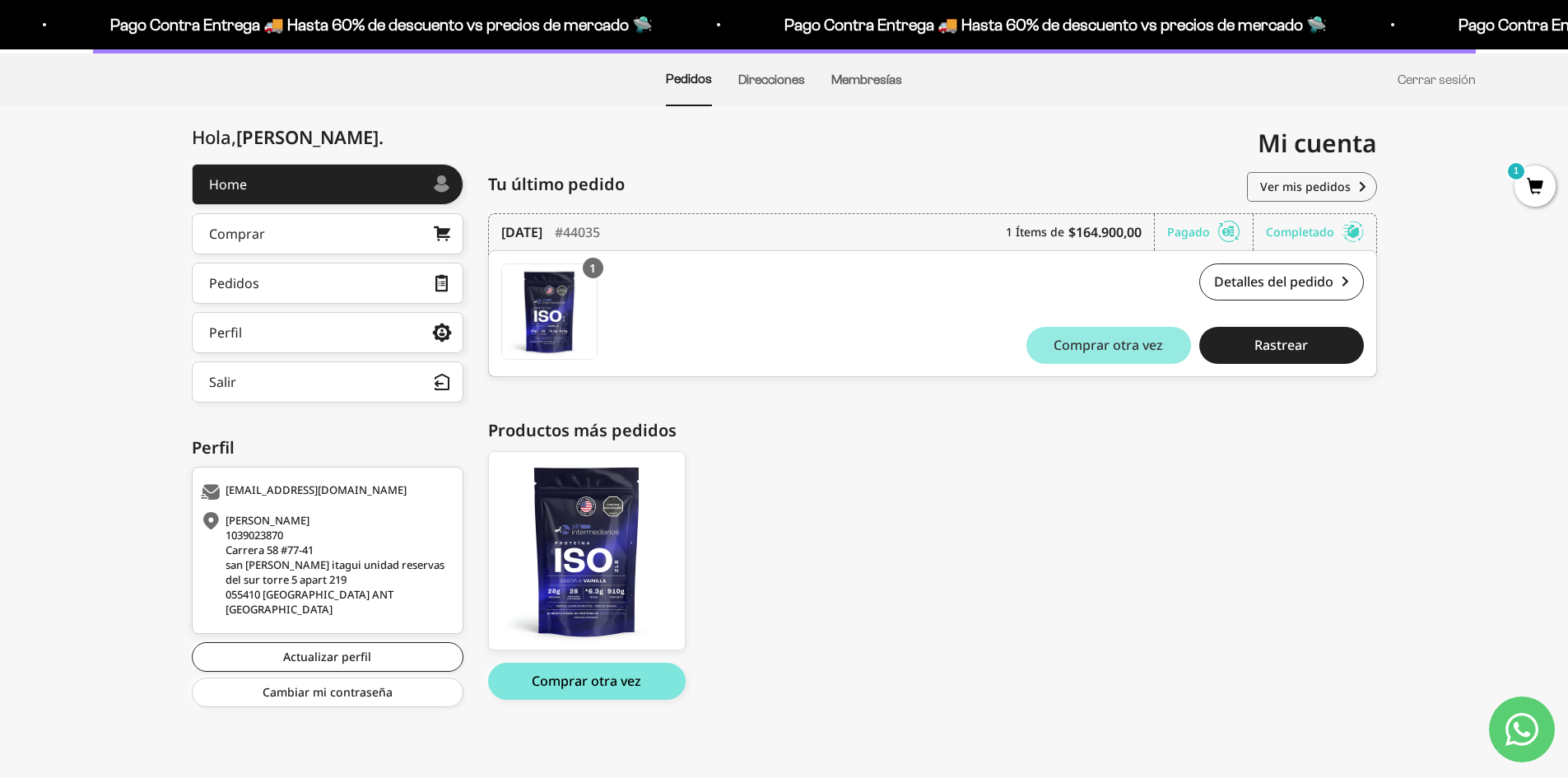
click at [1122, 341] on span "Comprar otra vez" at bounding box center [1108, 345] width 110 height 13
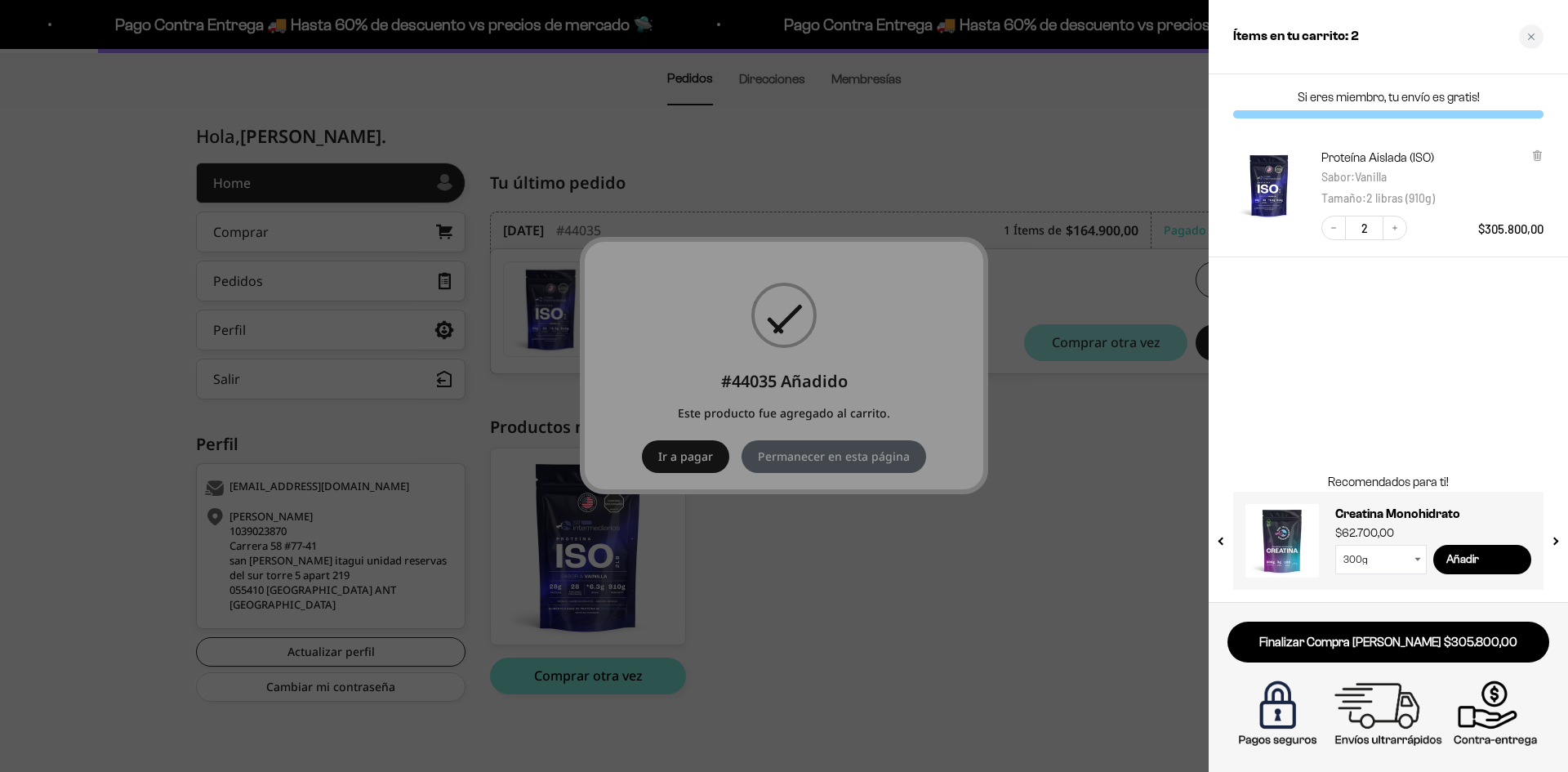
click at [691, 468] on div at bounding box center [784, 386] width 1568 height 772
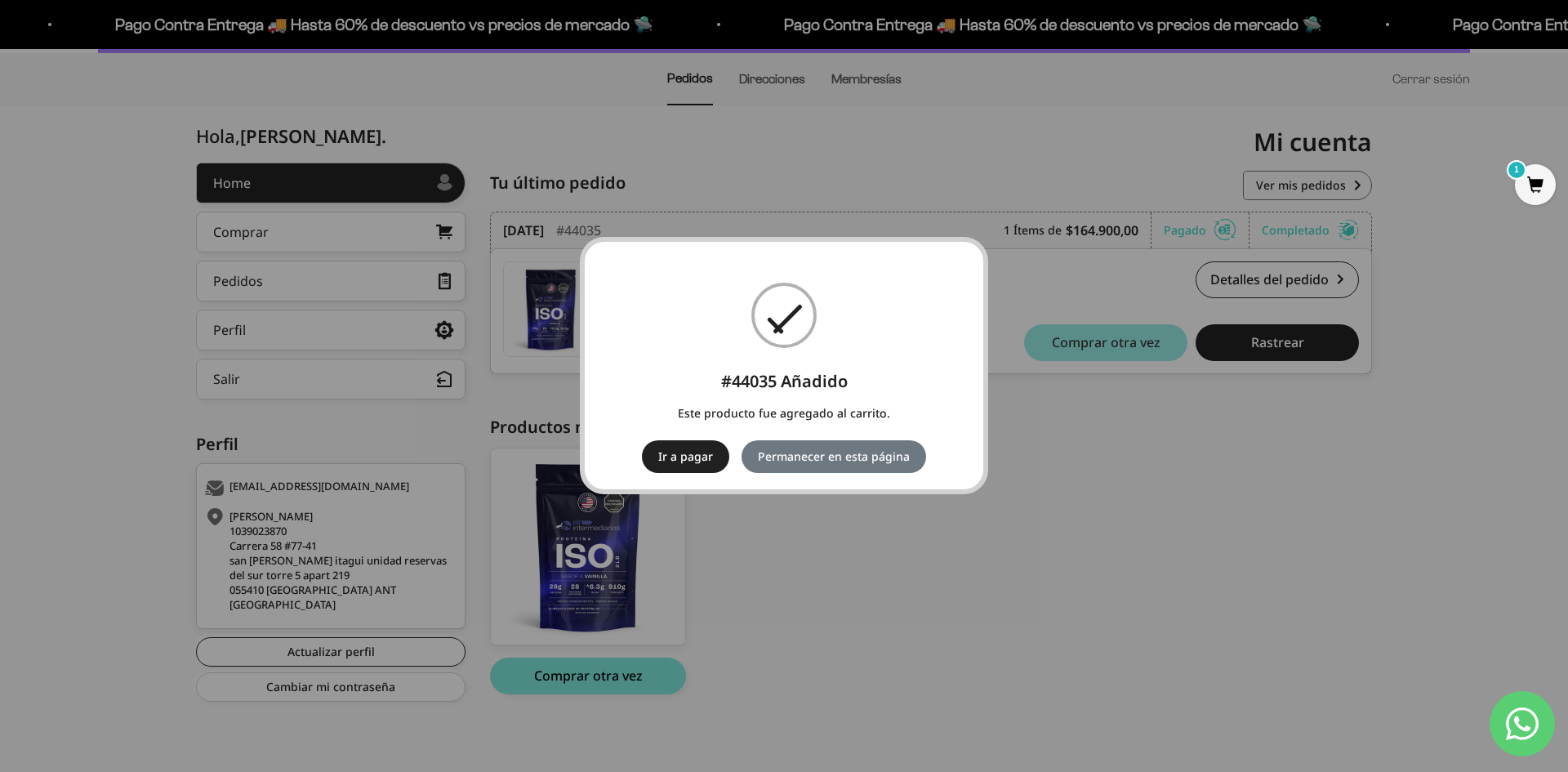
click at [664, 462] on button "Ir a pagar" at bounding box center [686, 456] width 87 height 33
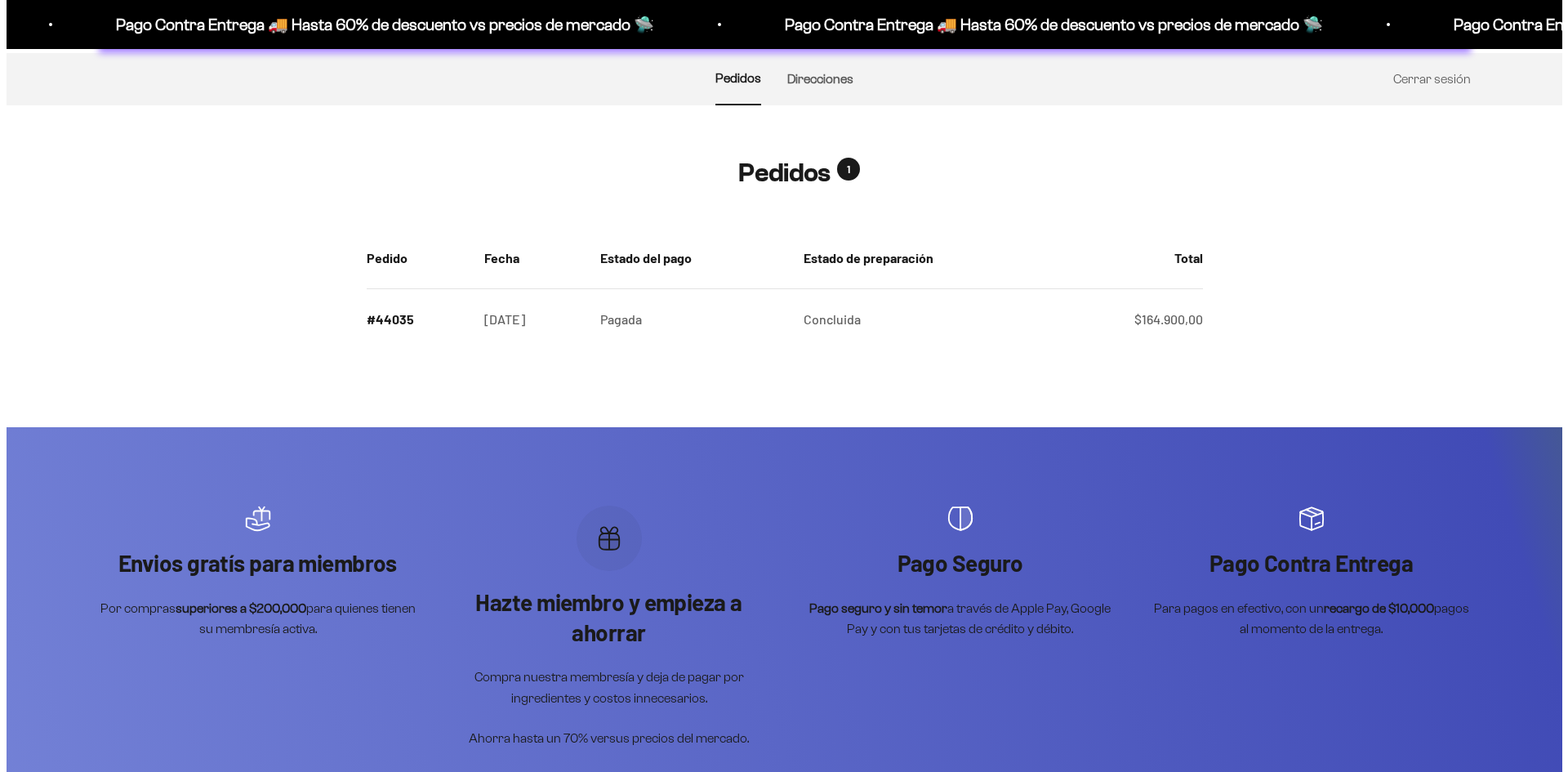
scroll to position [118, 0]
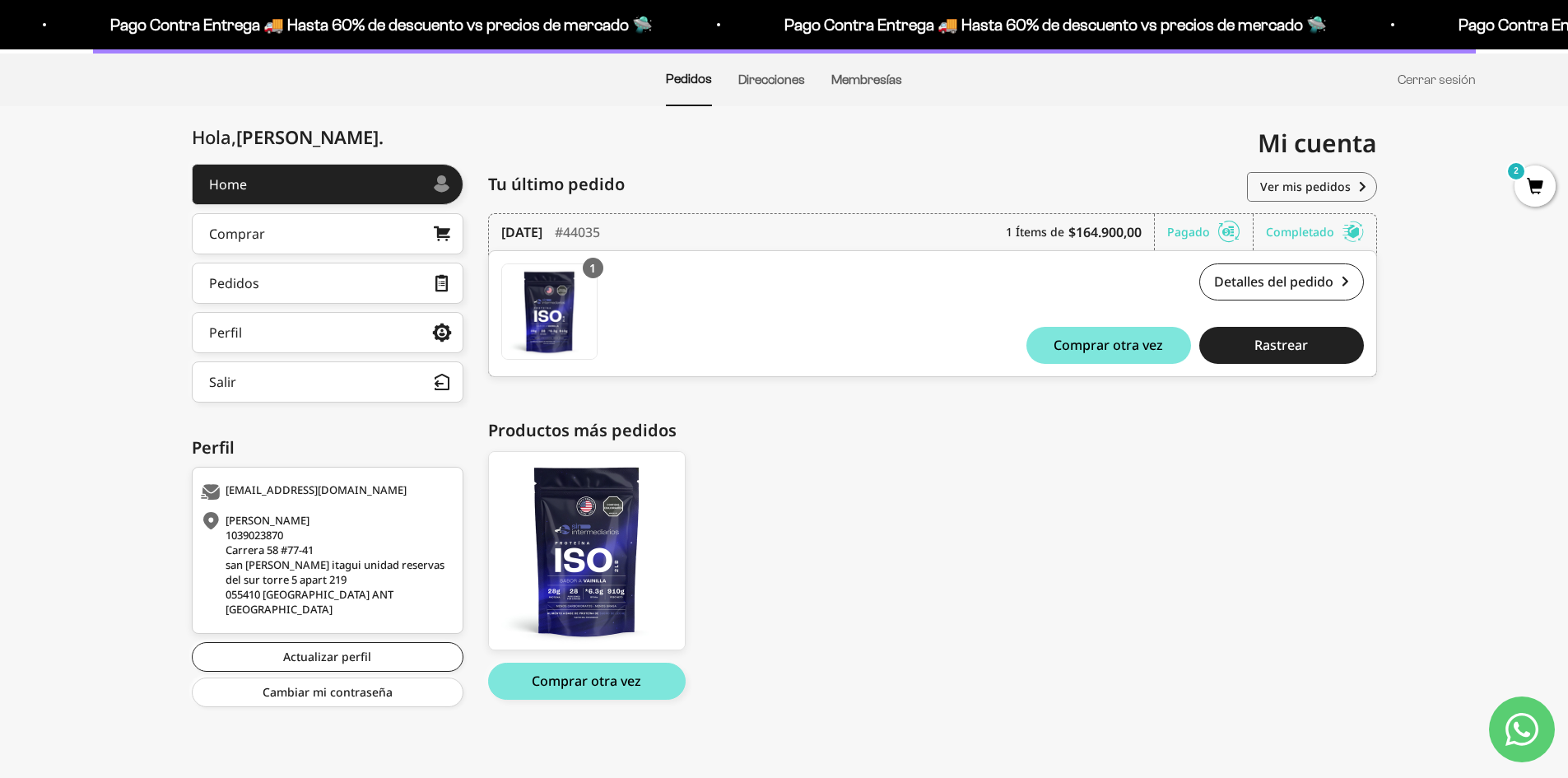
click at [1535, 186] on span "2" at bounding box center [1535, 186] width 41 height 41
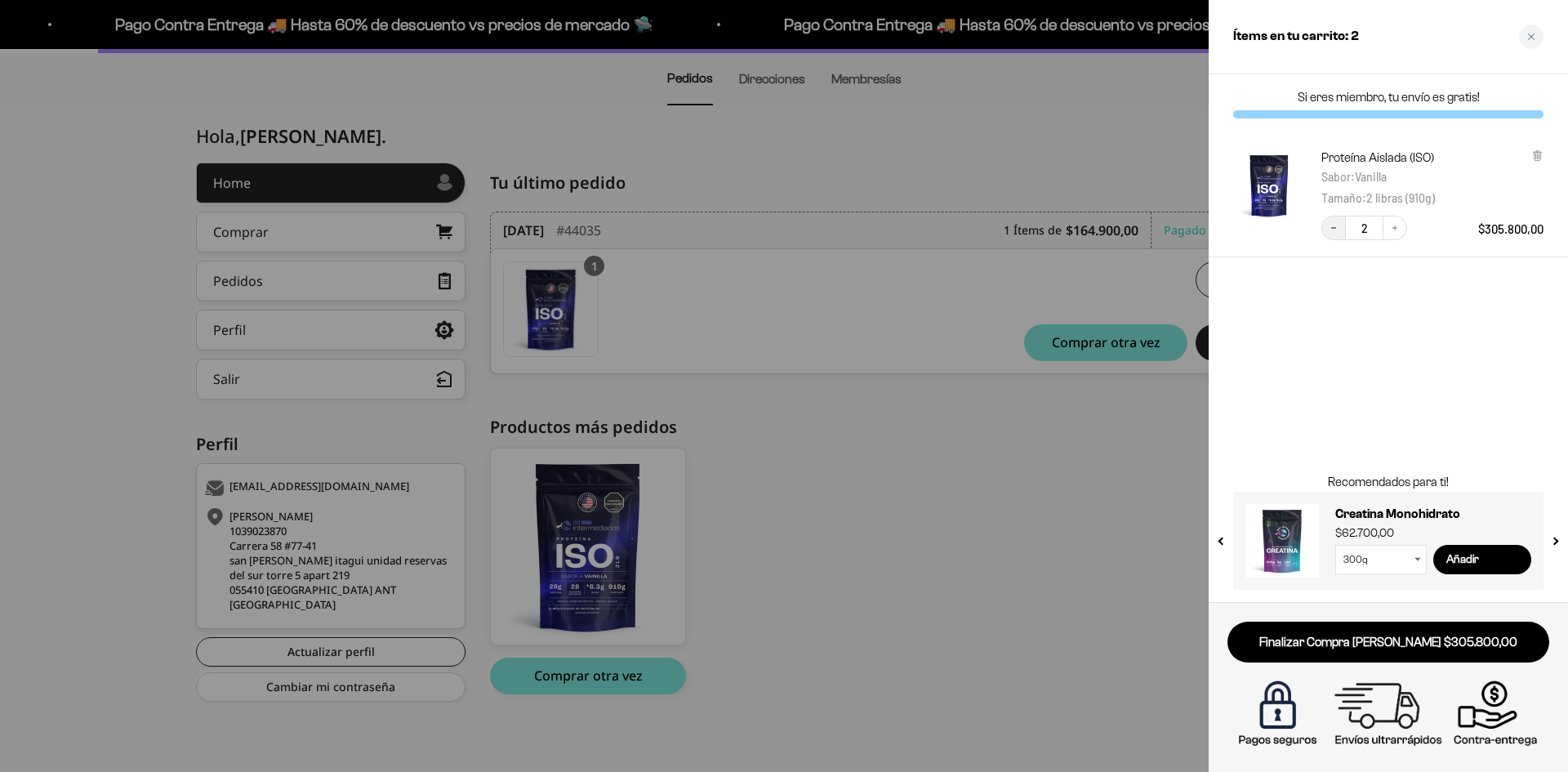
click at [1335, 234] on button "Decrease quantity" at bounding box center [1333, 227] width 25 height 25
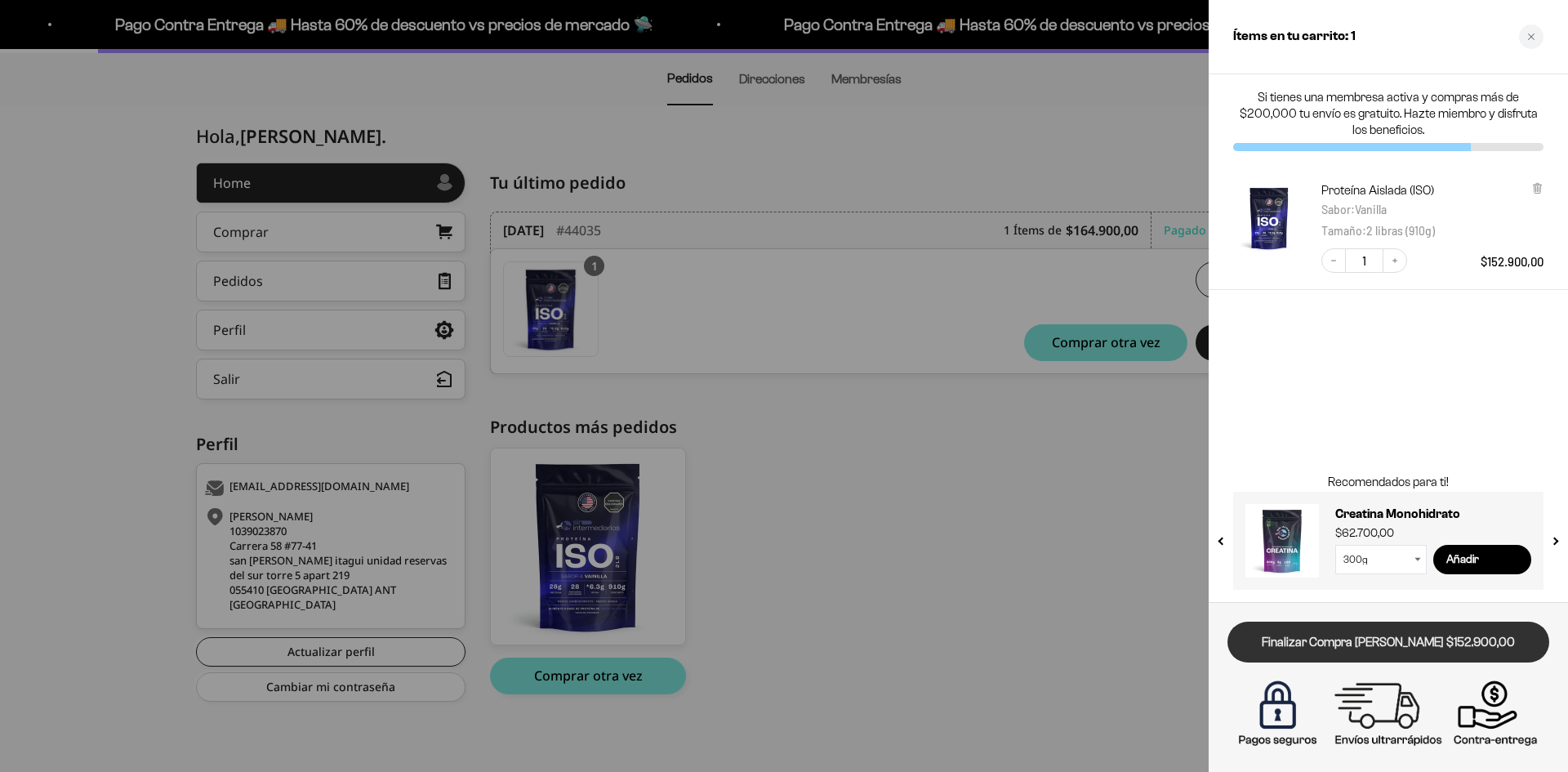
click at [1377, 636] on link "Finalizar Compra [PERSON_NAME] $152.900,00" at bounding box center [1388, 642] width 321 height 42
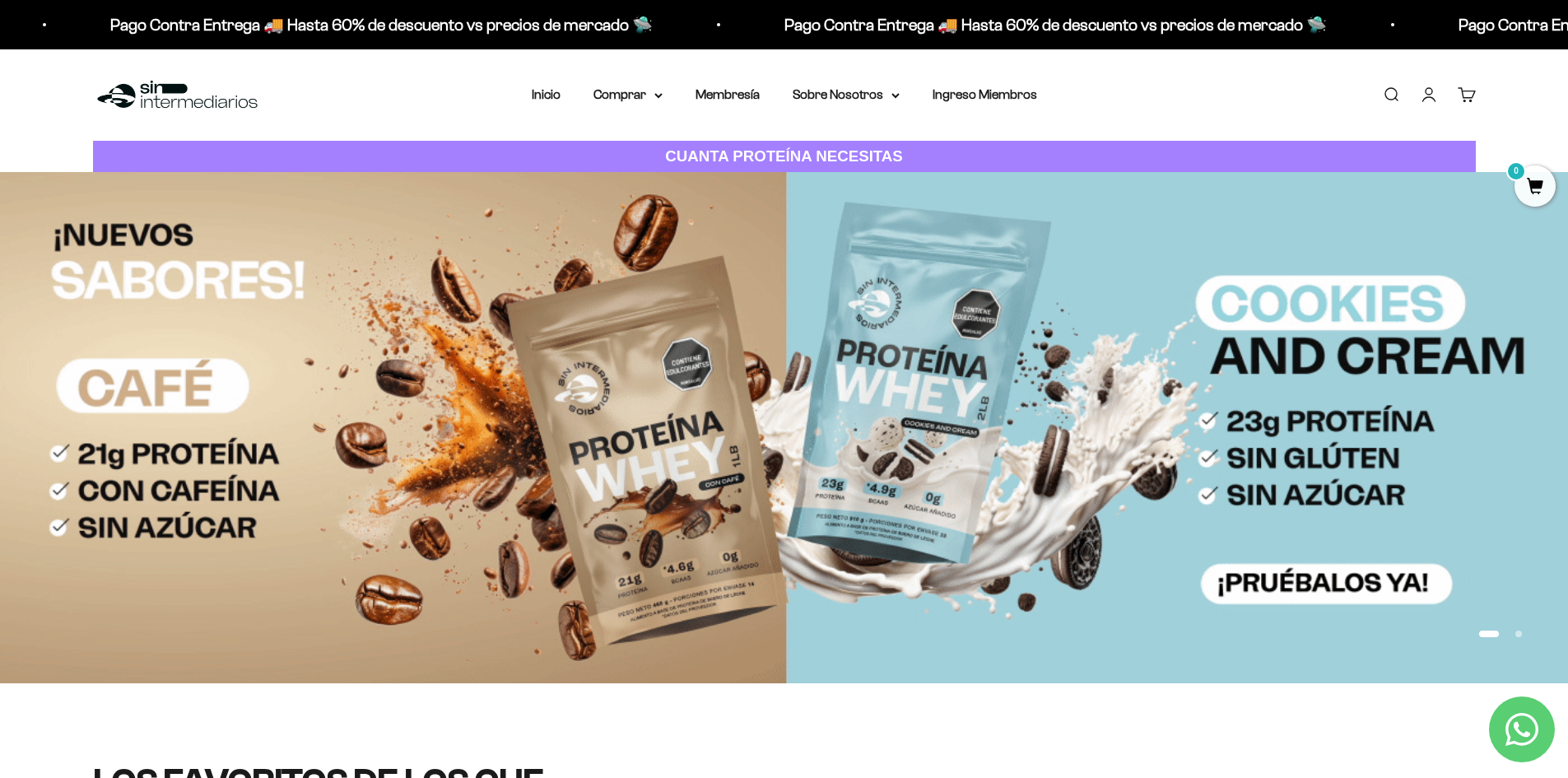
click at [1476, 97] on link "Carrito 0" at bounding box center [1466, 94] width 18 height 18
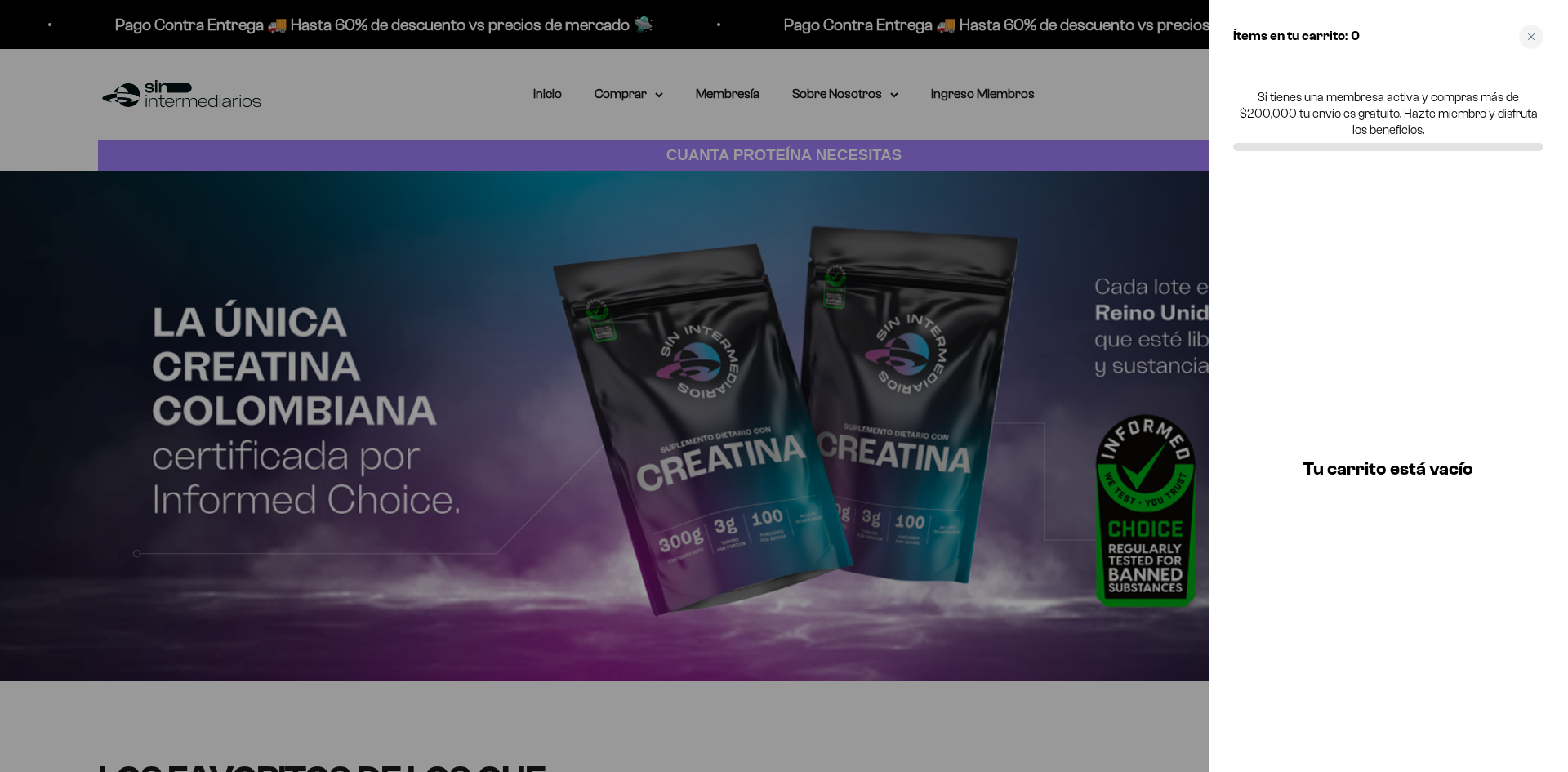
click at [890, 344] on div at bounding box center [784, 386] width 1568 height 772
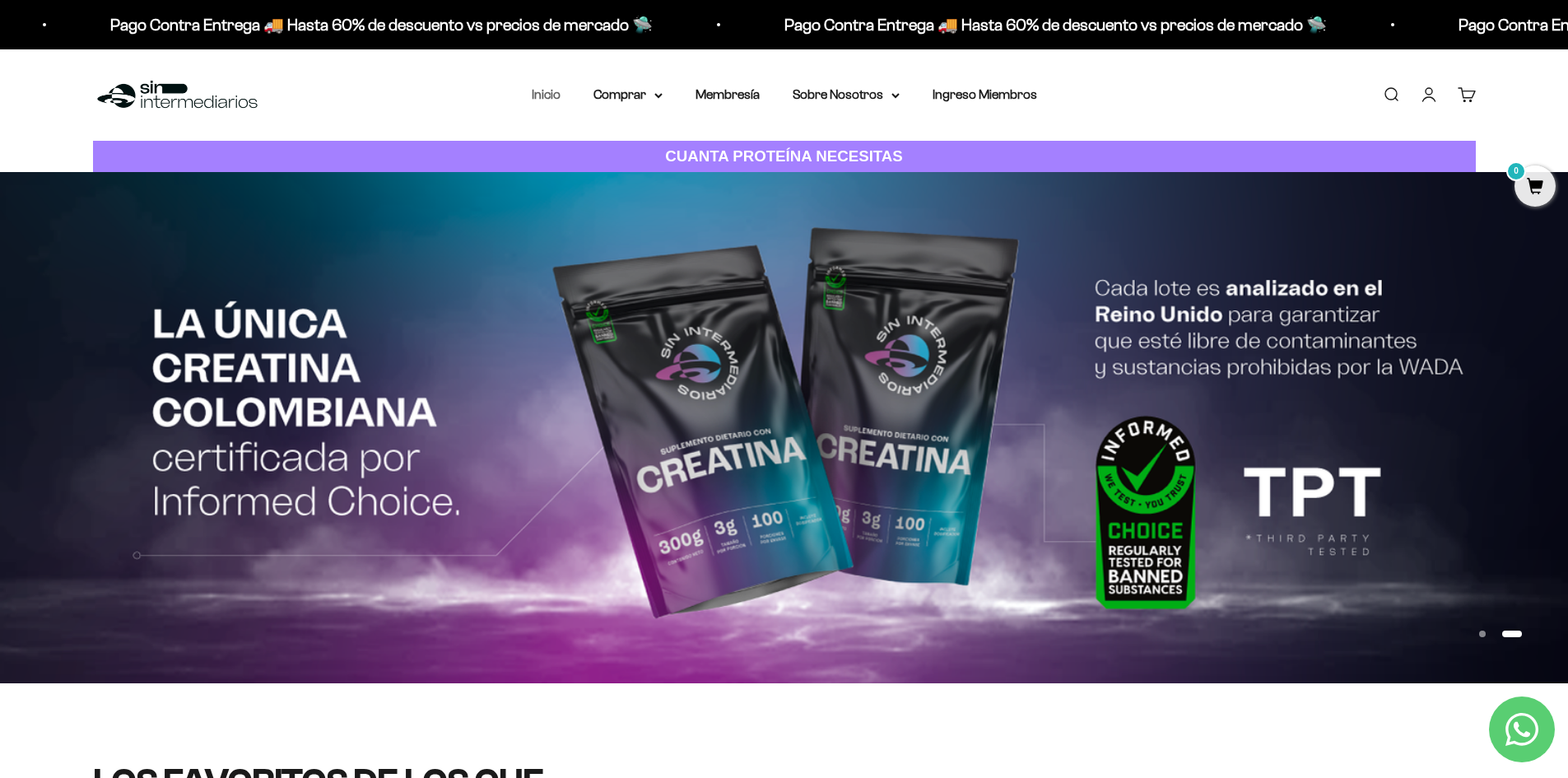
click at [550, 99] on link "Inicio" at bounding box center [545, 94] width 29 height 14
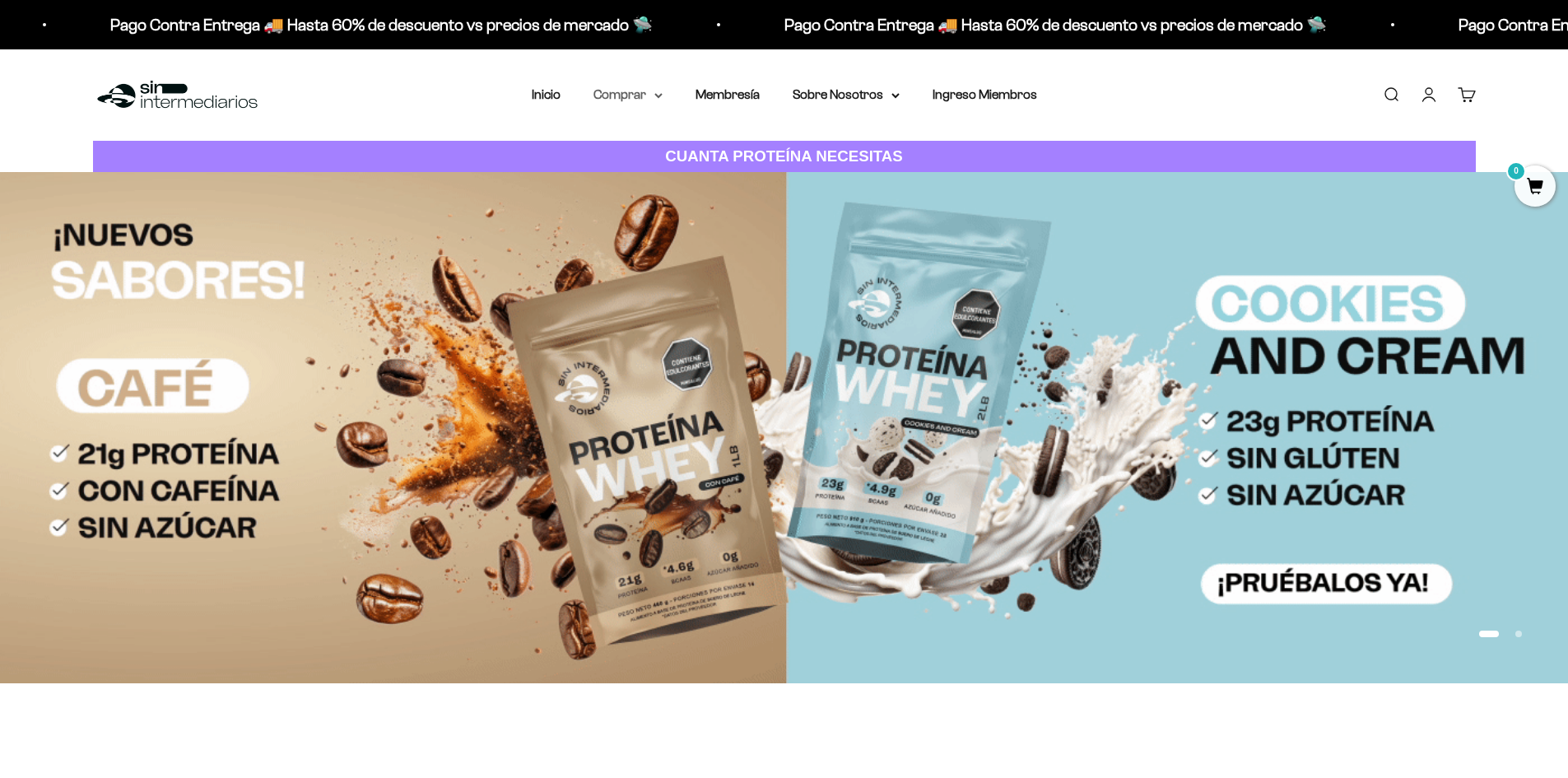
click at [634, 101] on summary "Comprar" at bounding box center [628, 94] width 69 height 22
